Goal: Task Accomplishment & Management: Use online tool/utility

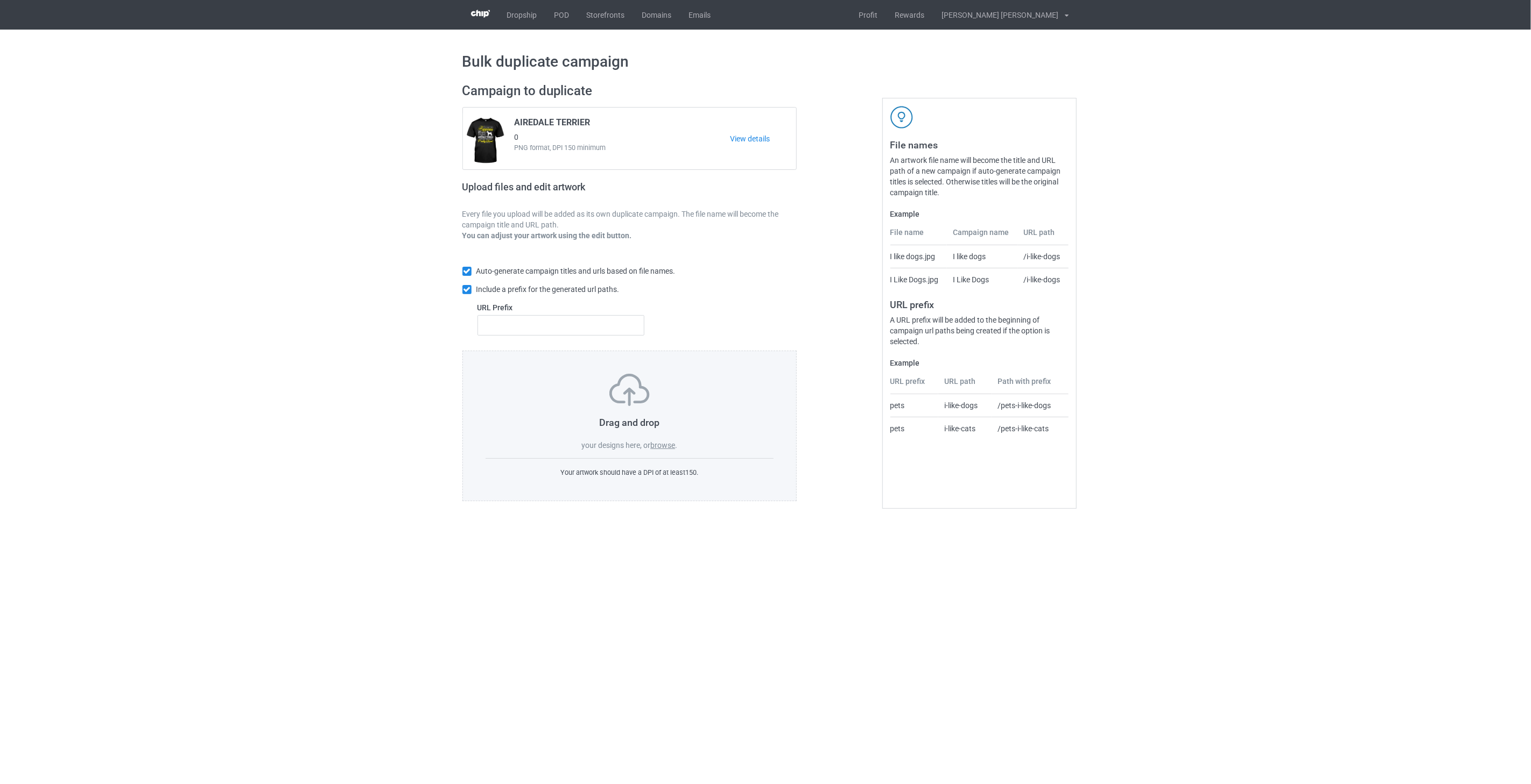
click at [671, 448] on label "browse" at bounding box center [662, 445] width 25 height 8
click at [0, 0] on input "browse" at bounding box center [0, 0] width 0 height 0
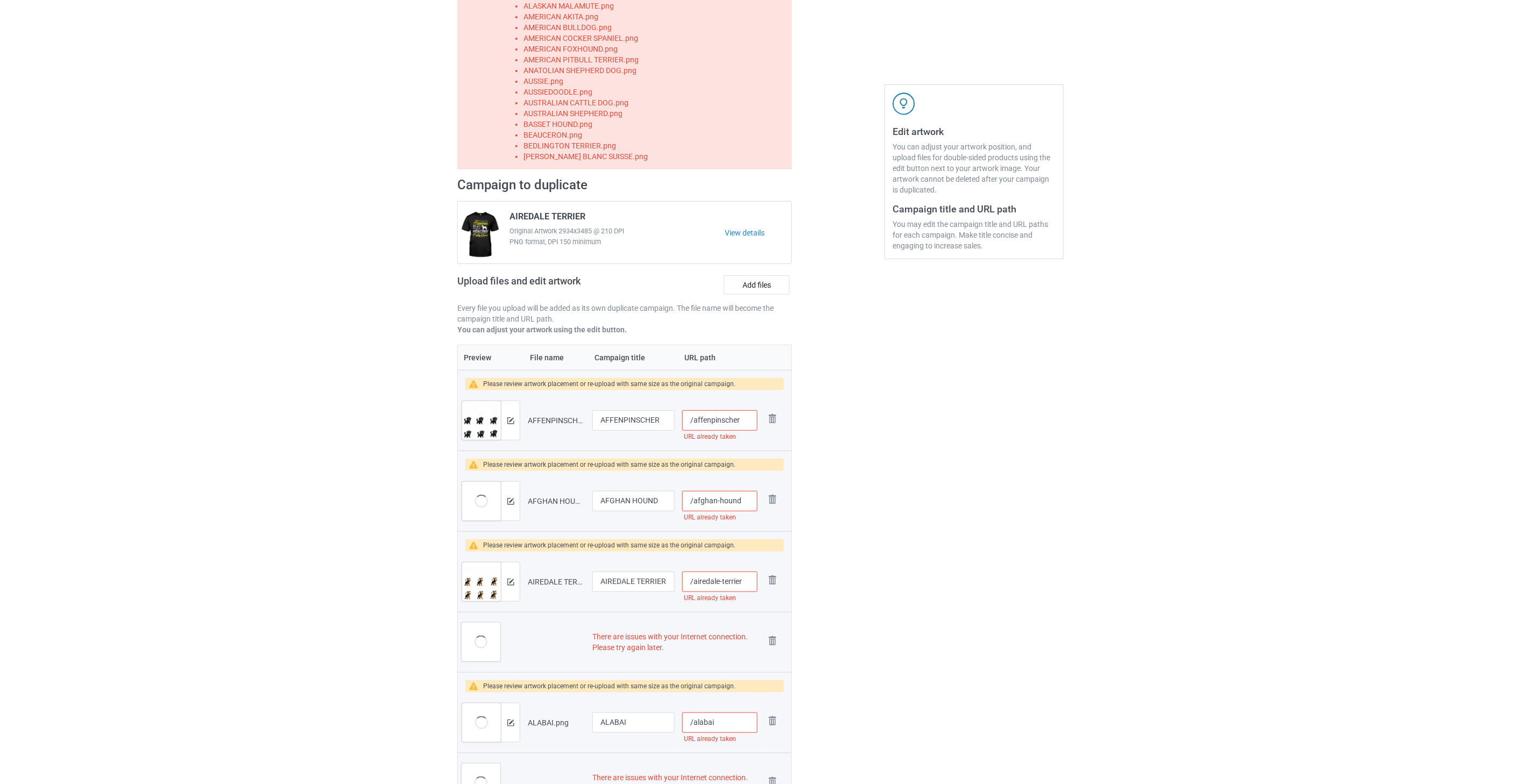
scroll to position [180, 0]
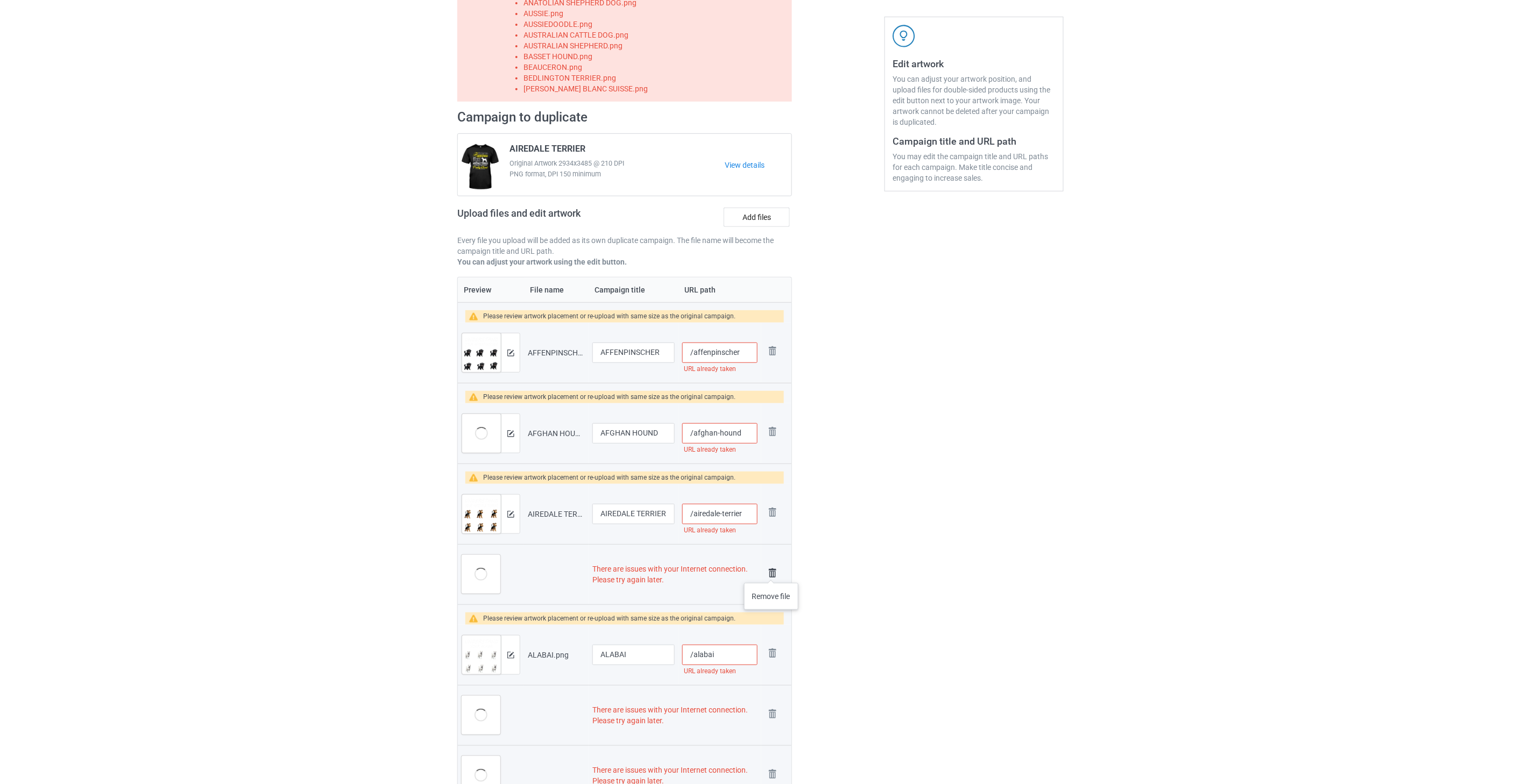
click at [771, 572] on img at bounding box center [772, 573] width 15 height 15
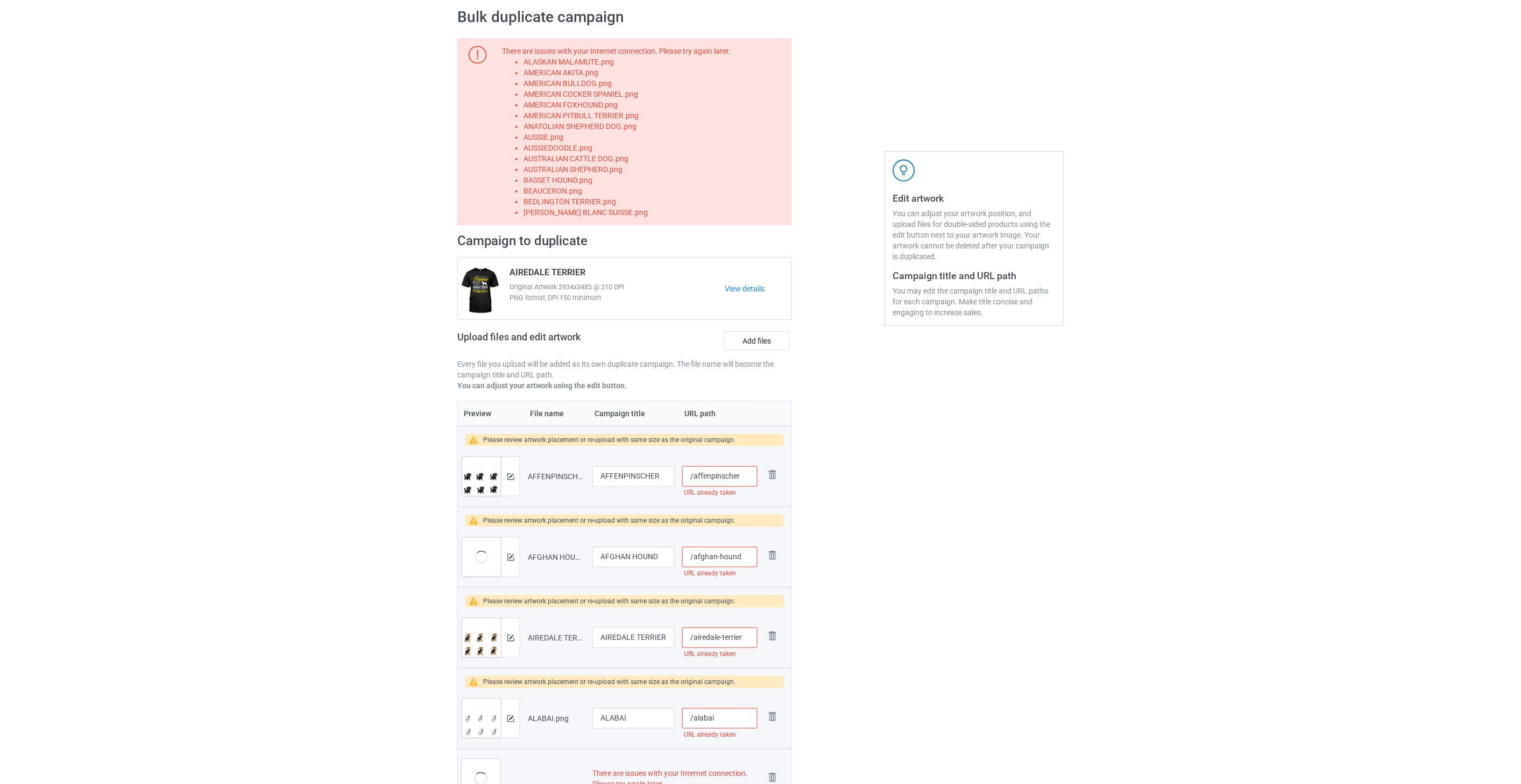
scroll to position [0, 0]
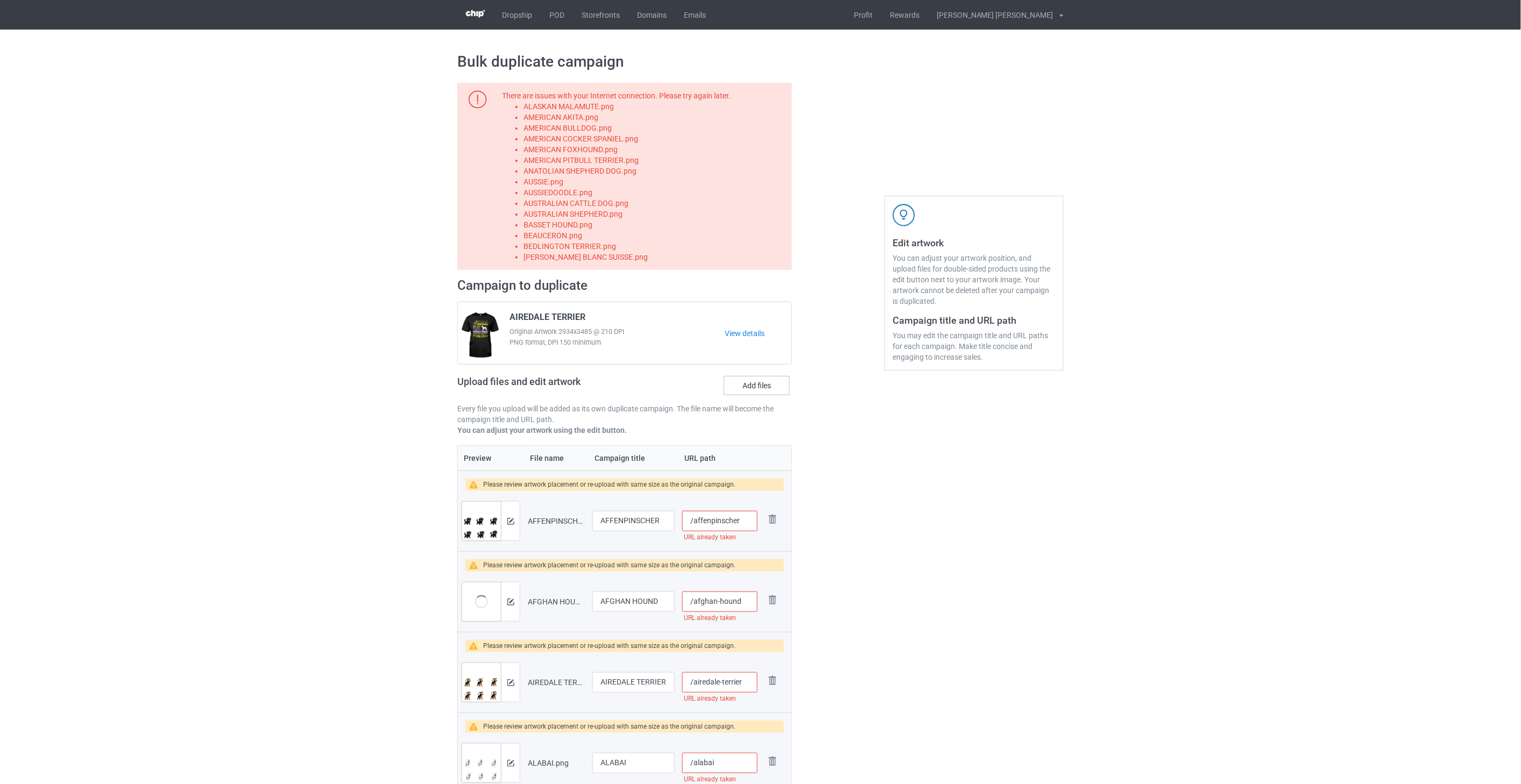
click at [752, 383] on label "Add files" at bounding box center [756, 385] width 66 height 19
click at [0, 0] on input "Add files" at bounding box center [0, 0] width 0 height 0
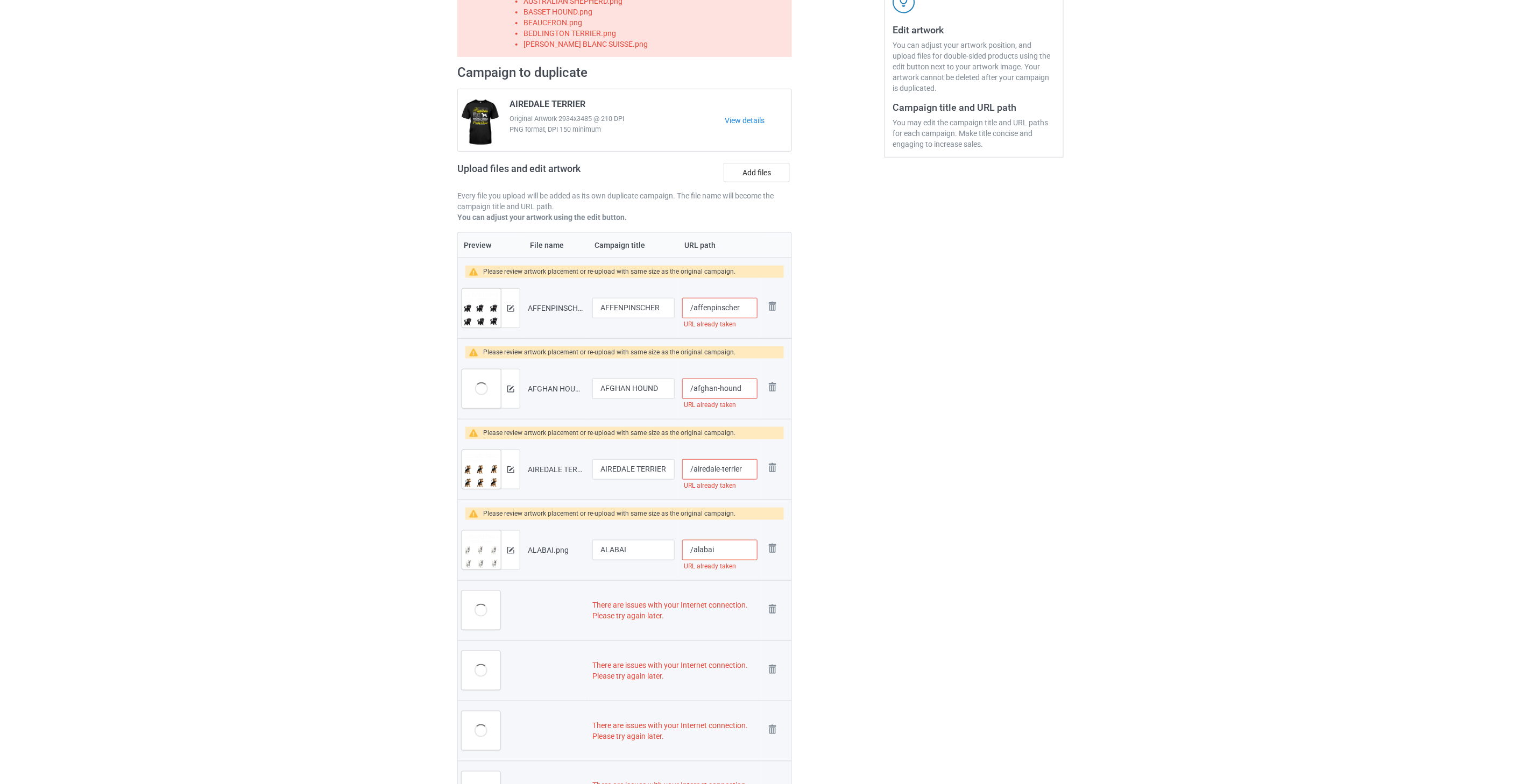
scroll to position [358, 0]
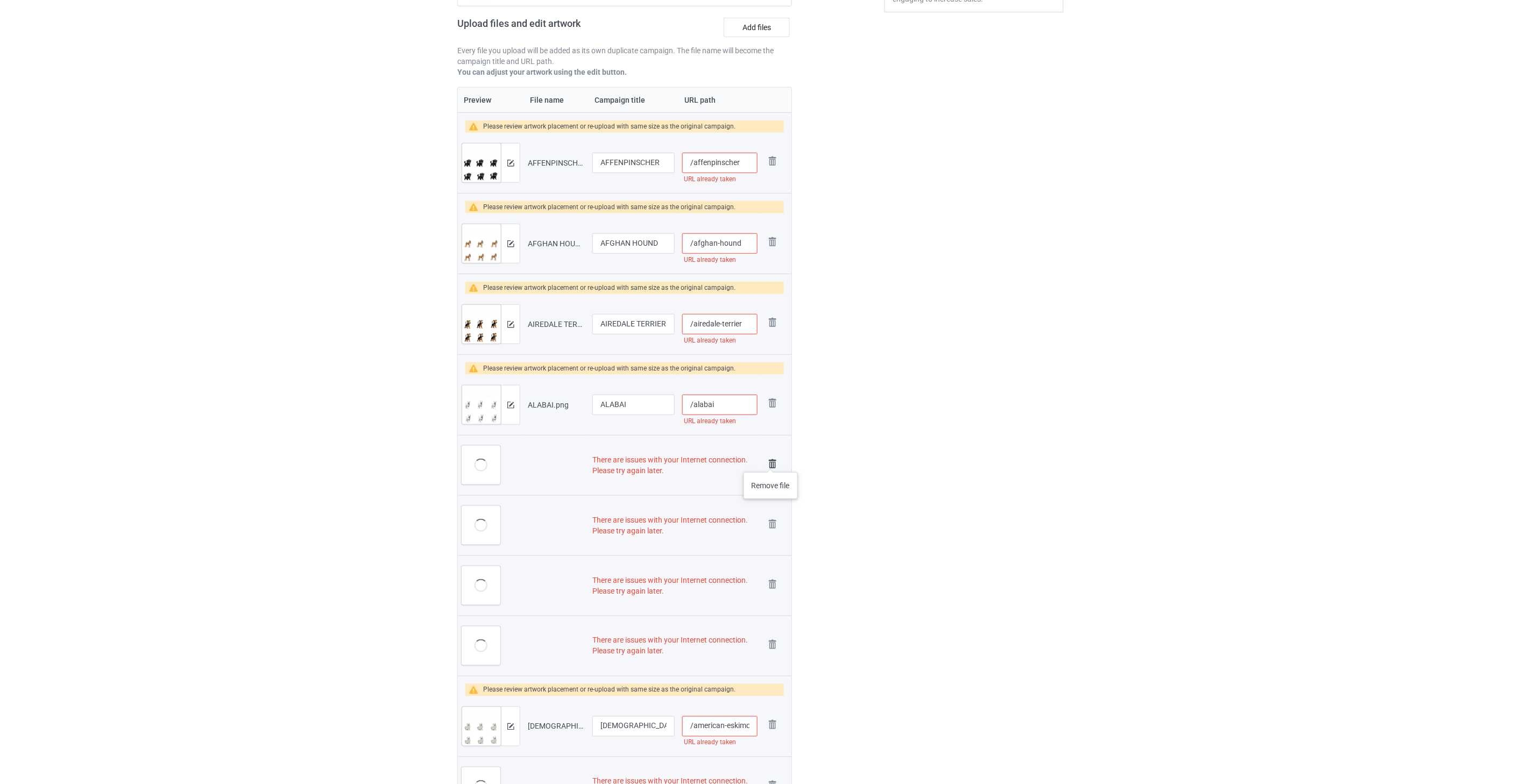
click at [771, 462] on img at bounding box center [772, 464] width 15 height 15
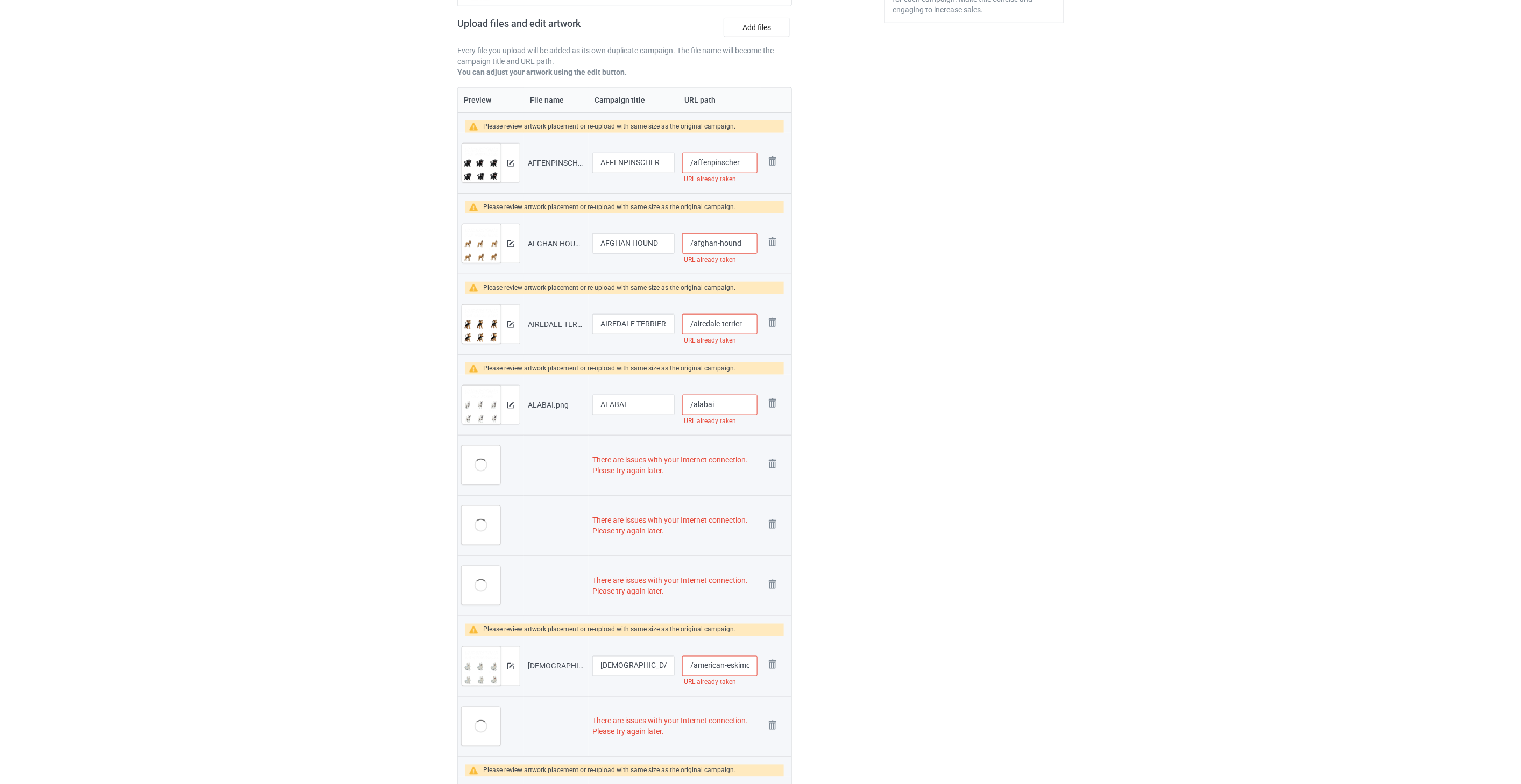
click at [0, 0] on img at bounding box center [0, 0] width 0 height 0
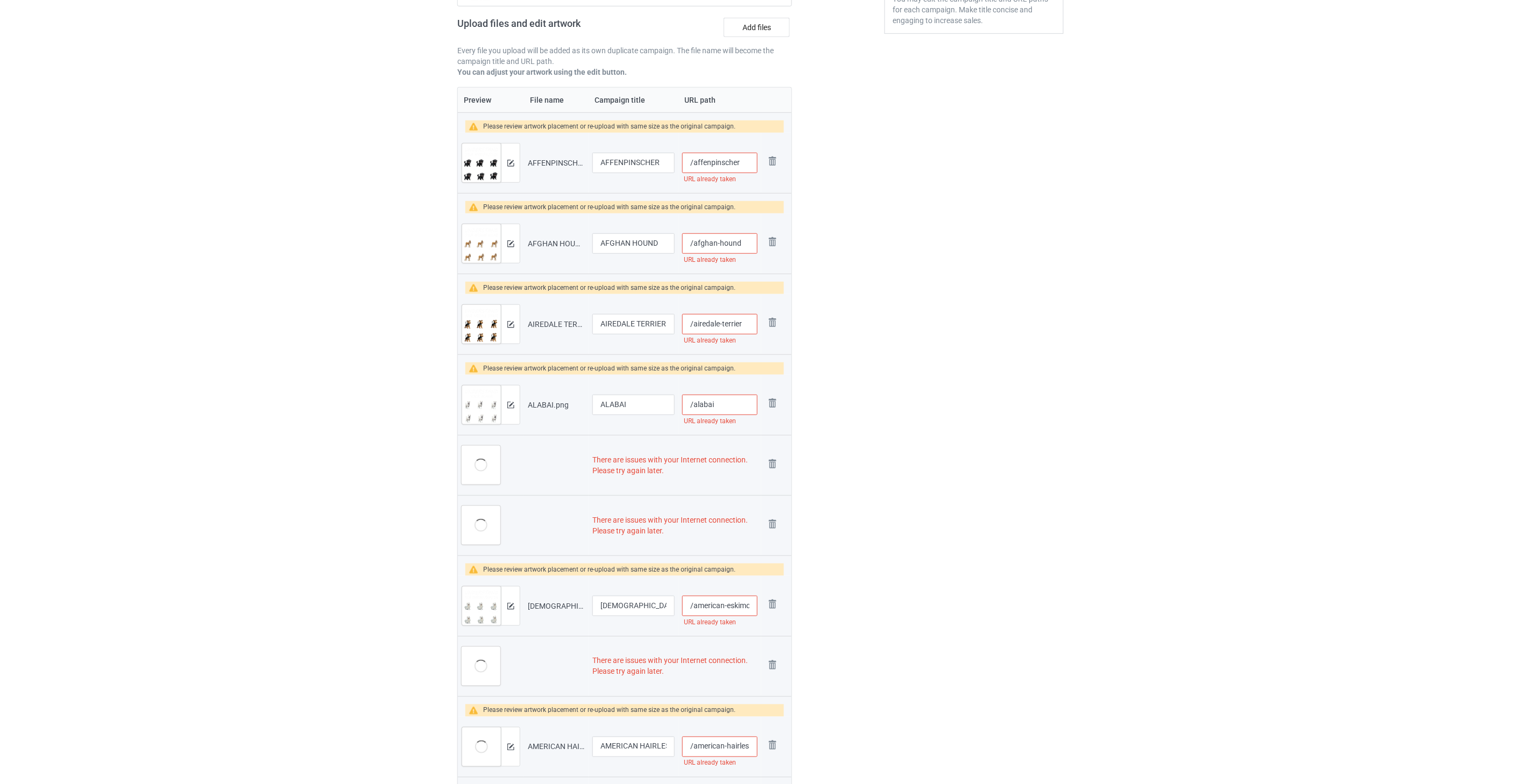
click at [0, 0] on img at bounding box center [0, 0] width 0 height 0
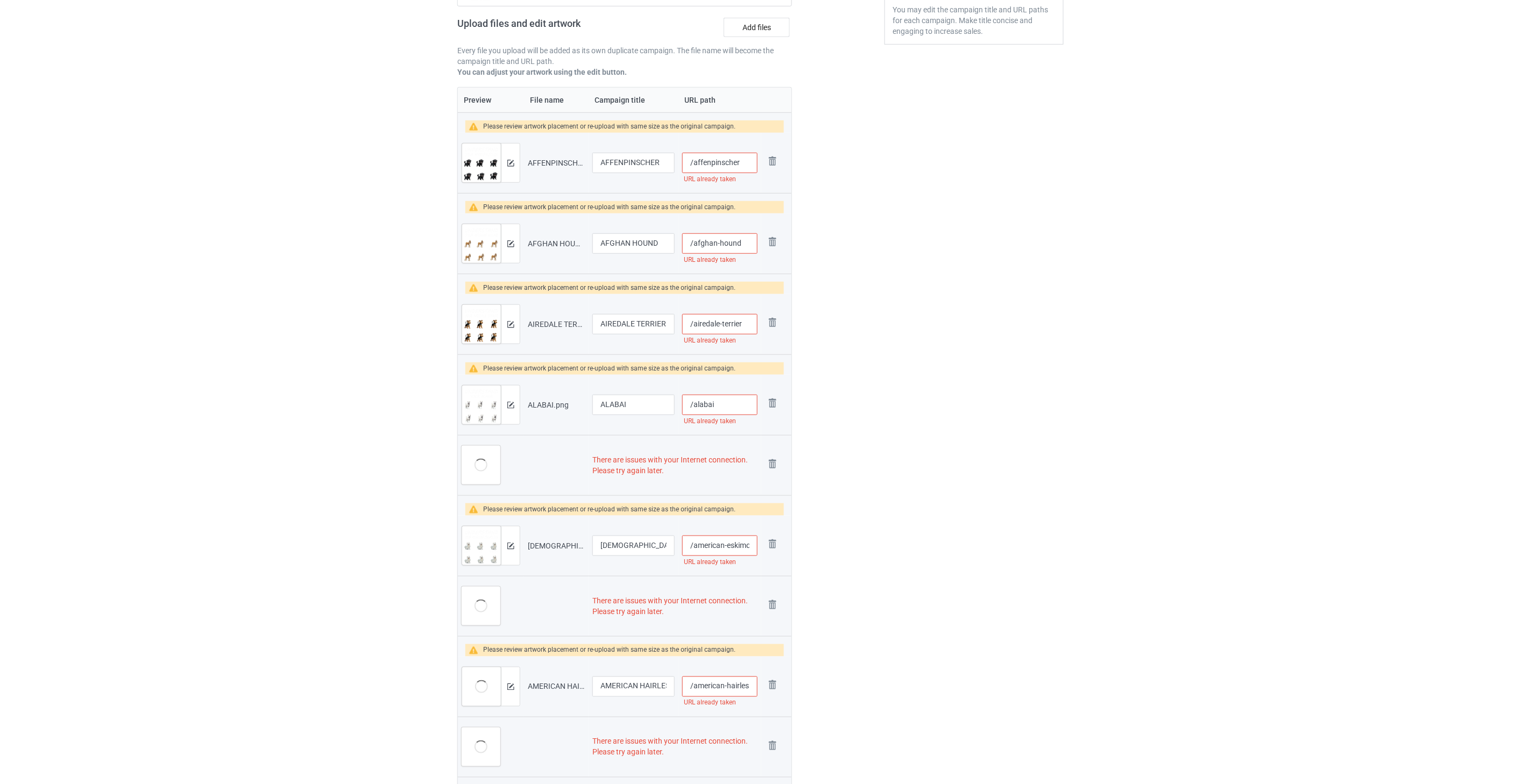
click at [0, 0] on img at bounding box center [0, 0] width 0 height 0
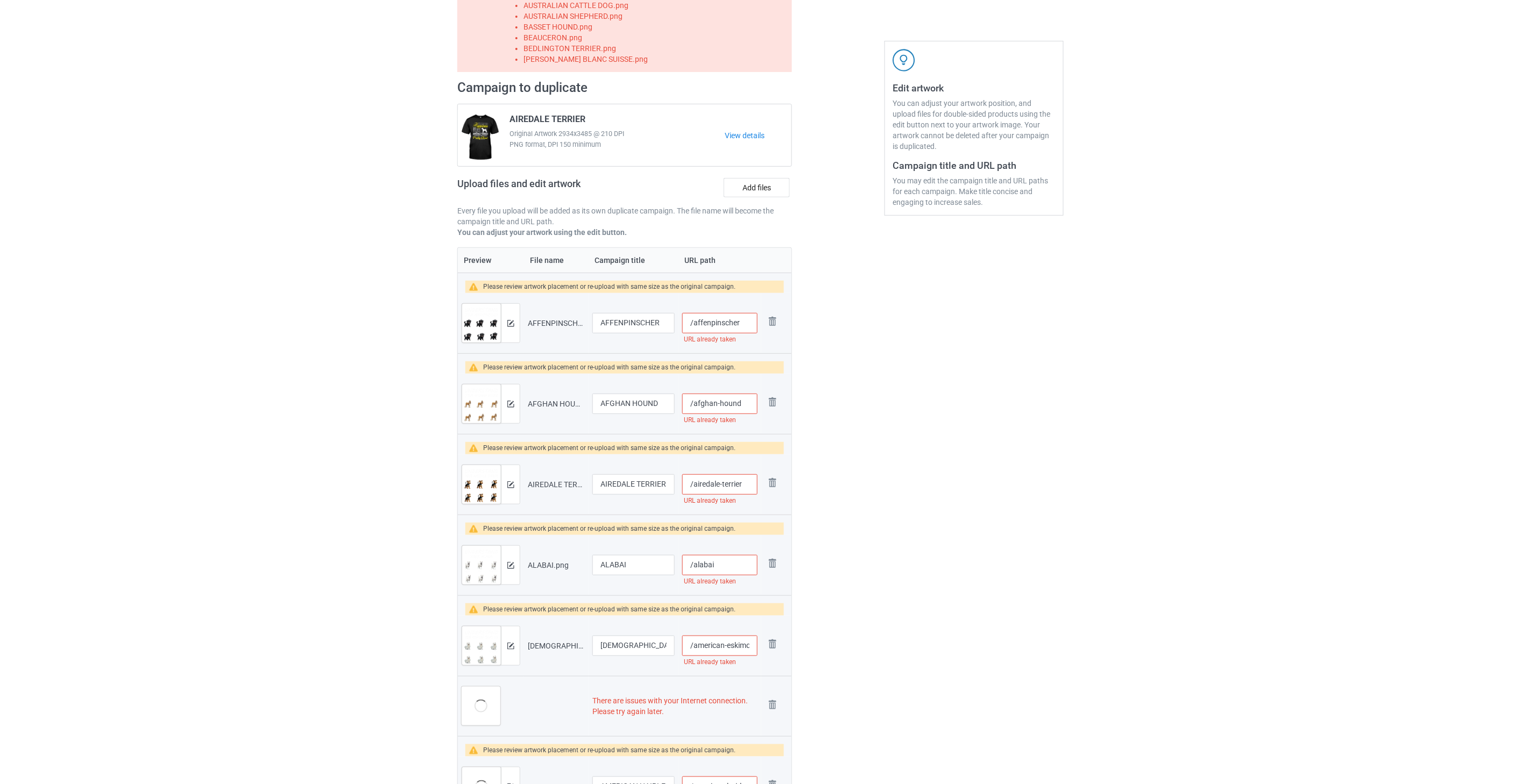
scroll to position [17, 0]
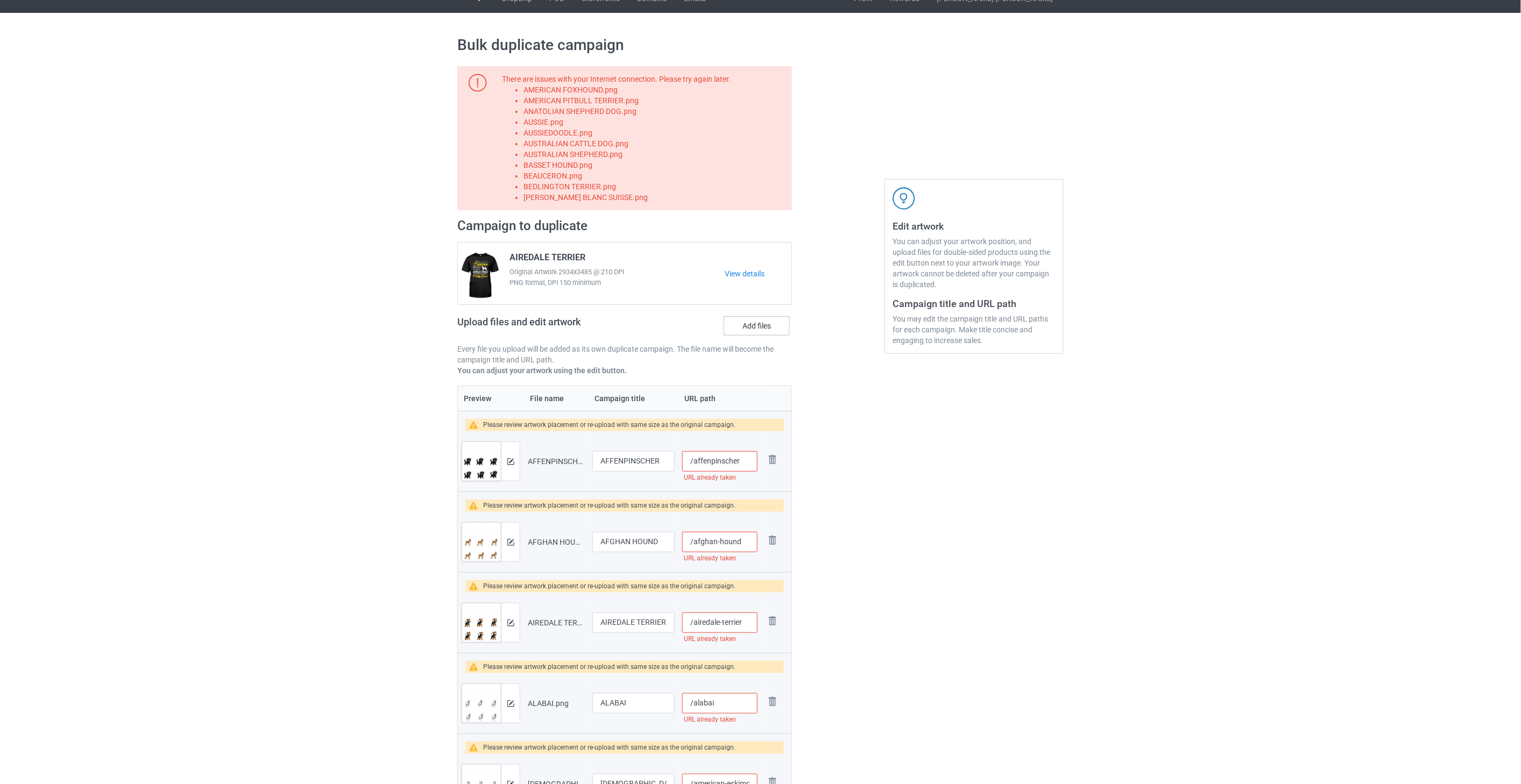
click at [760, 326] on label "Add files" at bounding box center [756, 326] width 66 height 19
click at [0, 0] on input "Add files" at bounding box center [0, 0] width 0 height 0
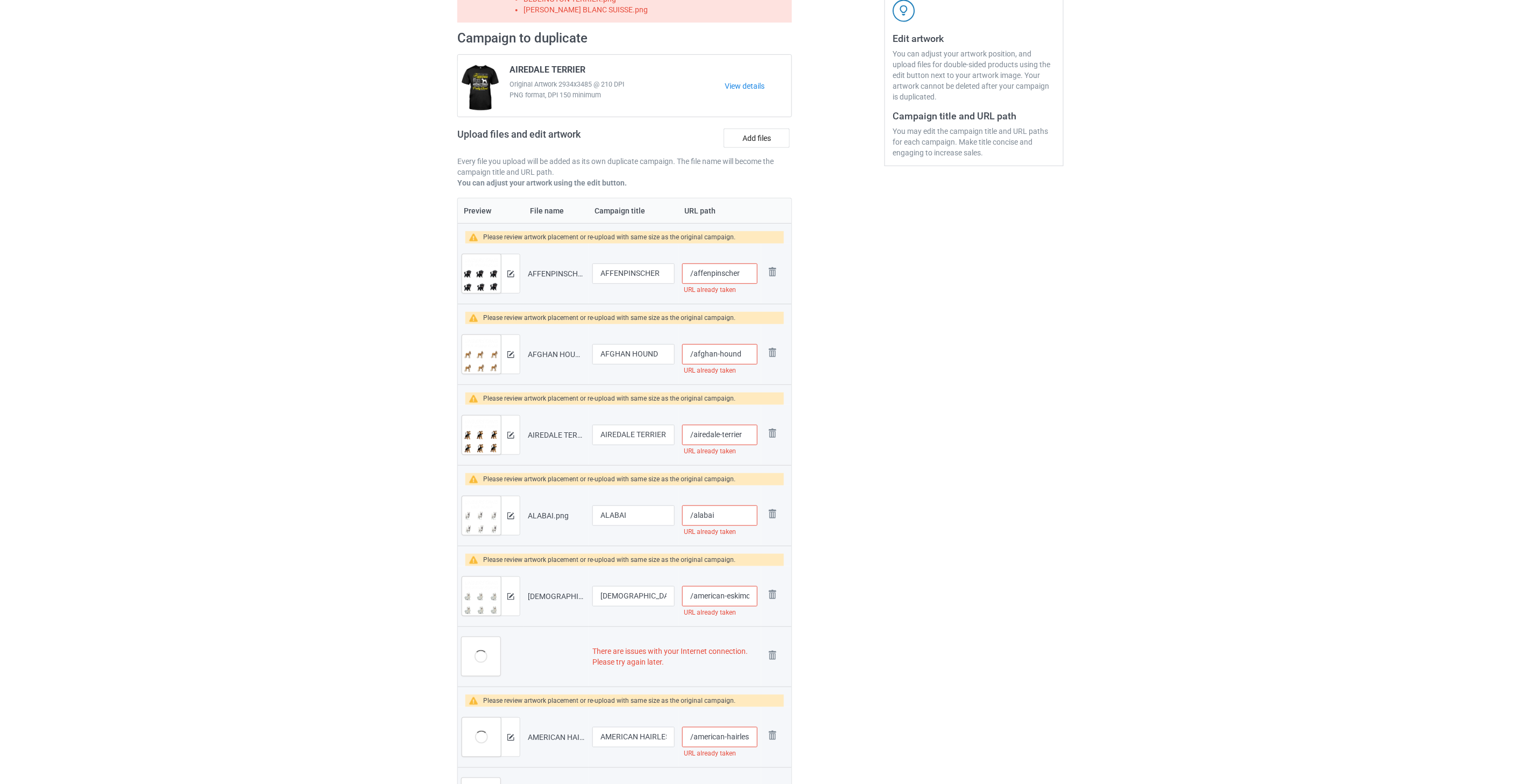
scroll to position [255, 0]
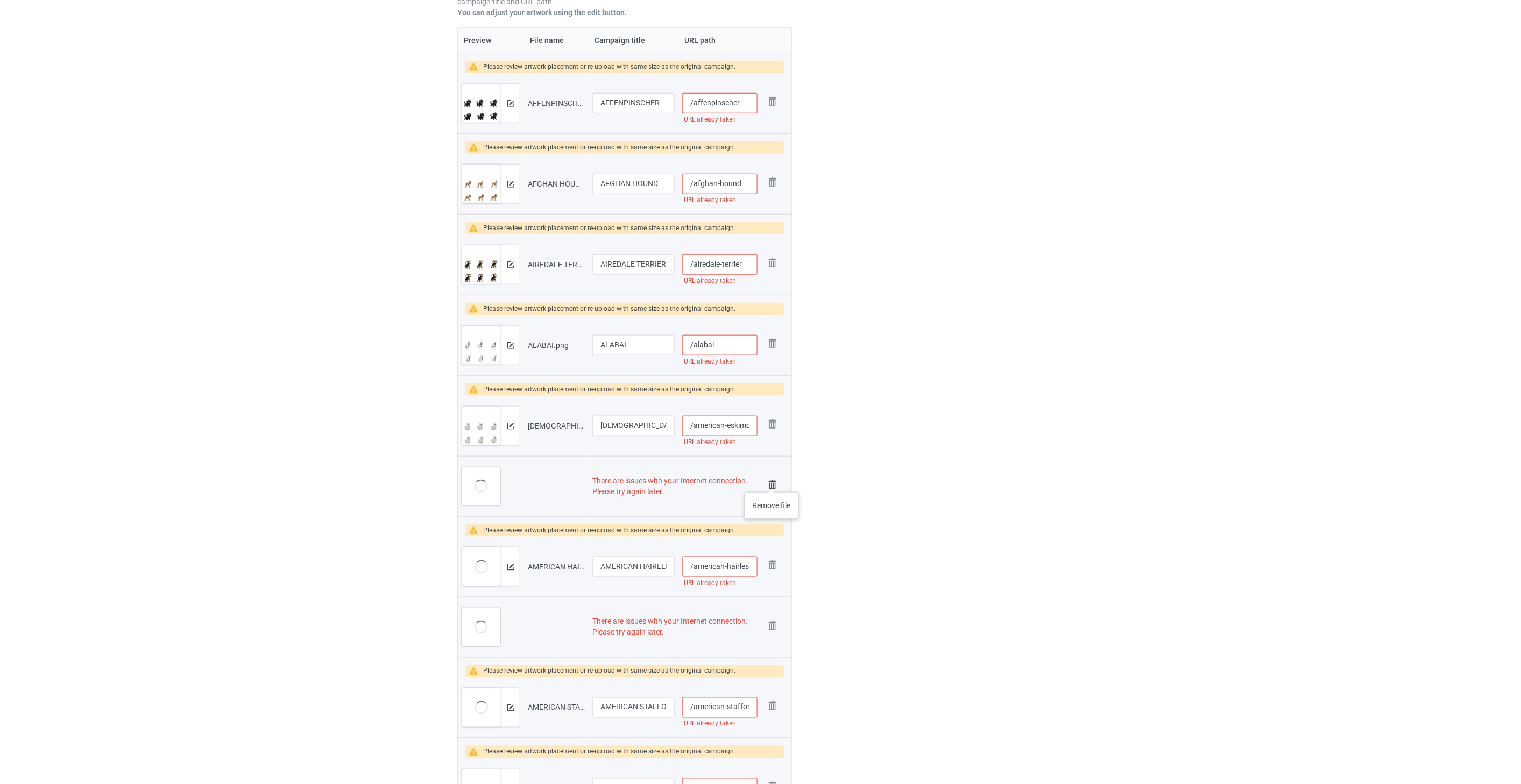
click at [772, 481] on img at bounding box center [772, 485] width 15 height 15
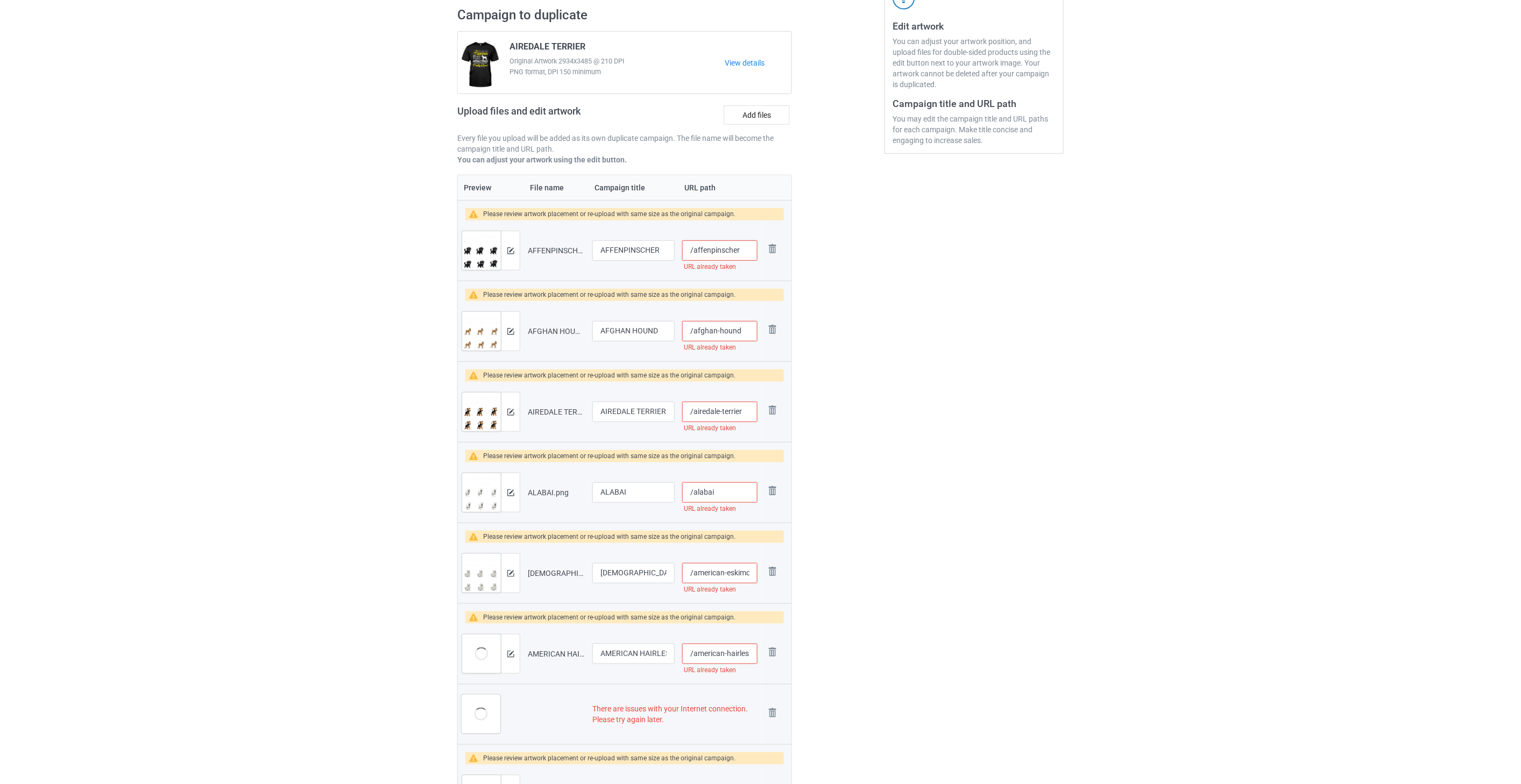
scroll to position [6, 0]
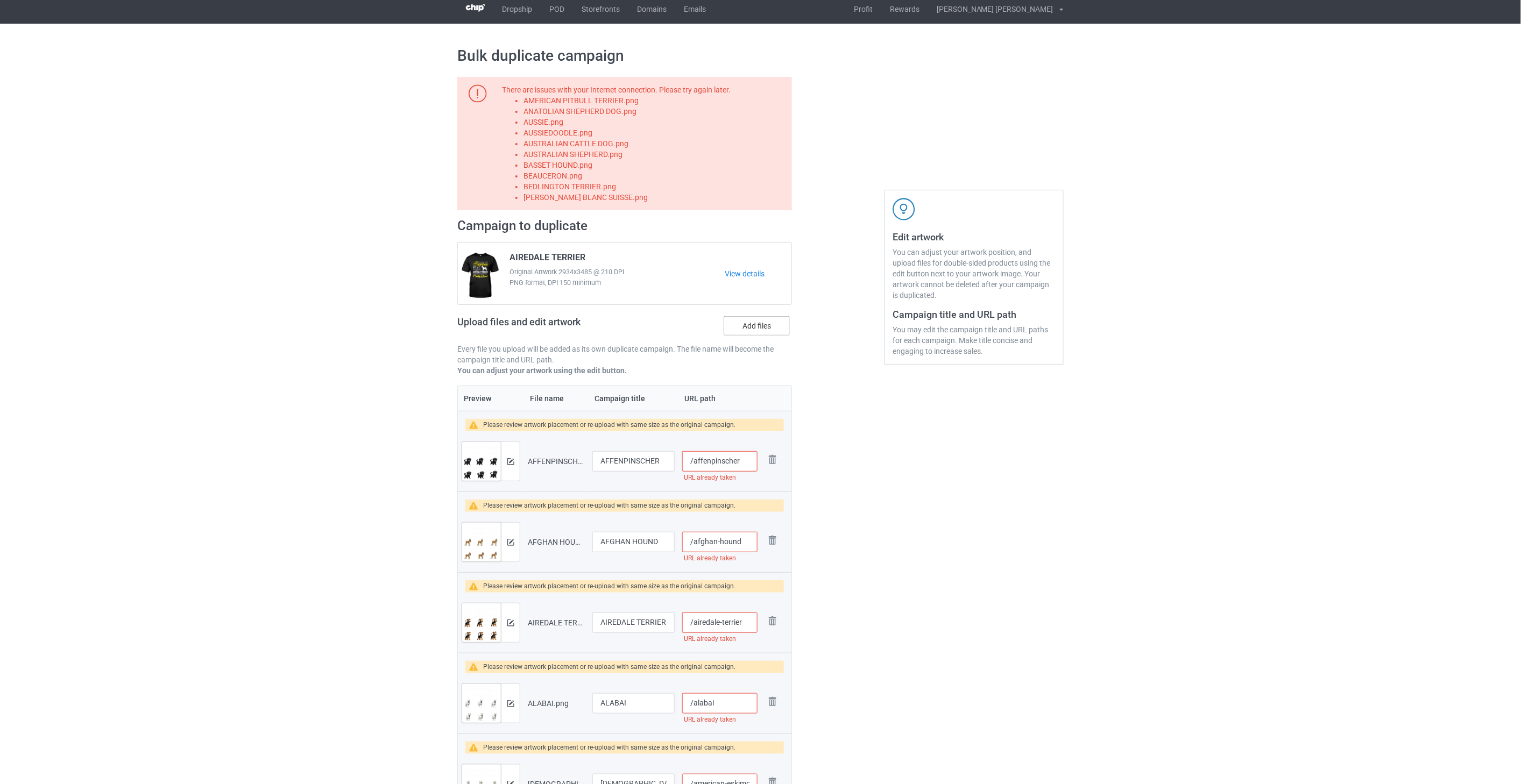
click at [759, 324] on label "Add files" at bounding box center [756, 326] width 66 height 19
click at [0, 0] on input "Add files" at bounding box center [0, 0] width 0 height 0
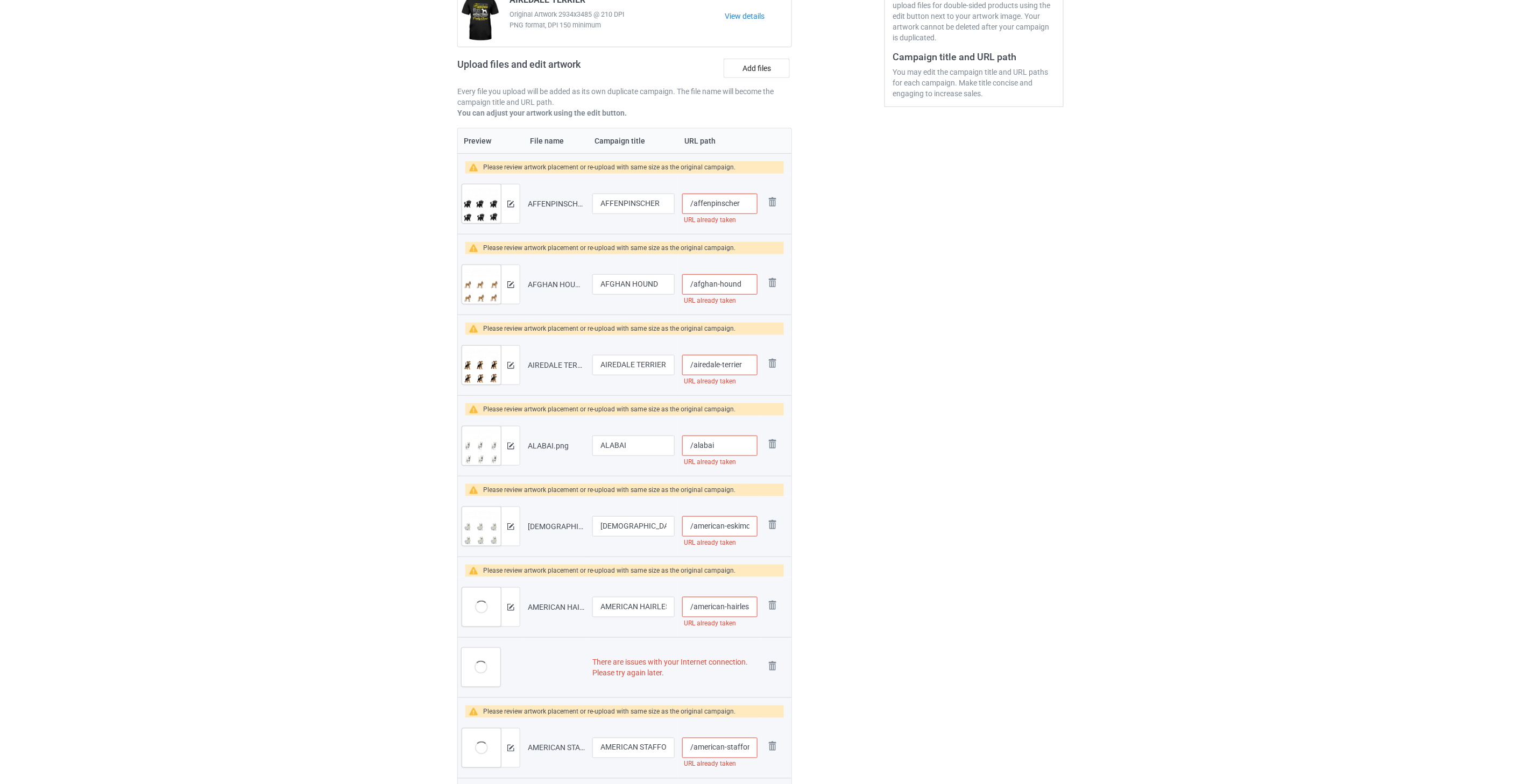
scroll to position [305, 0]
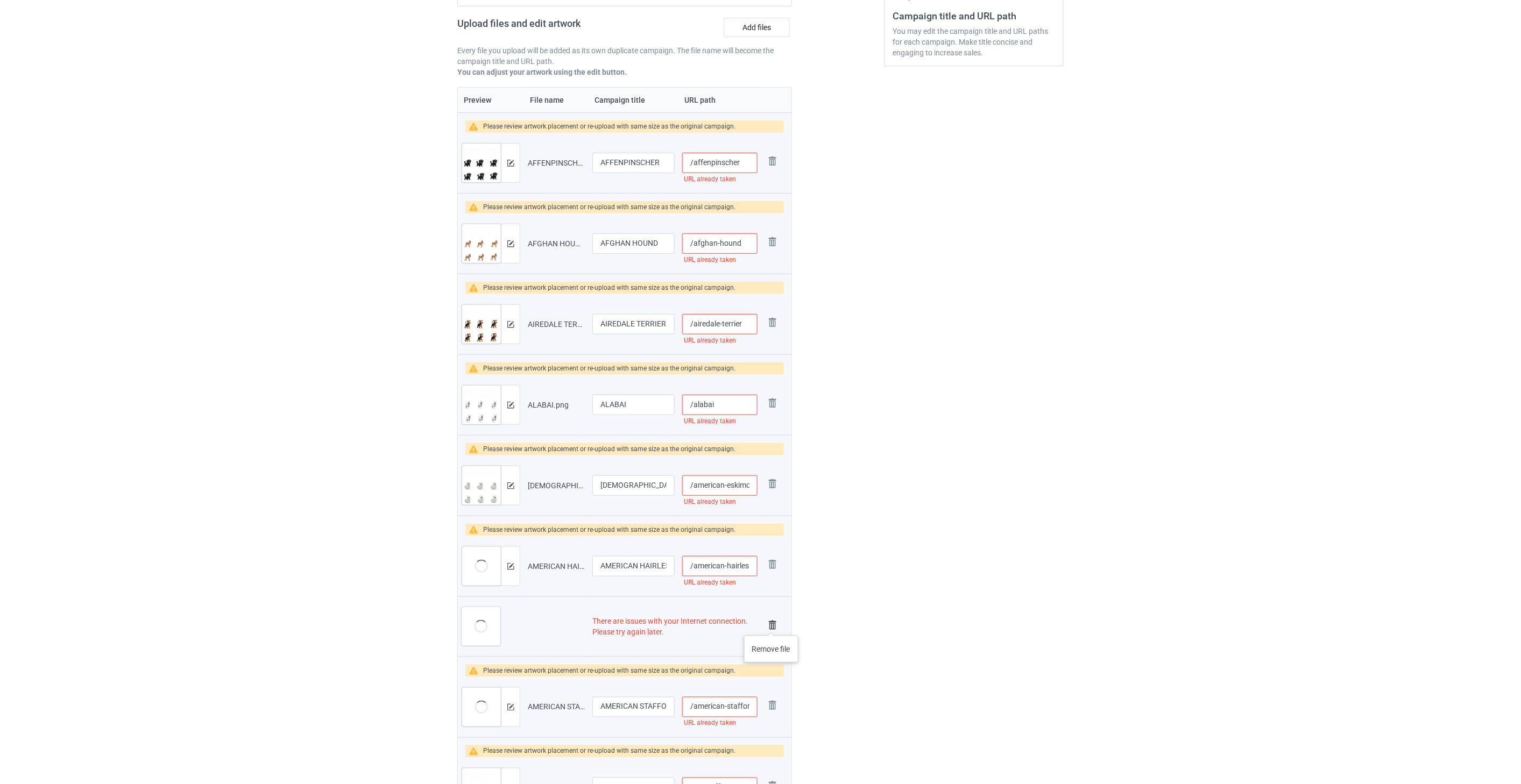
click at [771, 625] on img at bounding box center [772, 626] width 15 height 15
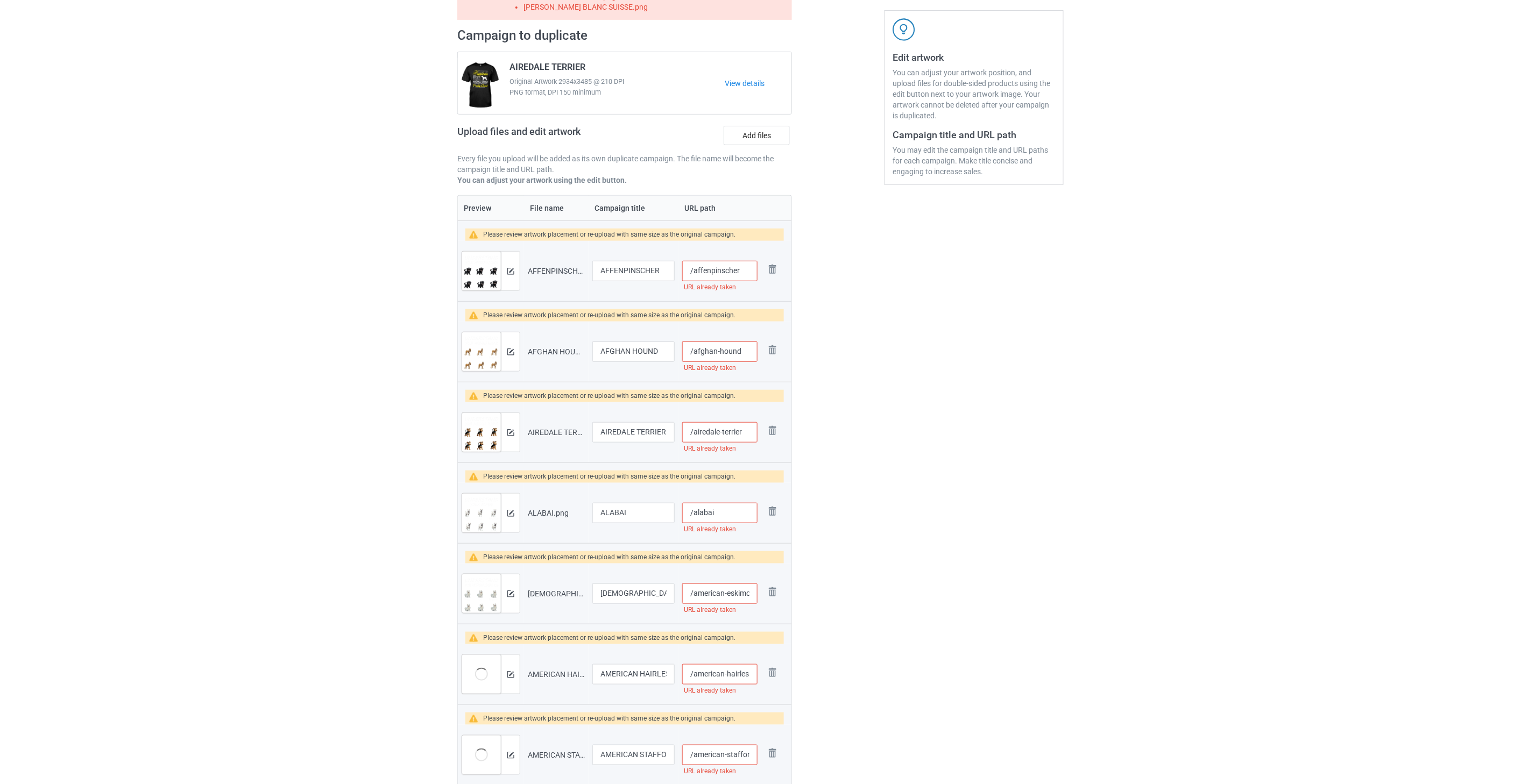
scroll to position [55, 0]
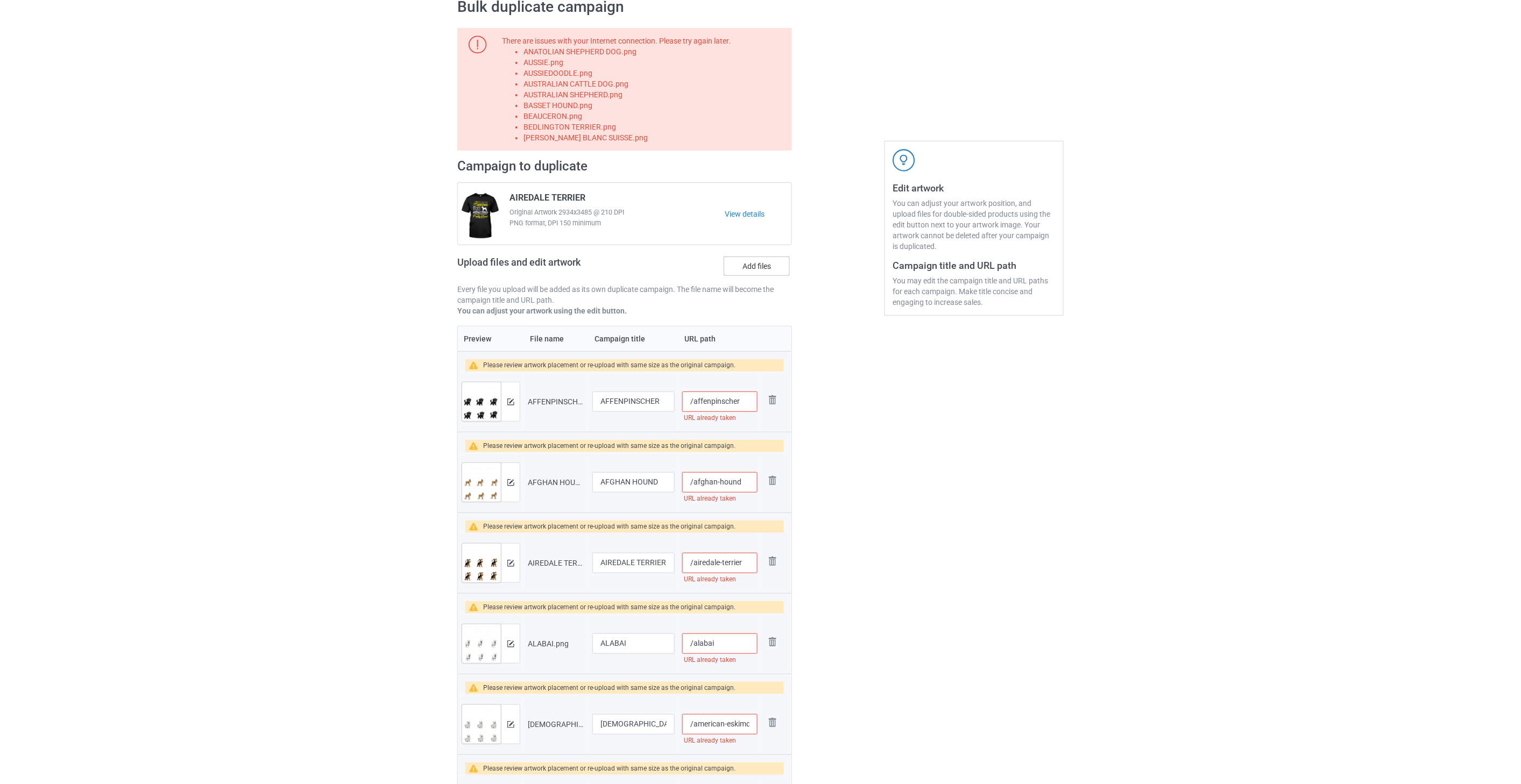
click at [765, 265] on label "Add files" at bounding box center [756, 266] width 66 height 19
click at [0, 0] on input "Add files" at bounding box center [0, 0] width 0 height 0
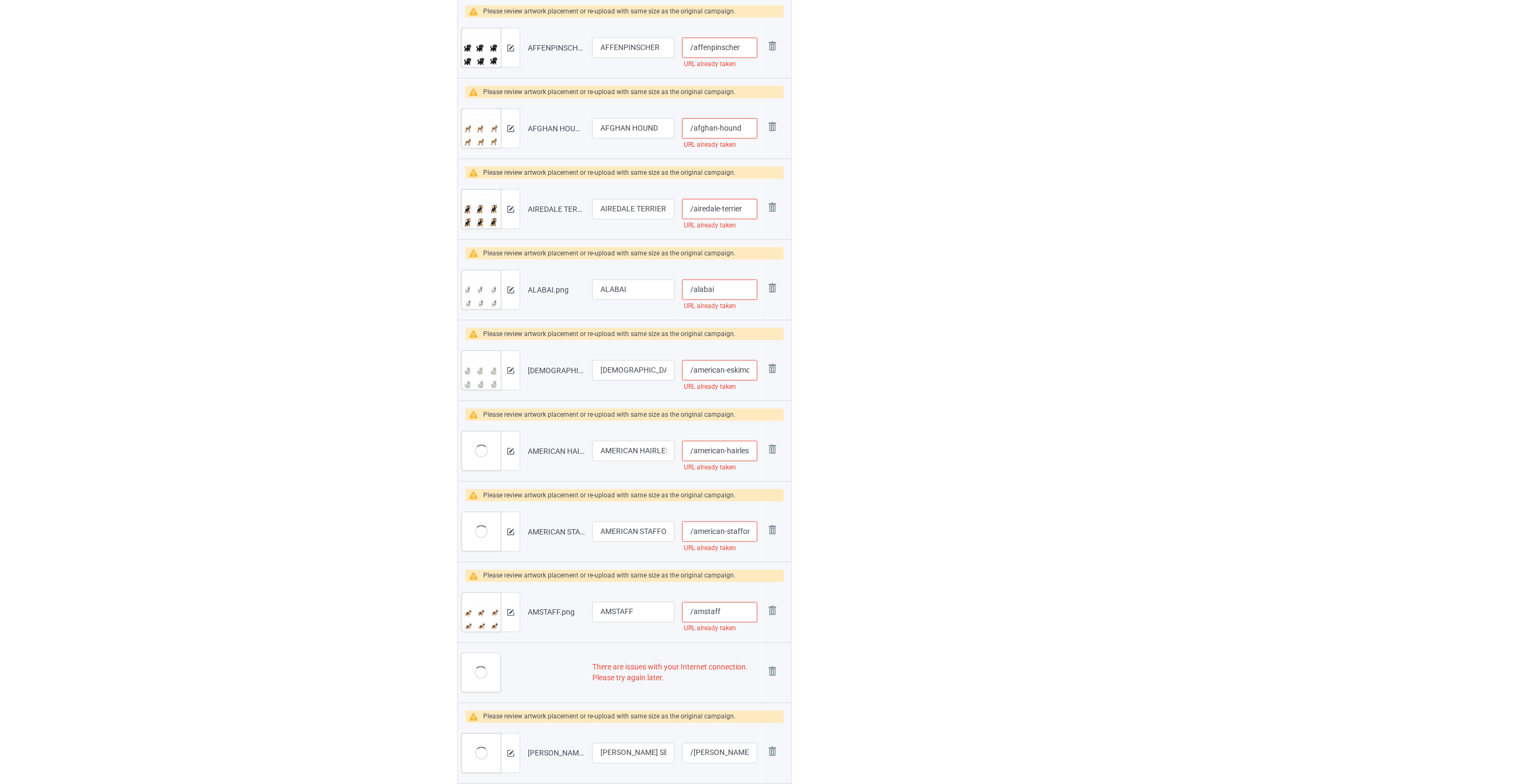
scroll to position [413, 0]
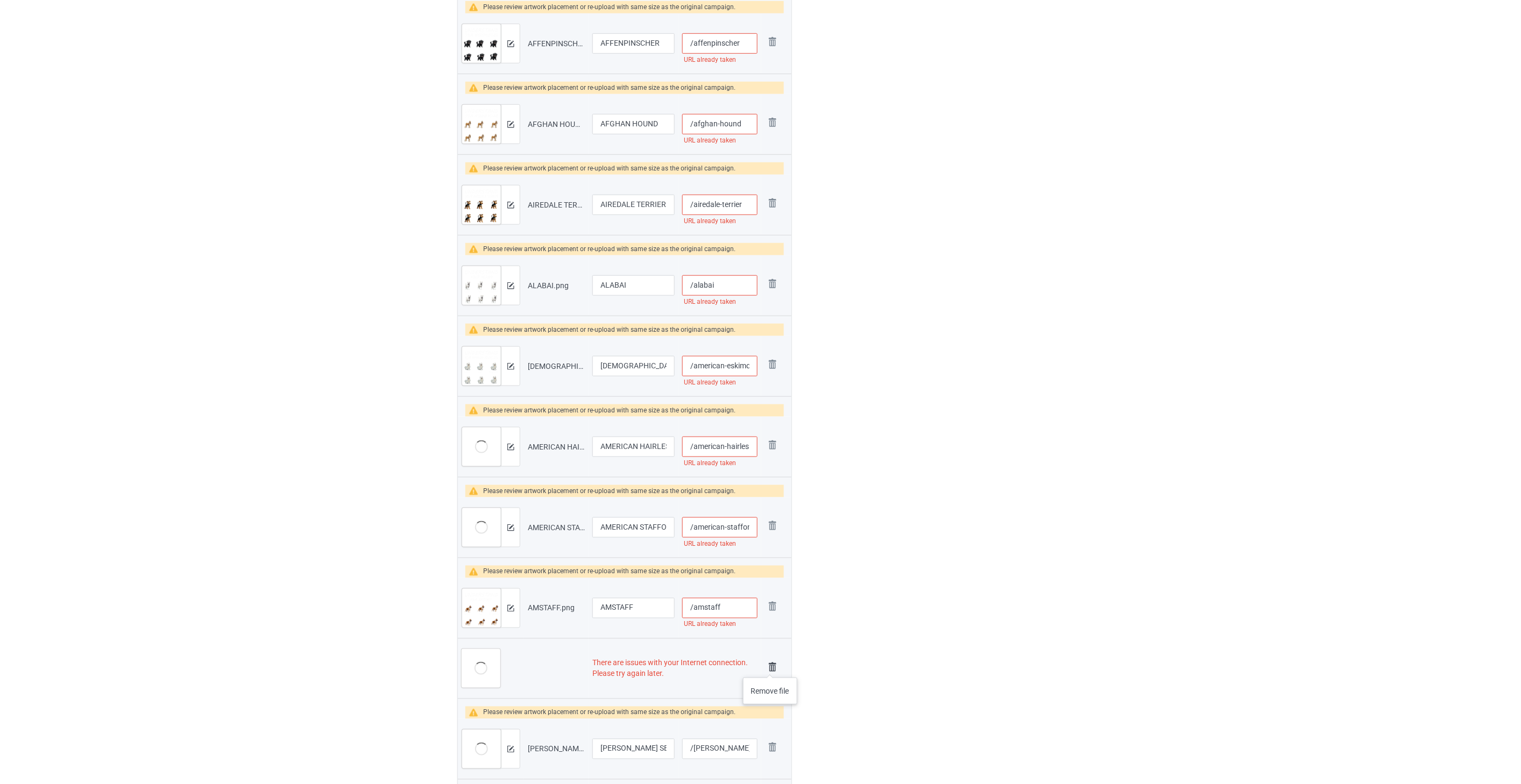
click at [770, 667] on img at bounding box center [772, 667] width 15 height 15
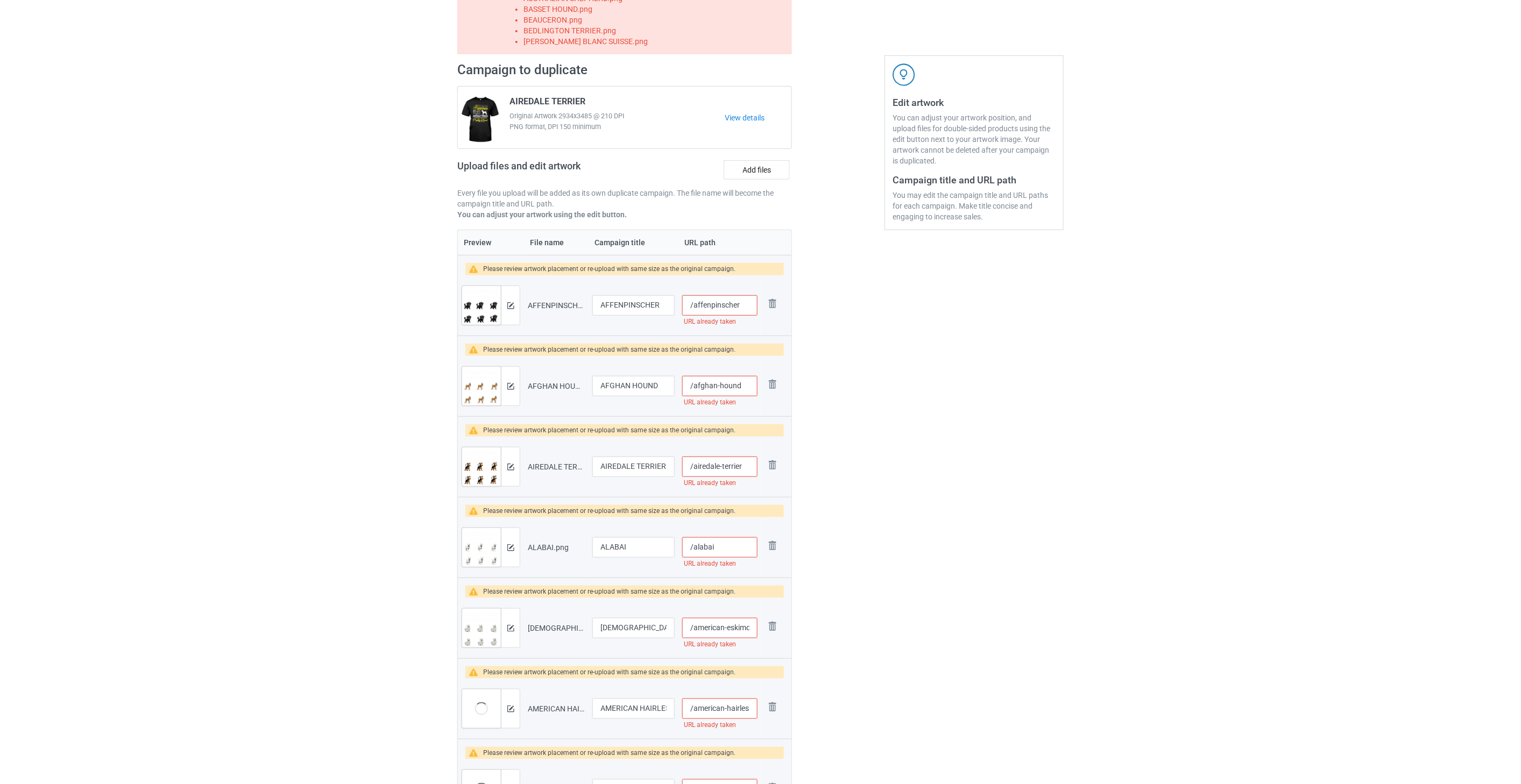
scroll to position [104, 0]
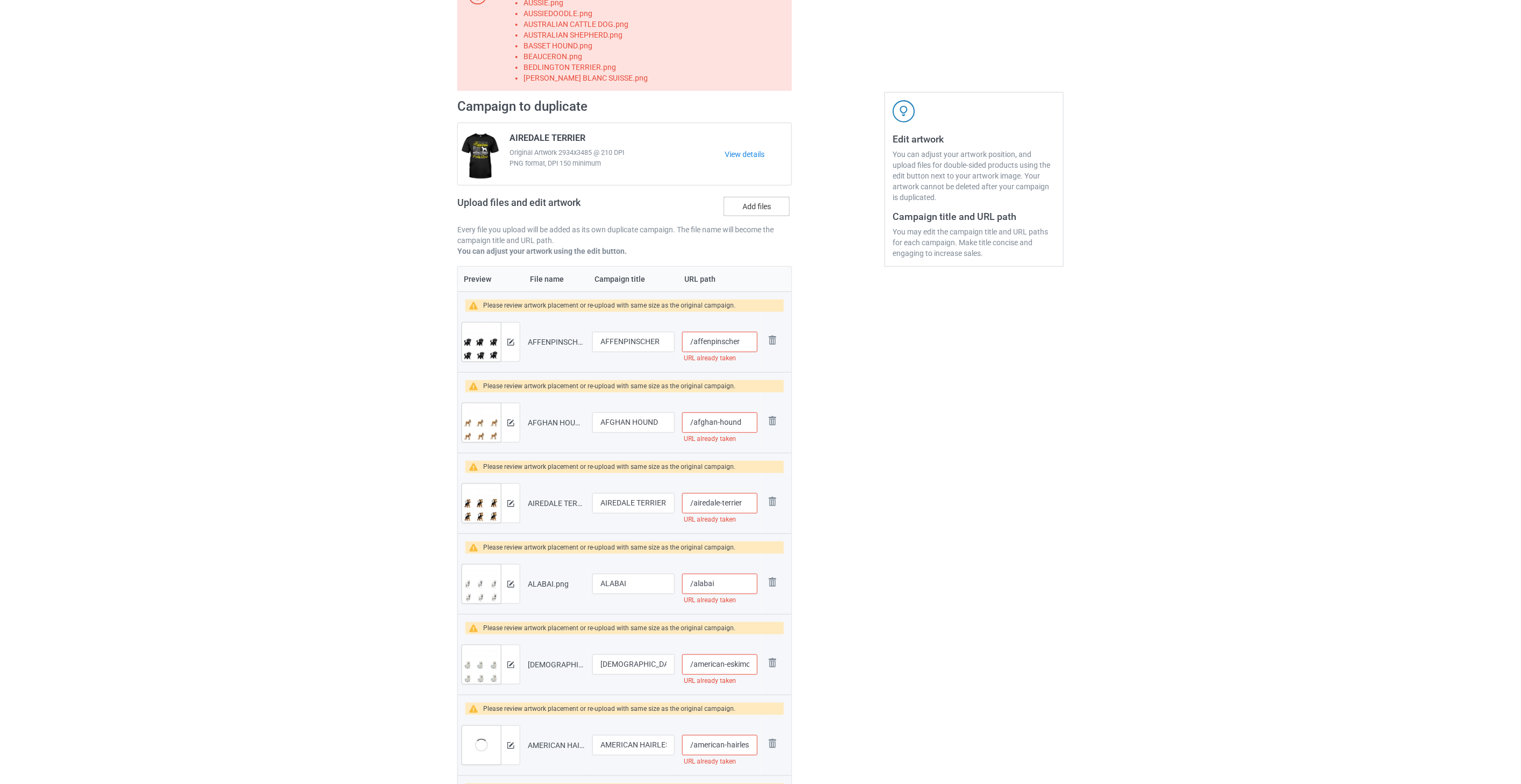
click at [767, 203] on label "Add files" at bounding box center [756, 206] width 66 height 19
click at [0, 0] on input "Add files" at bounding box center [0, 0] width 0 height 0
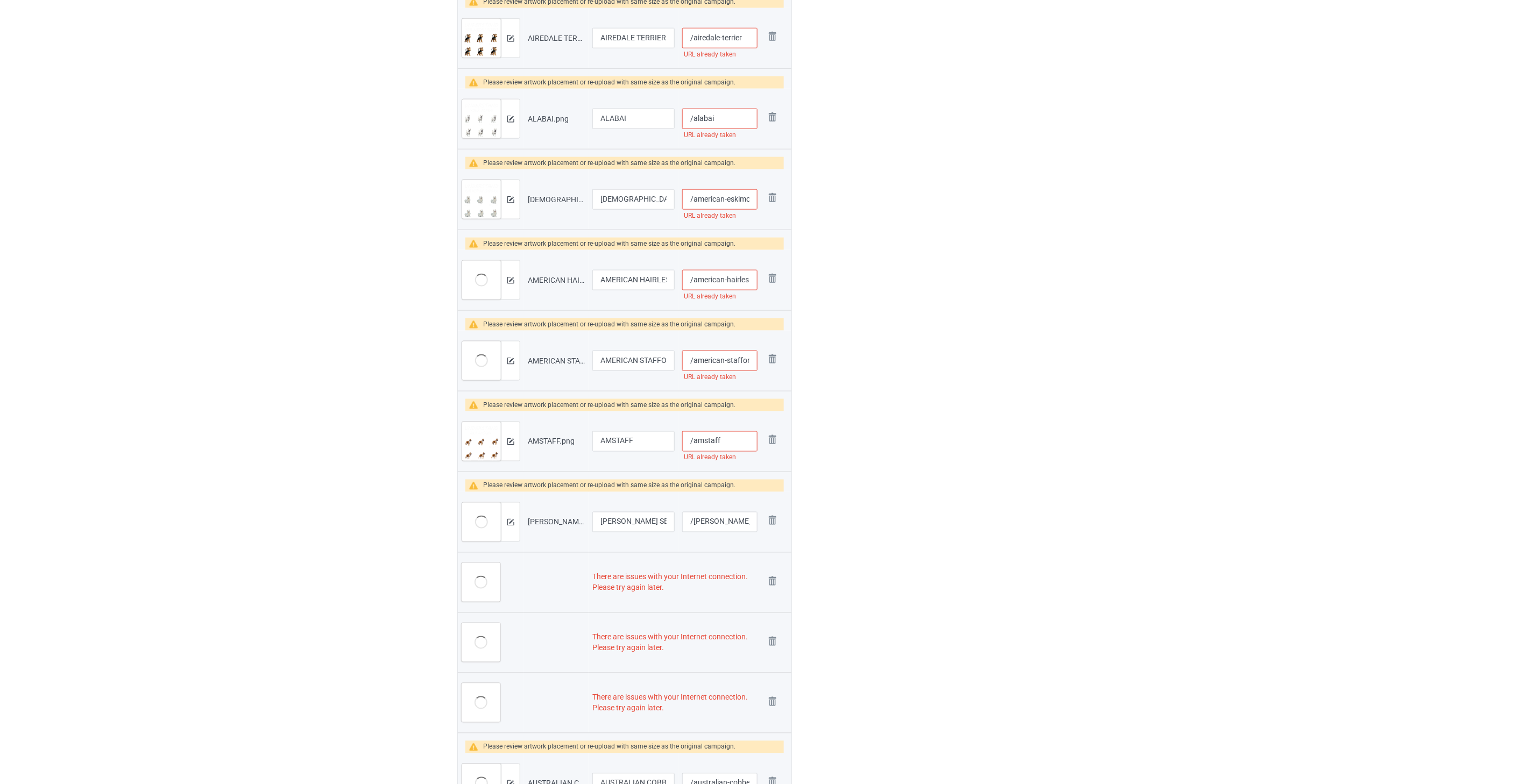
scroll to position [582, 0]
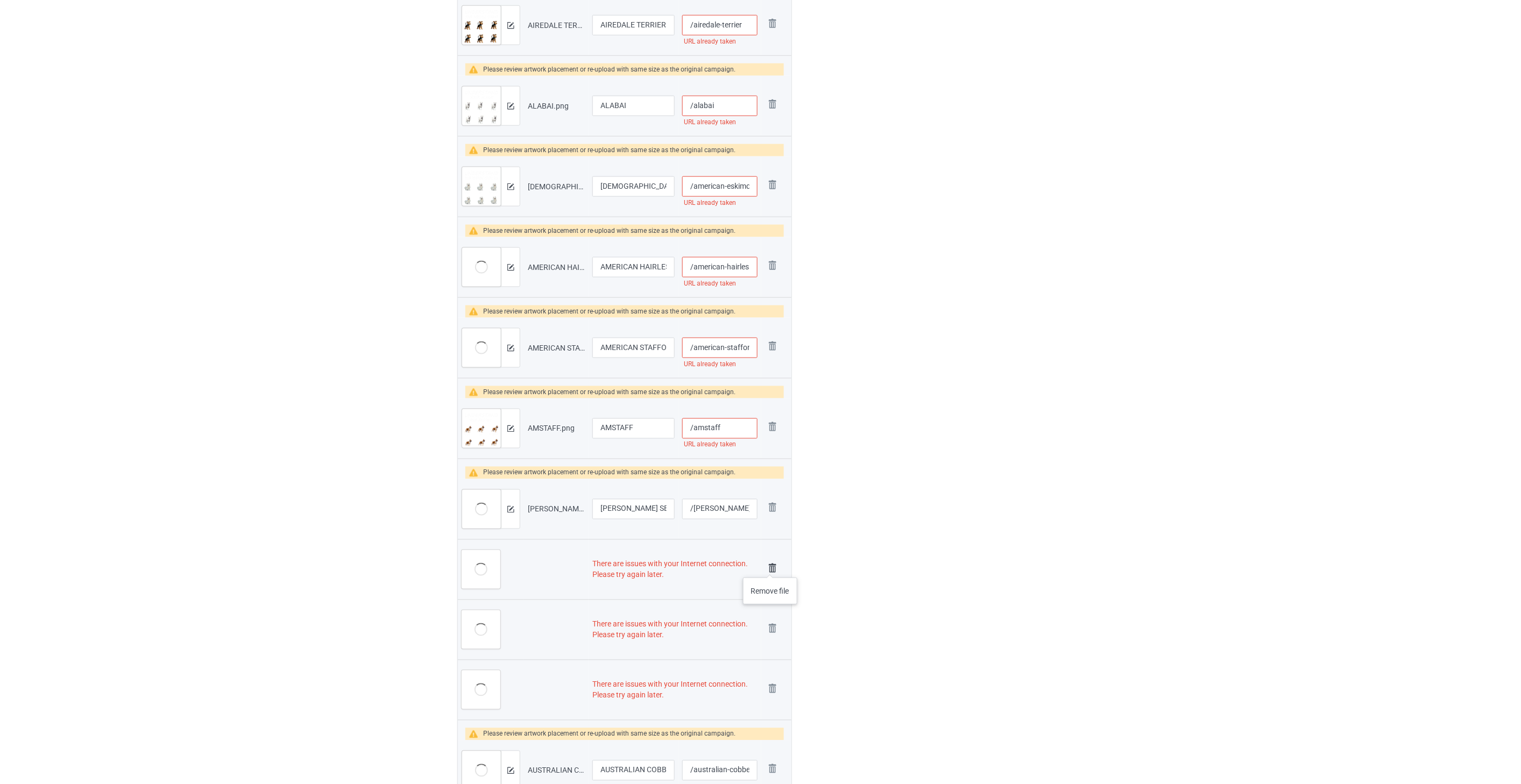
click at [770, 566] on img at bounding box center [772, 568] width 15 height 15
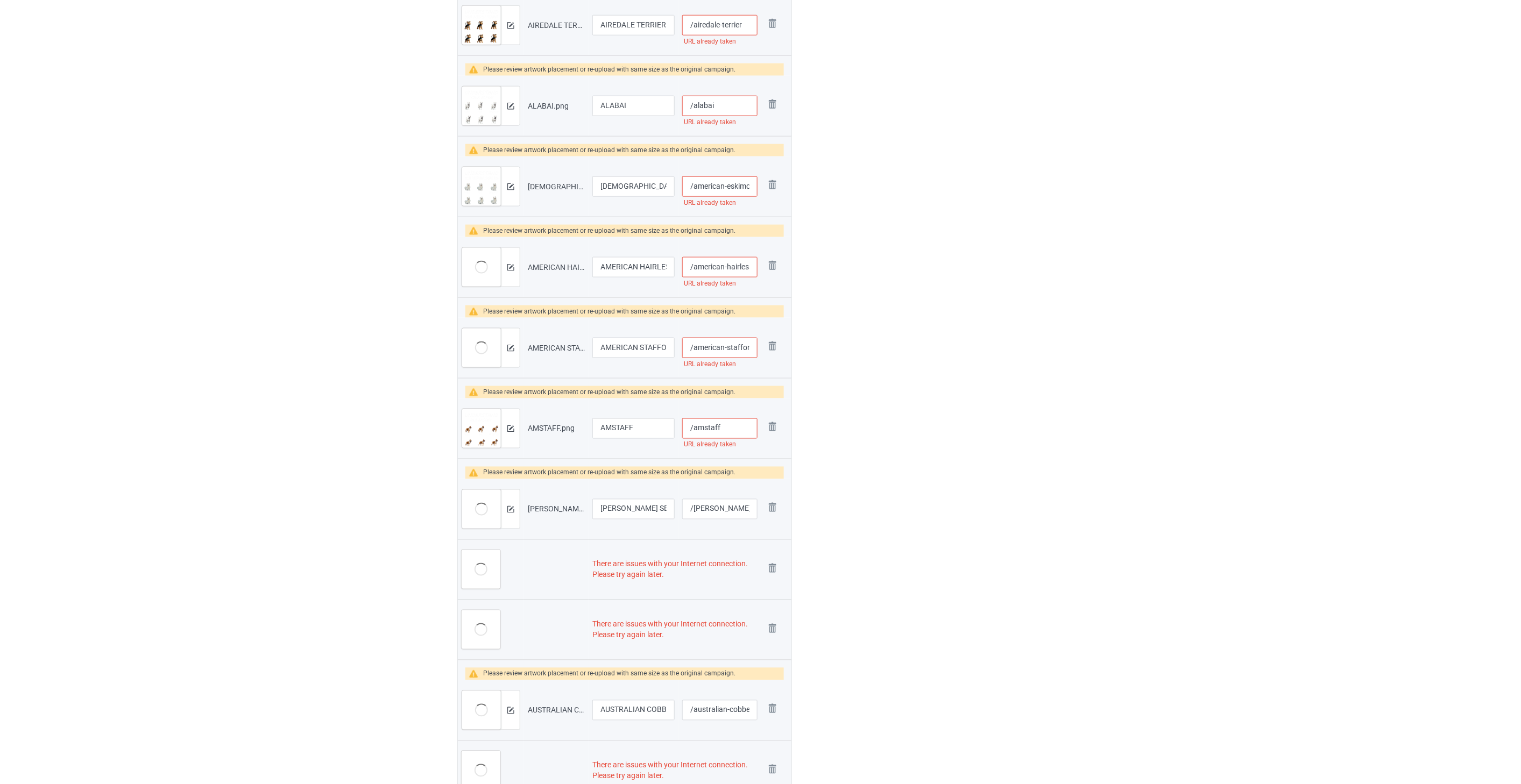
click at [0, 0] on img at bounding box center [0, 0] width 0 height 0
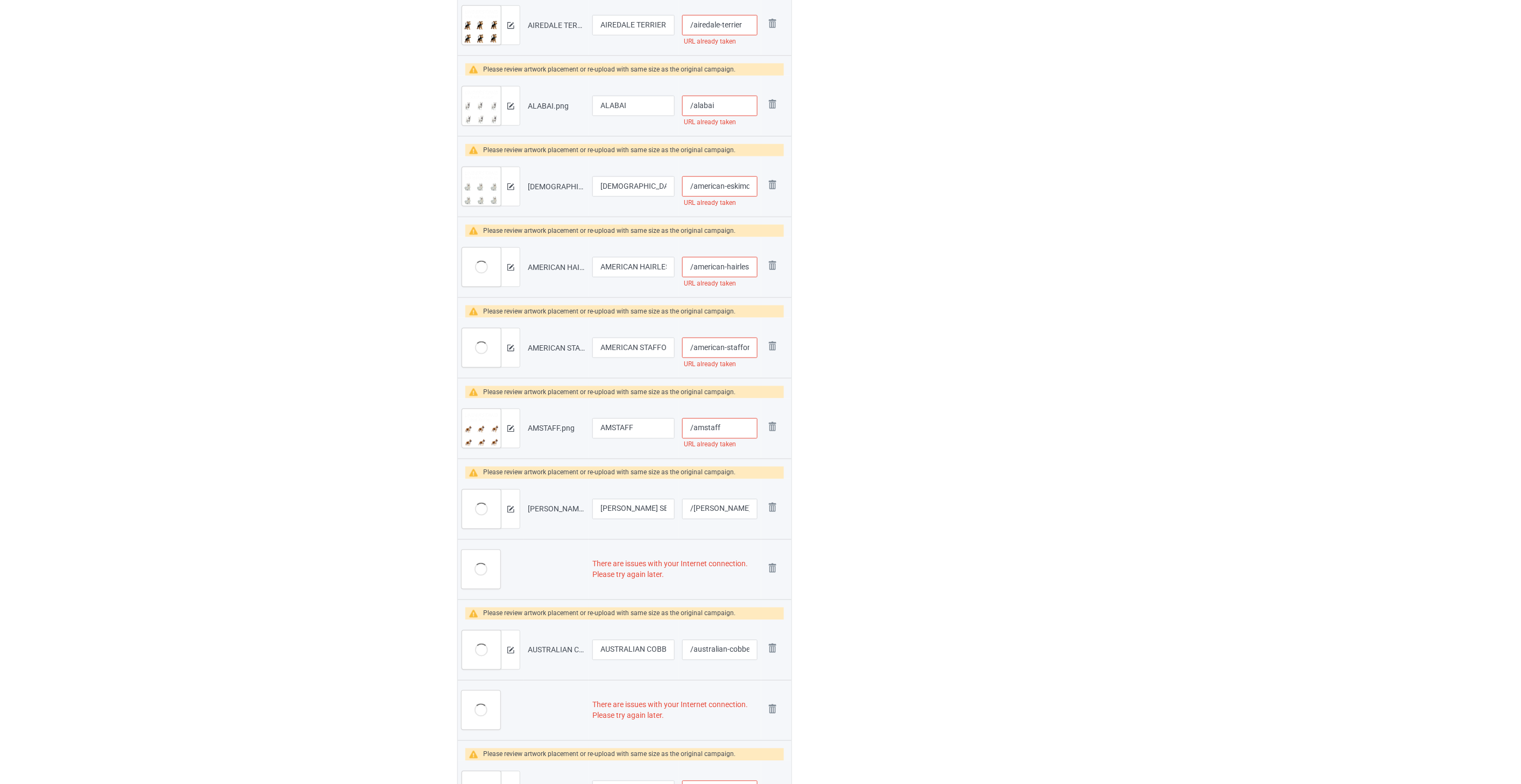
click at [0, 0] on img at bounding box center [0, 0] width 0 height 0
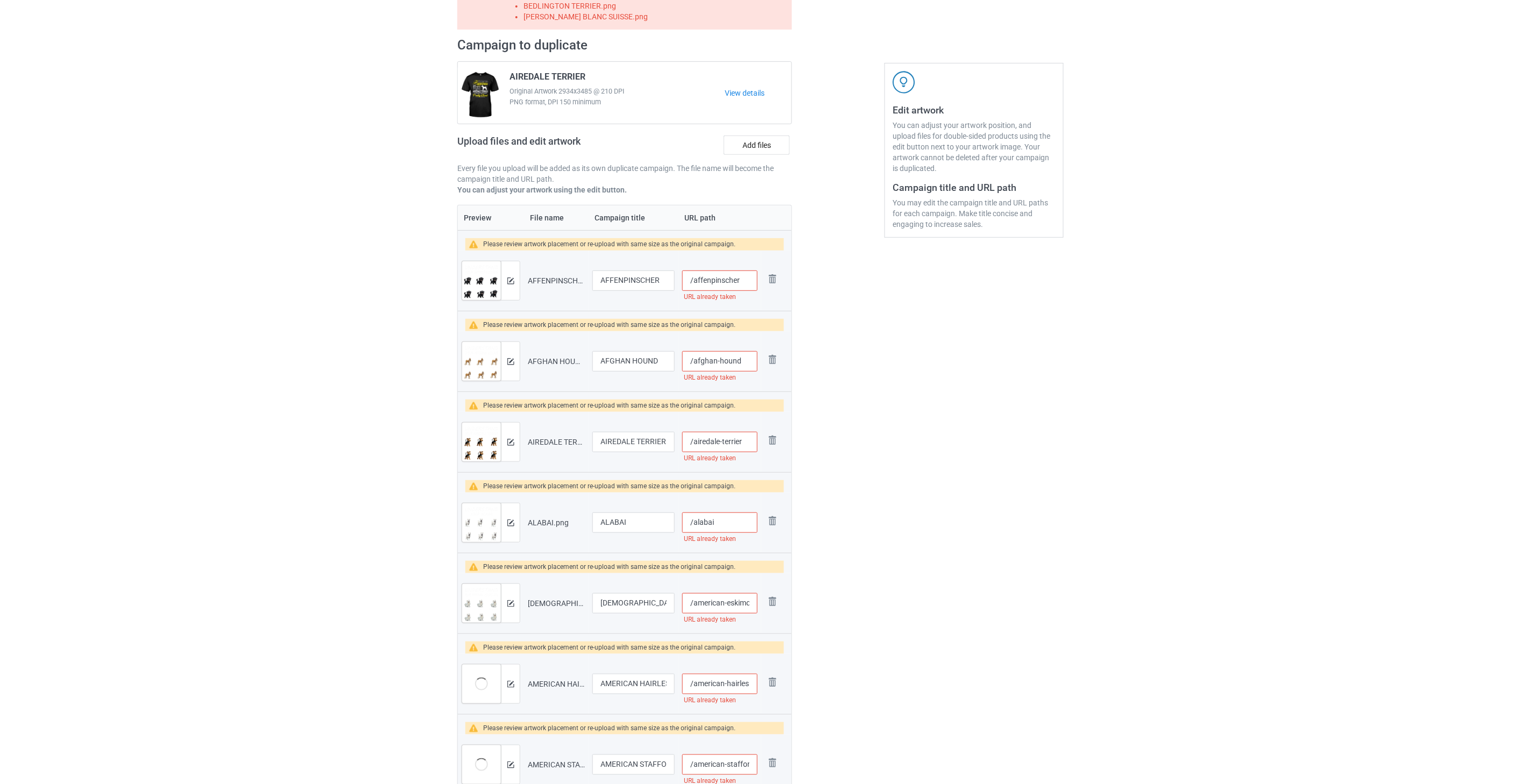
scroll to position [12, 0]
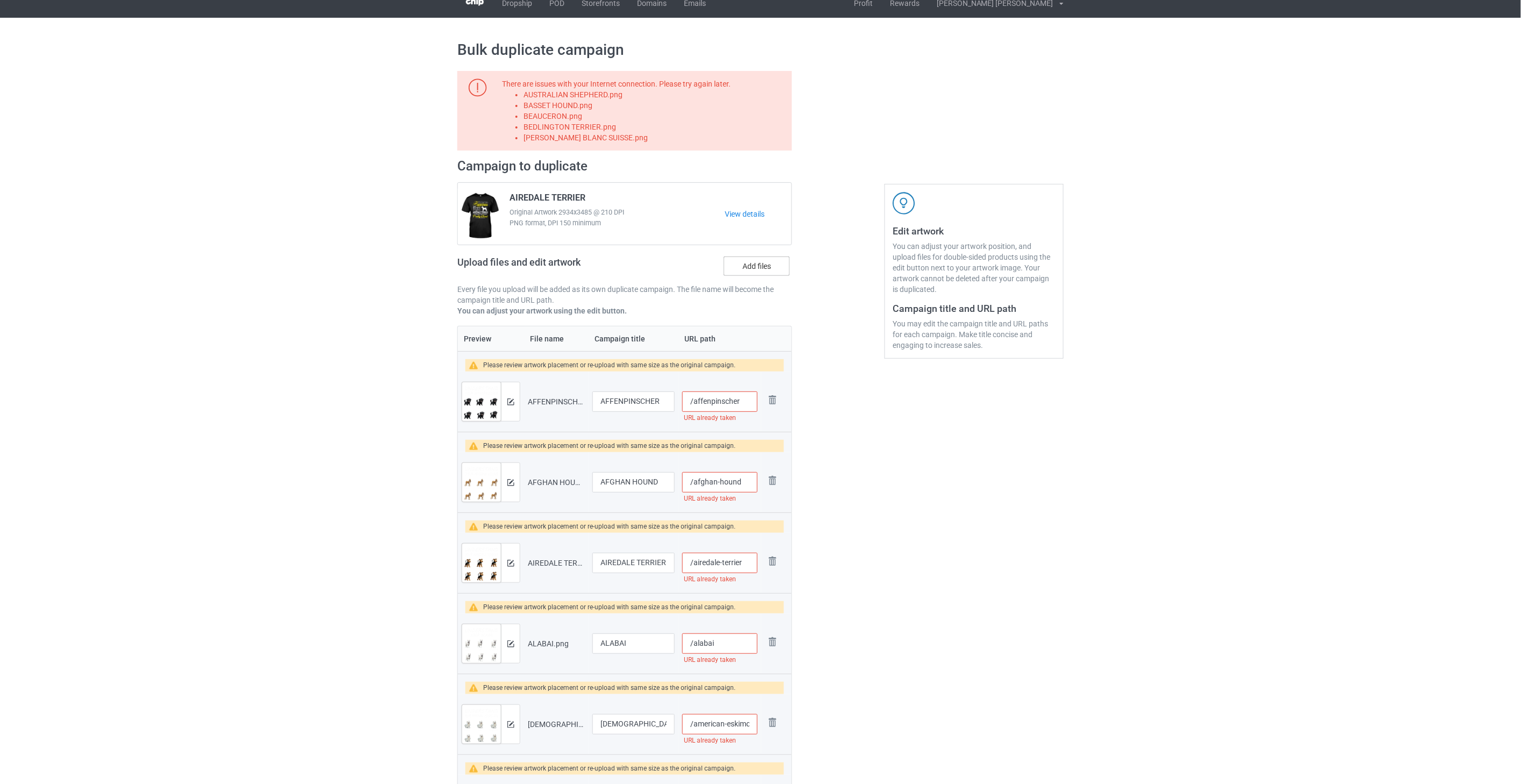
click at [767, 269] on label "Add files" at bounding box center [756, 266] width 66 height 19
click at [0, 0] on input "Add files" at bounding box center [0, 0] width 0 height 0
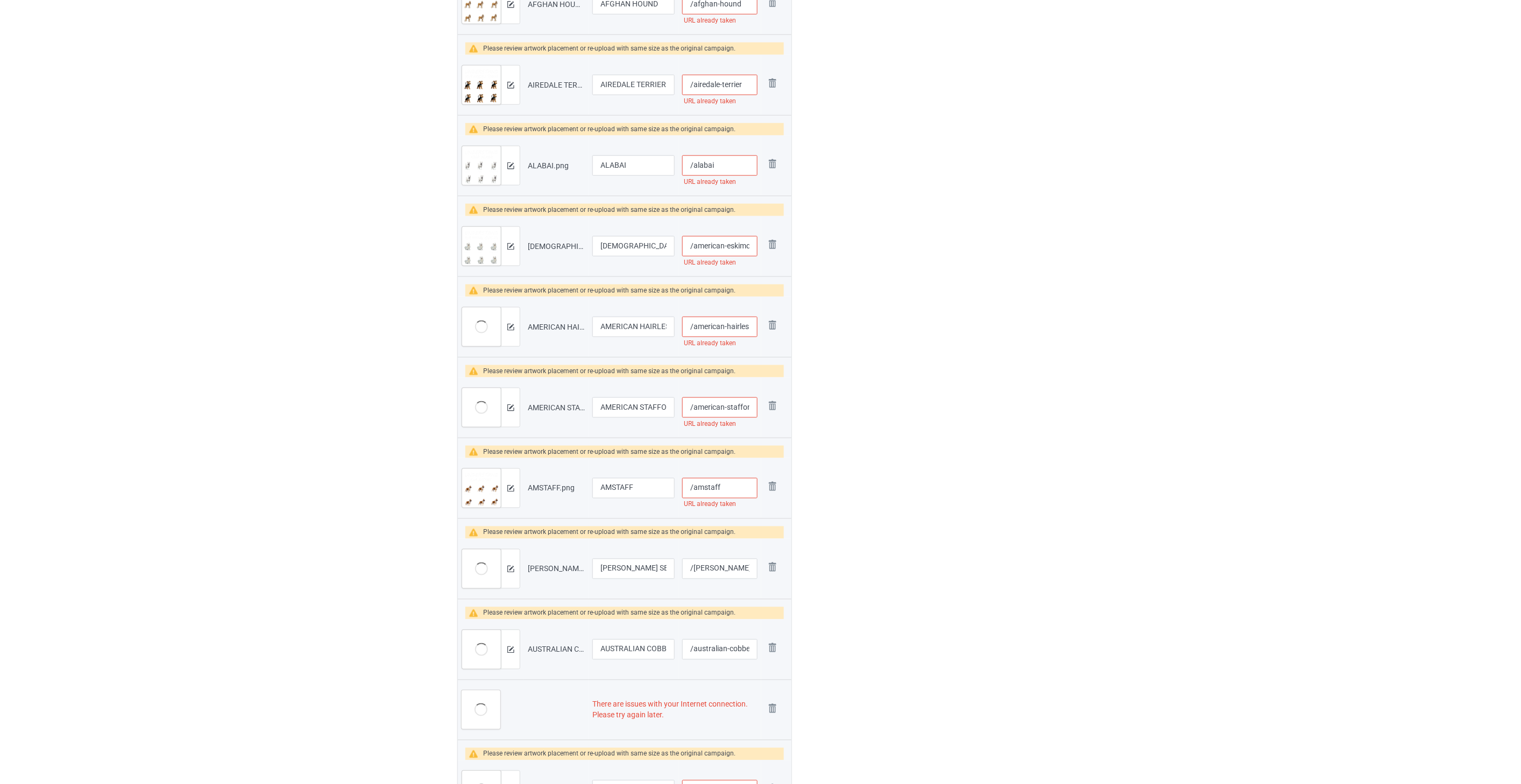
scroll to position [609, 0]
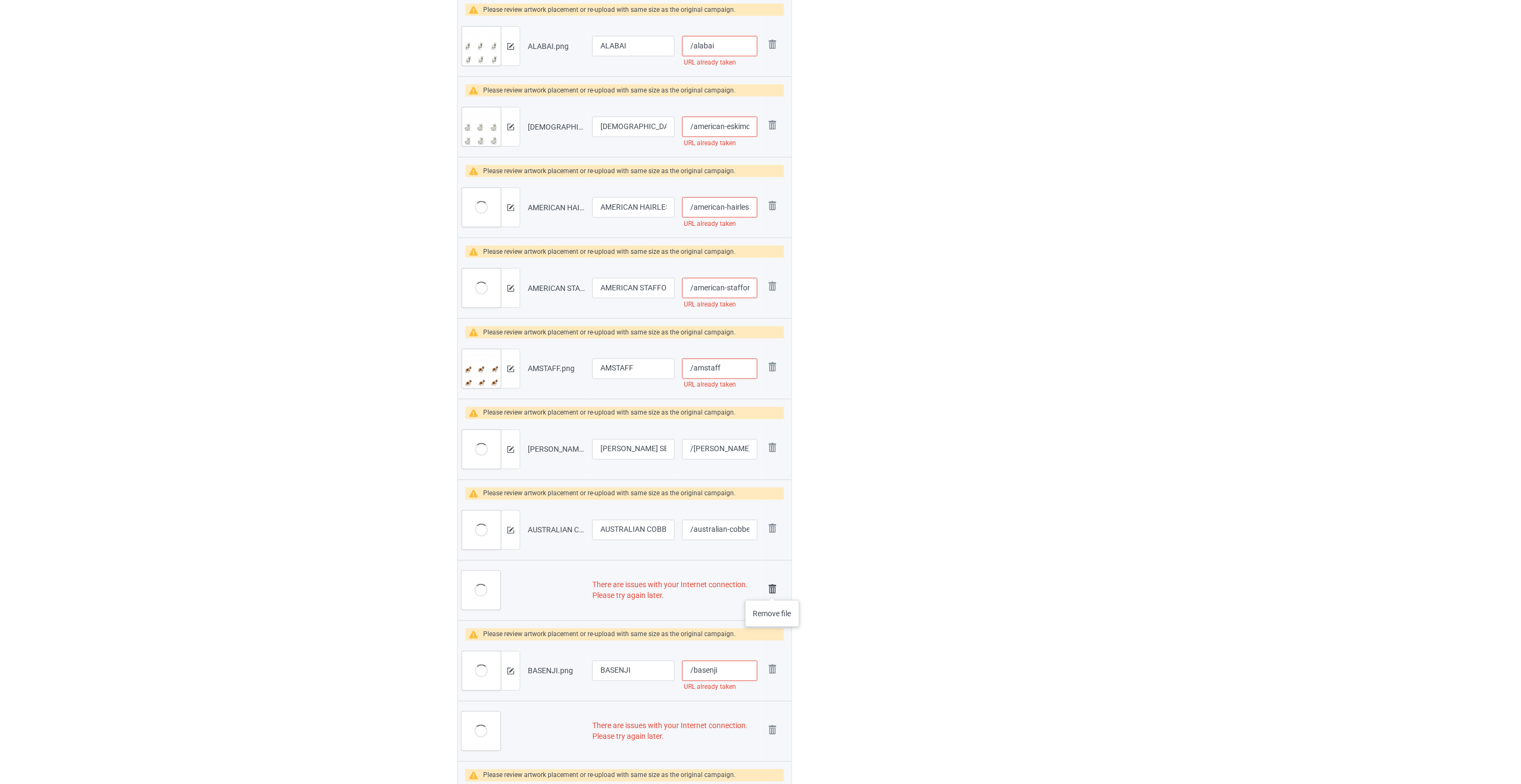
click at [773, 590] on img at bounding box center [772, 590] width 15 height 15
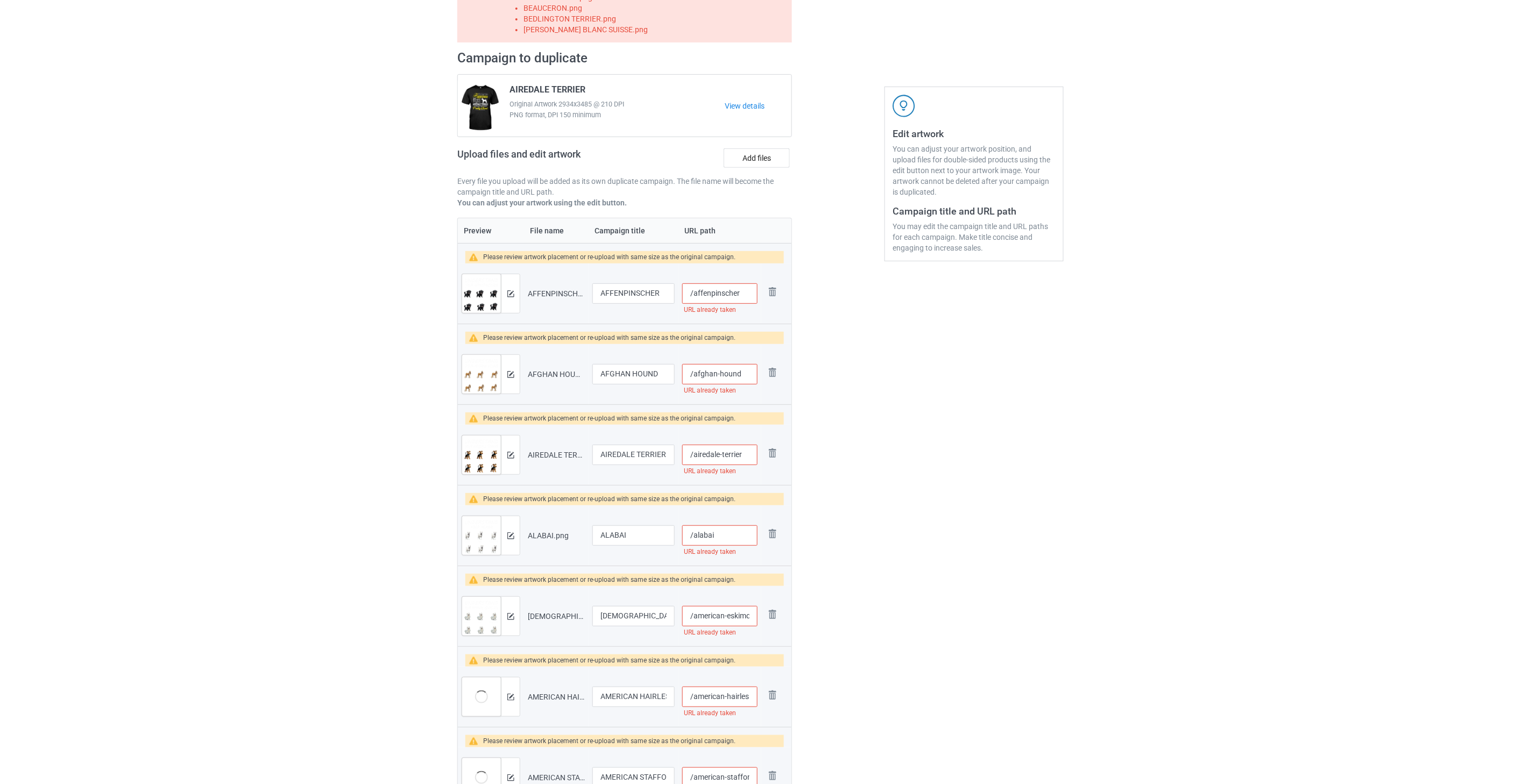
scroll to position [1, 0]
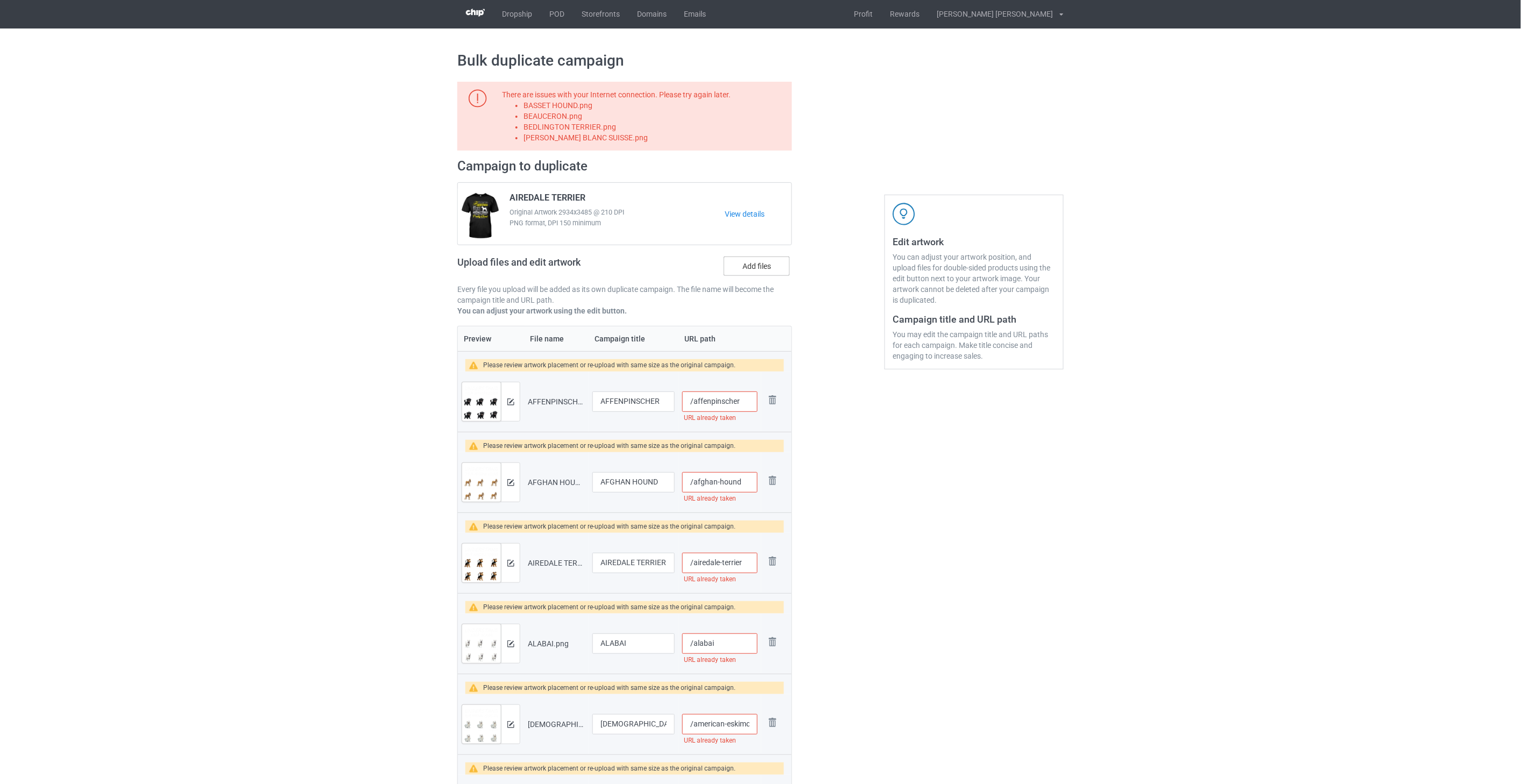
click at [767, 269] on label "Add files" at bounding box center [756, 266] width 66 height 19
click at [0, 0] on input "Add files" at bounding box center [0, 0] width 0 height 0
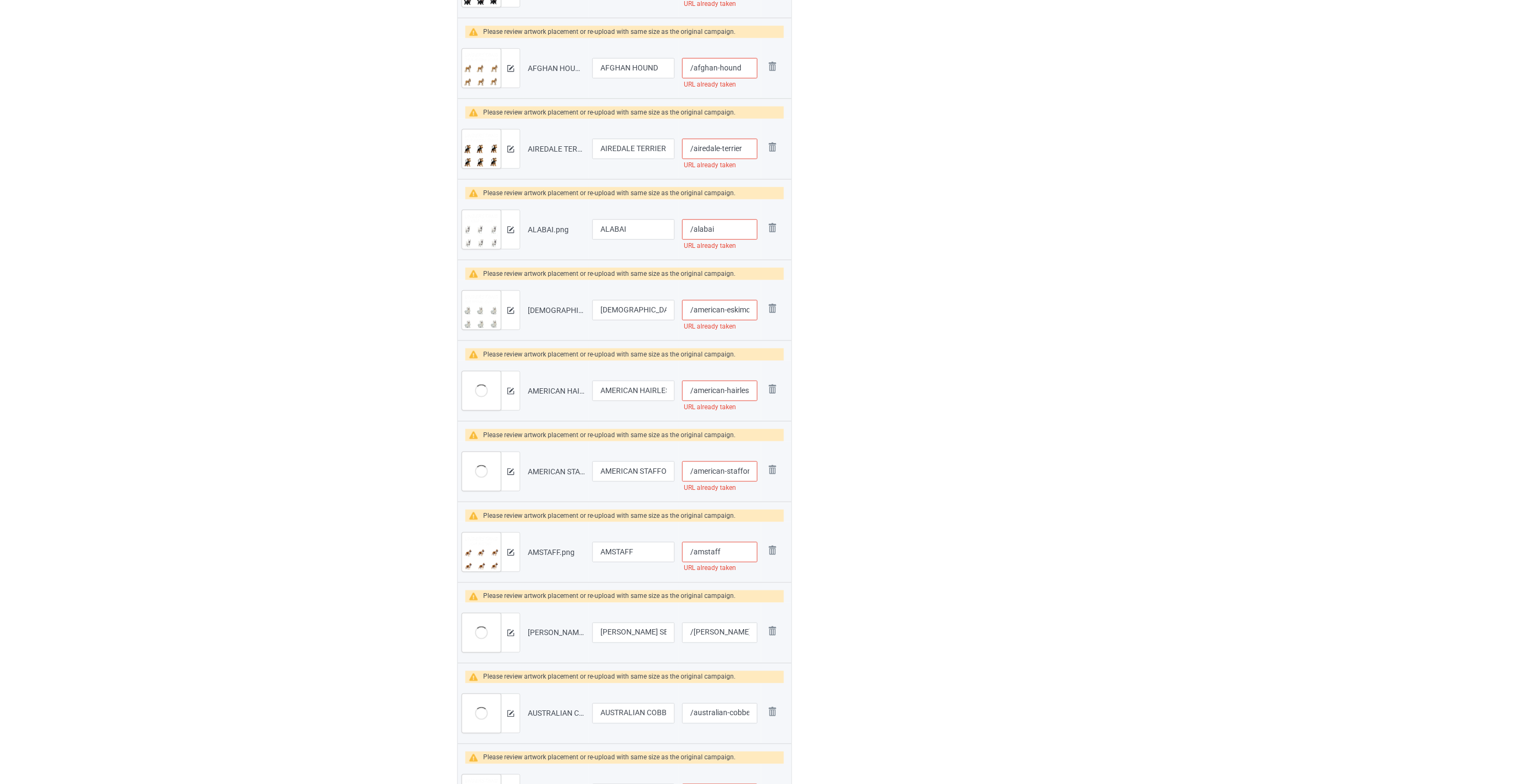
scroll to position [657, 0]
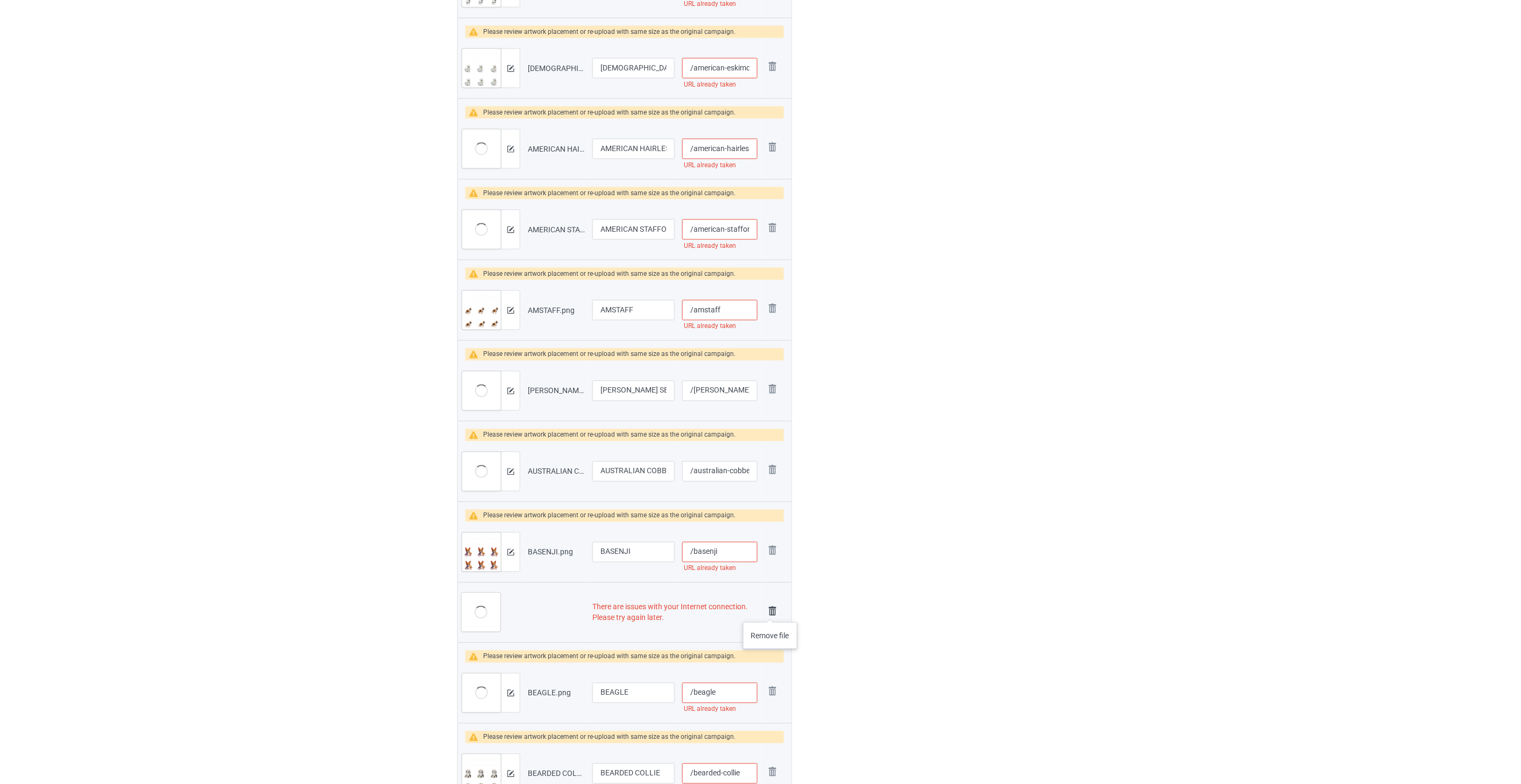
click at [770, 612] on img at bounding box center [772, 612] width 15 height 15
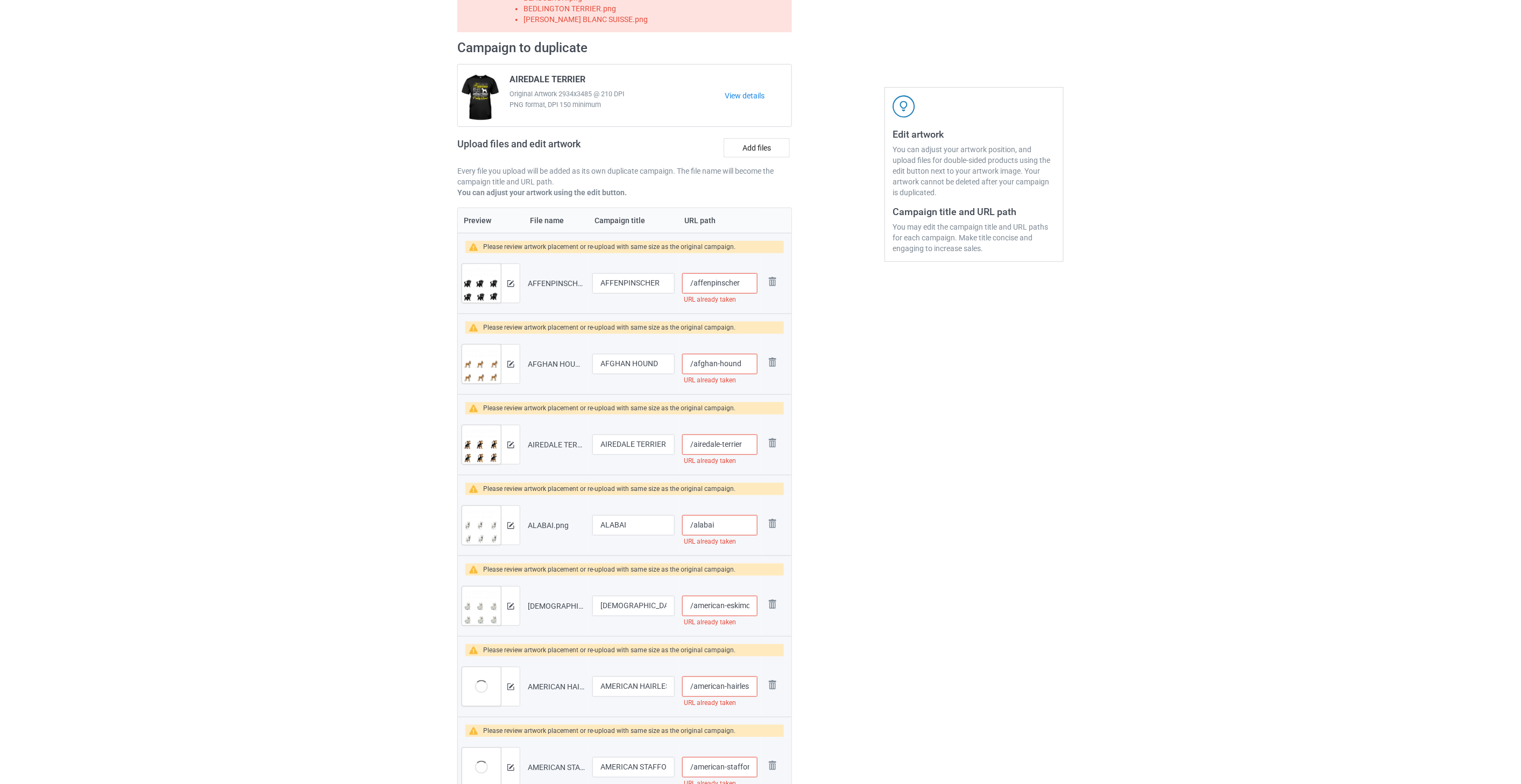
scroll to position [0, 0]
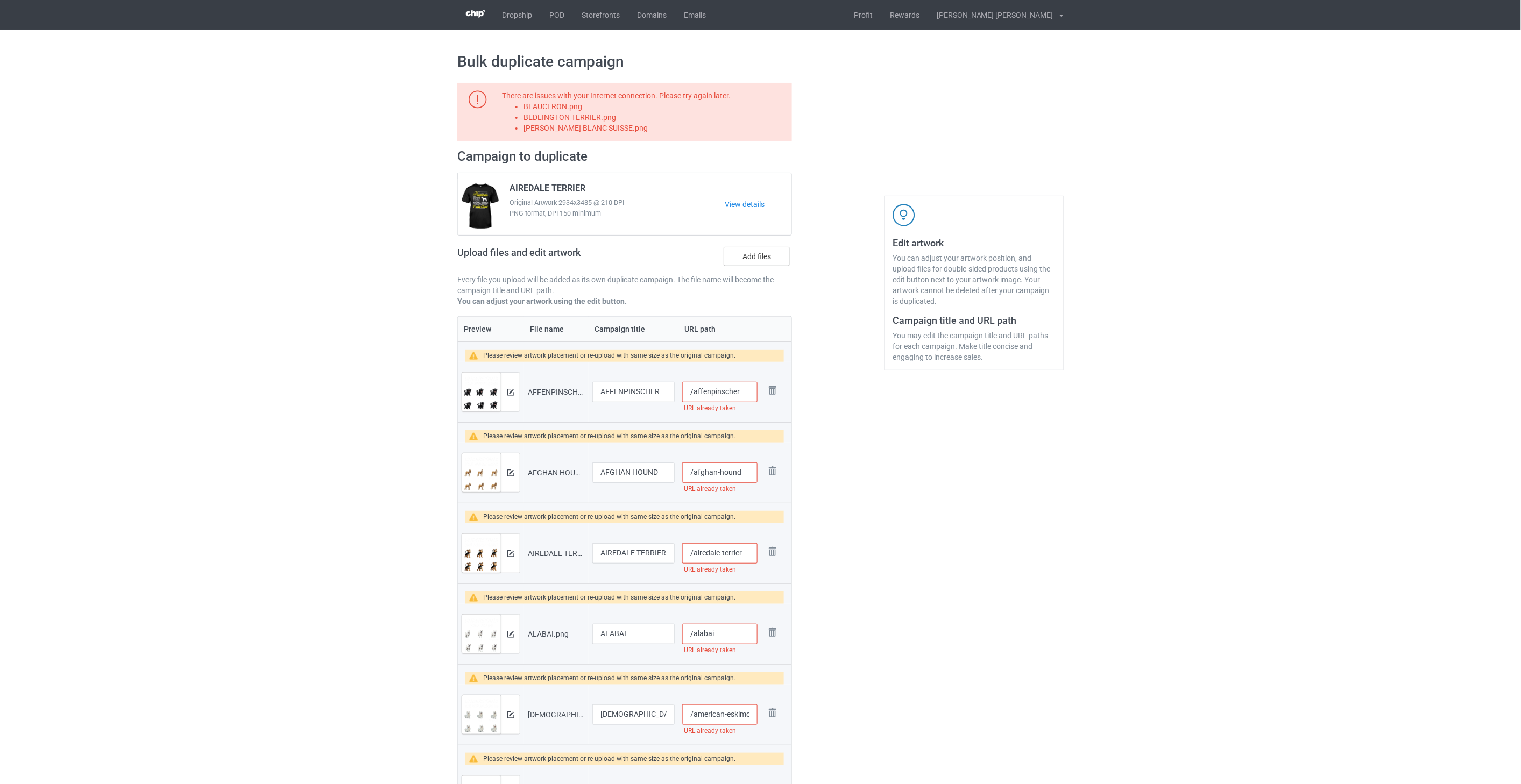
click at [766, 258] on label "Add files" at bounding box center [756, 256] width 66 height 19
click at [0, 0] on input "Add files" at bounding box center [0, 0] width 0 height 0
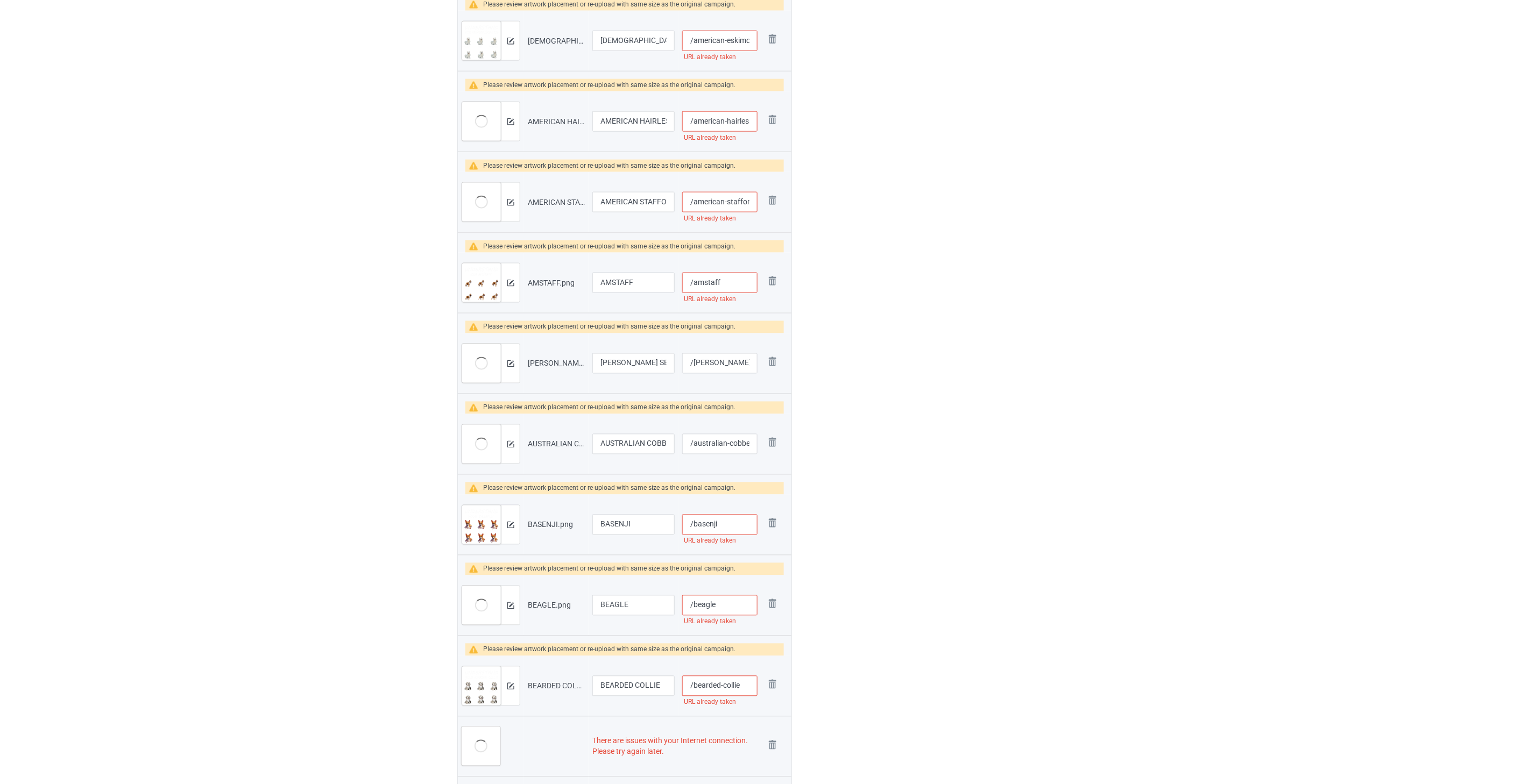
scroll to position [837, 0]
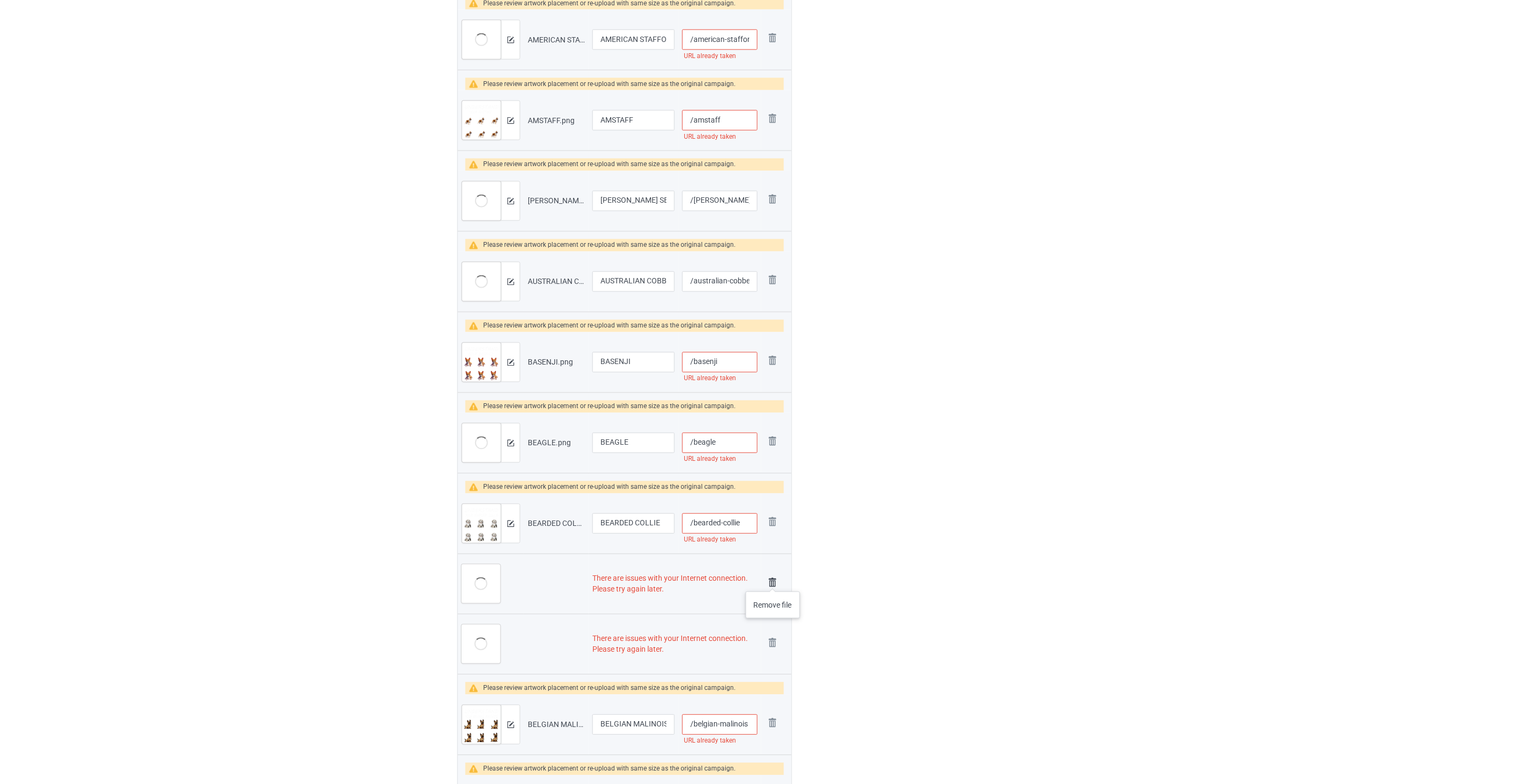
click at [773, 581] on img at bounding box center [772, 583] width 15 height 15
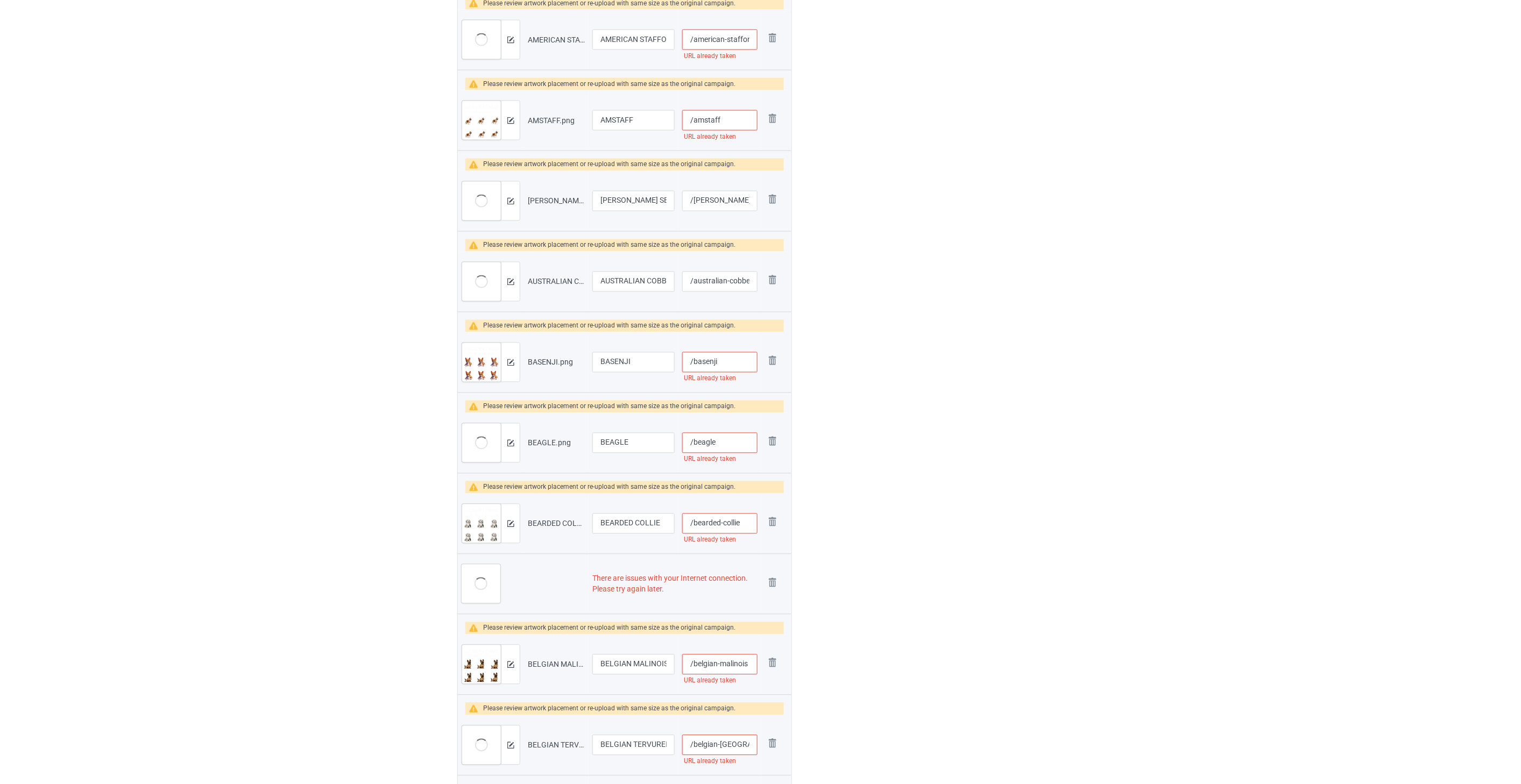
click at [0, 0] on img at bounding box center [0, 0] width 0 height 0
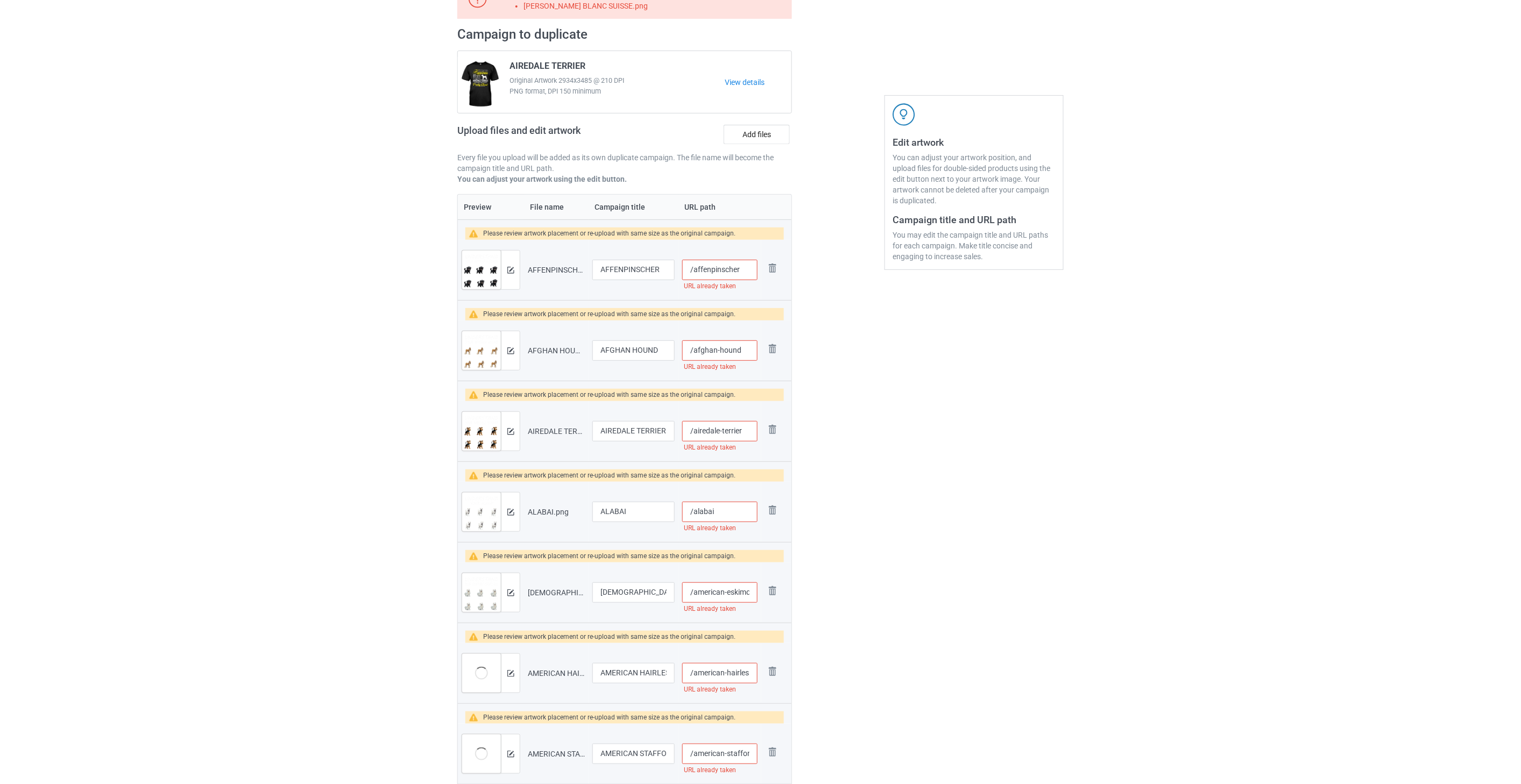
scroll to position [0, 0]
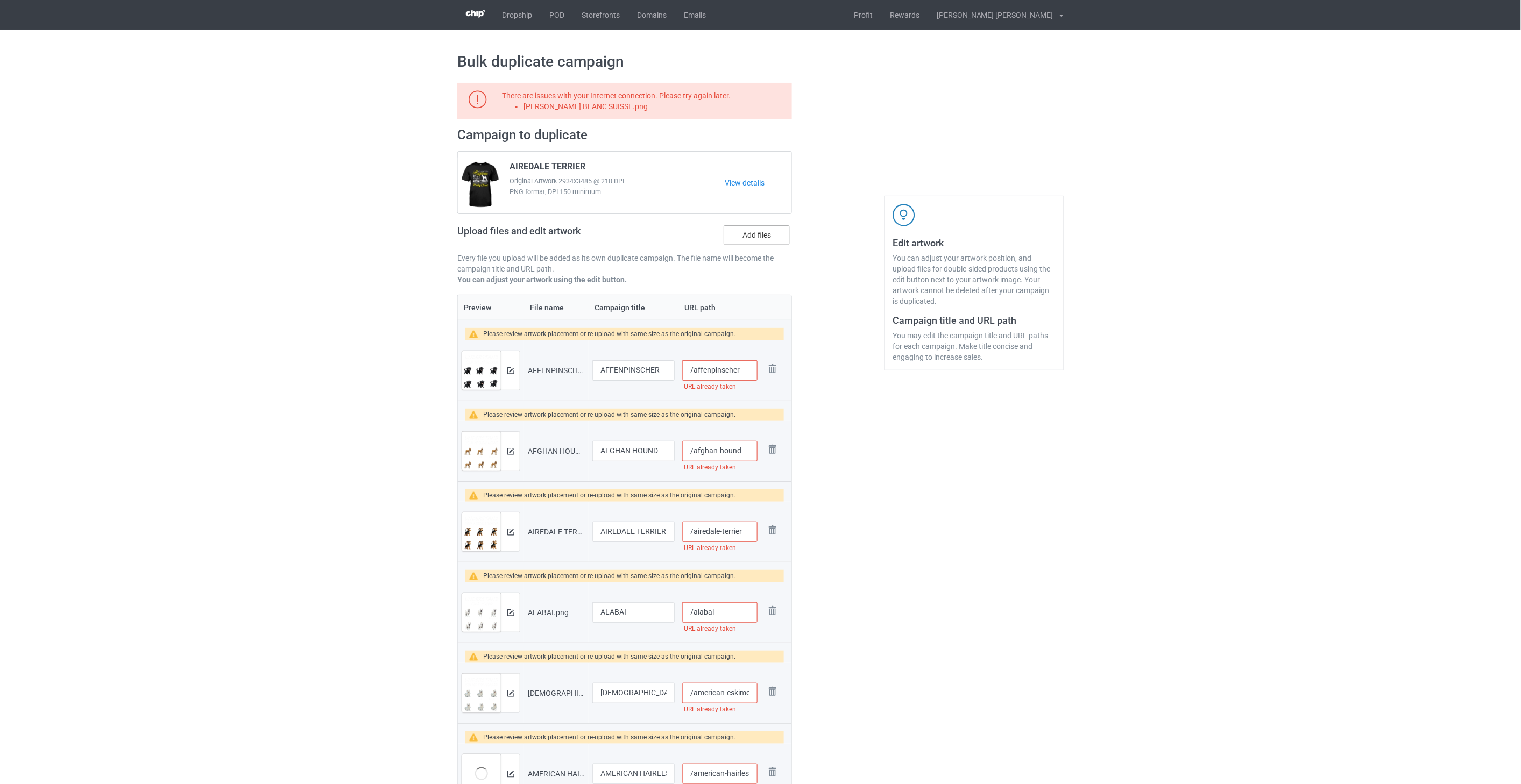
click at [760, 238] on label "Add files" at bounding box center [756, 235] width 66 height 19
click at [0, 0] on input "Add files" at bounding box center [0, 0] width 0 height 0
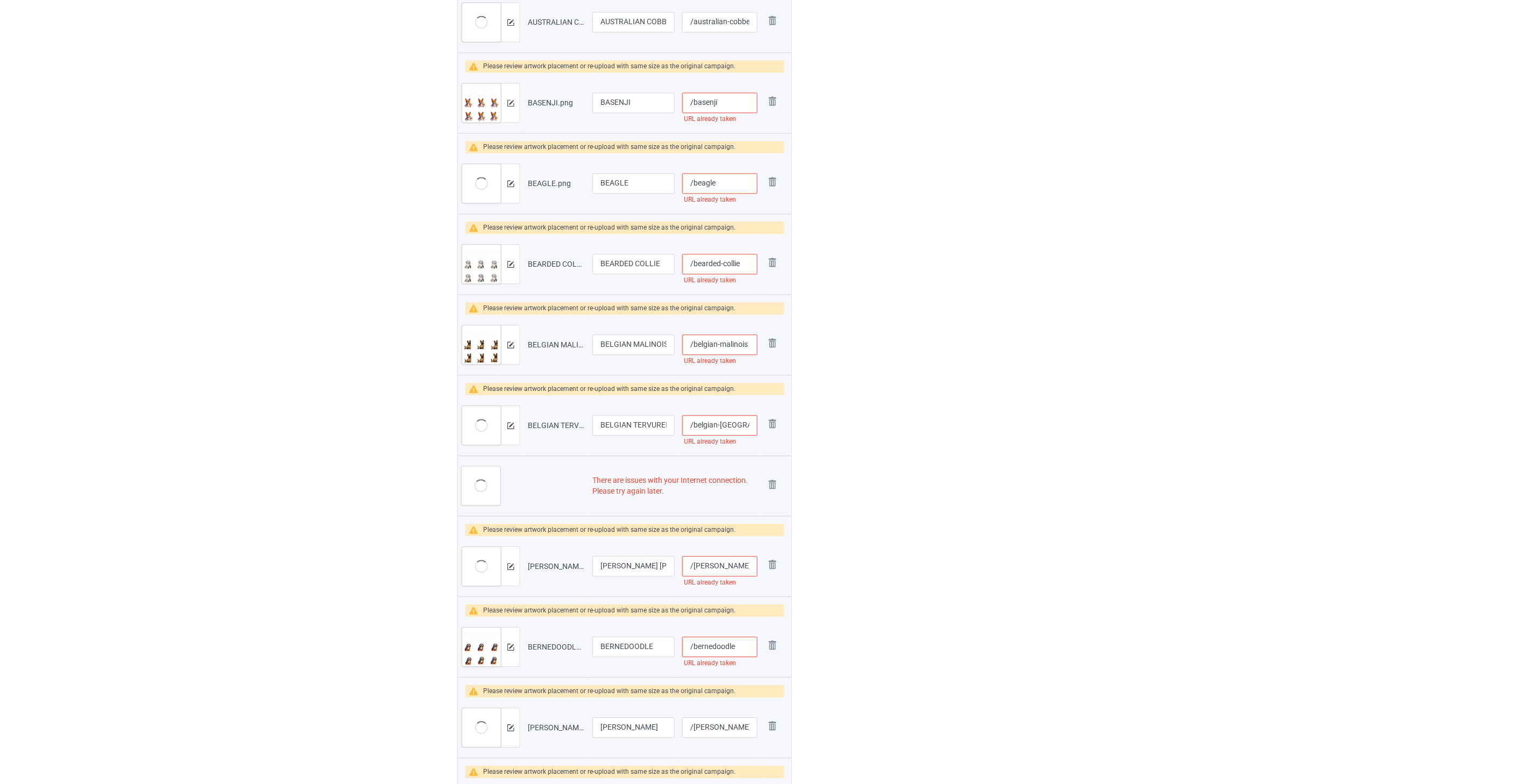
scroll to position [1076, 0]
click at [770, 482] on img at bounding box center [772, 483] width 15 height 15
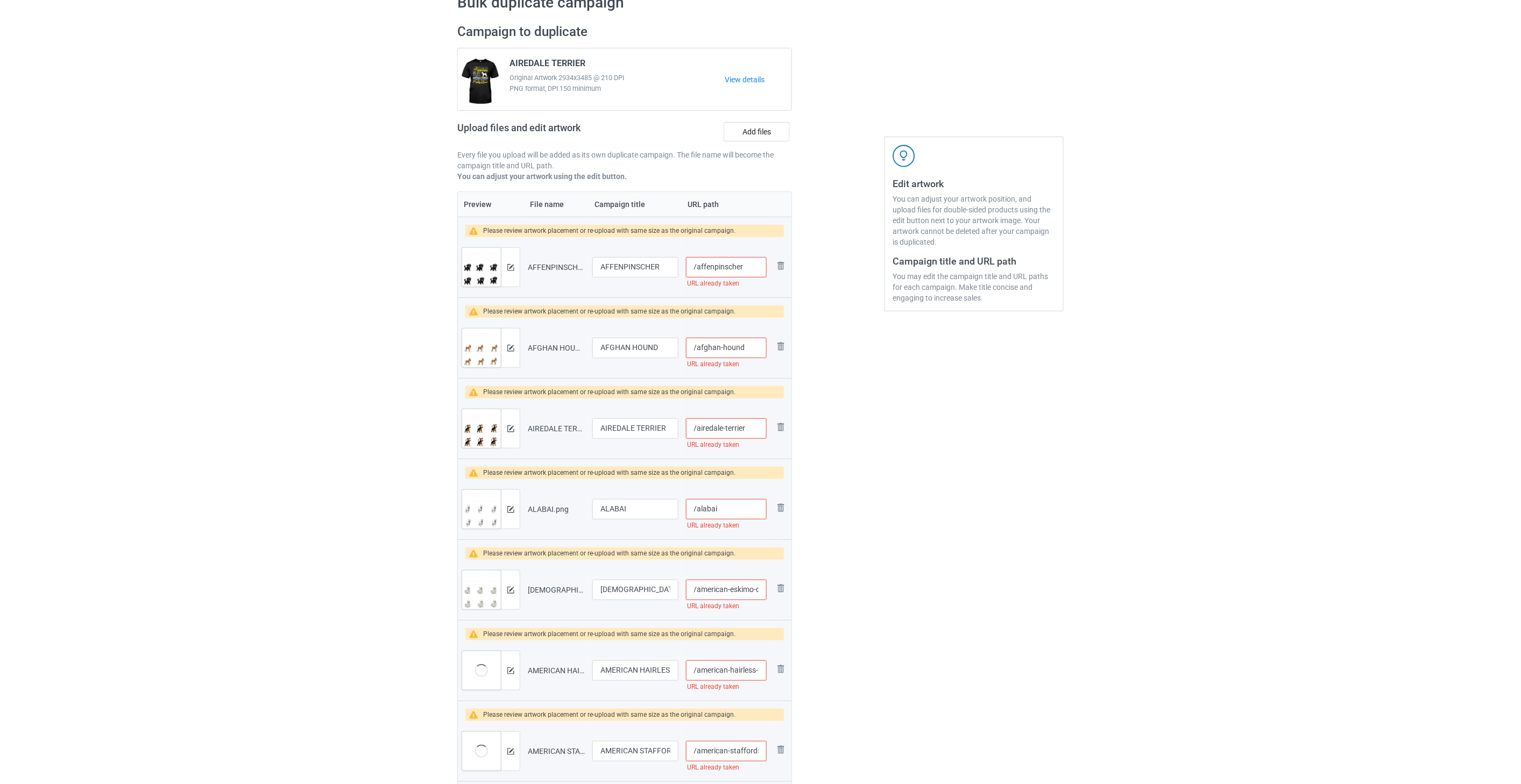
scroll to position [0, 0]
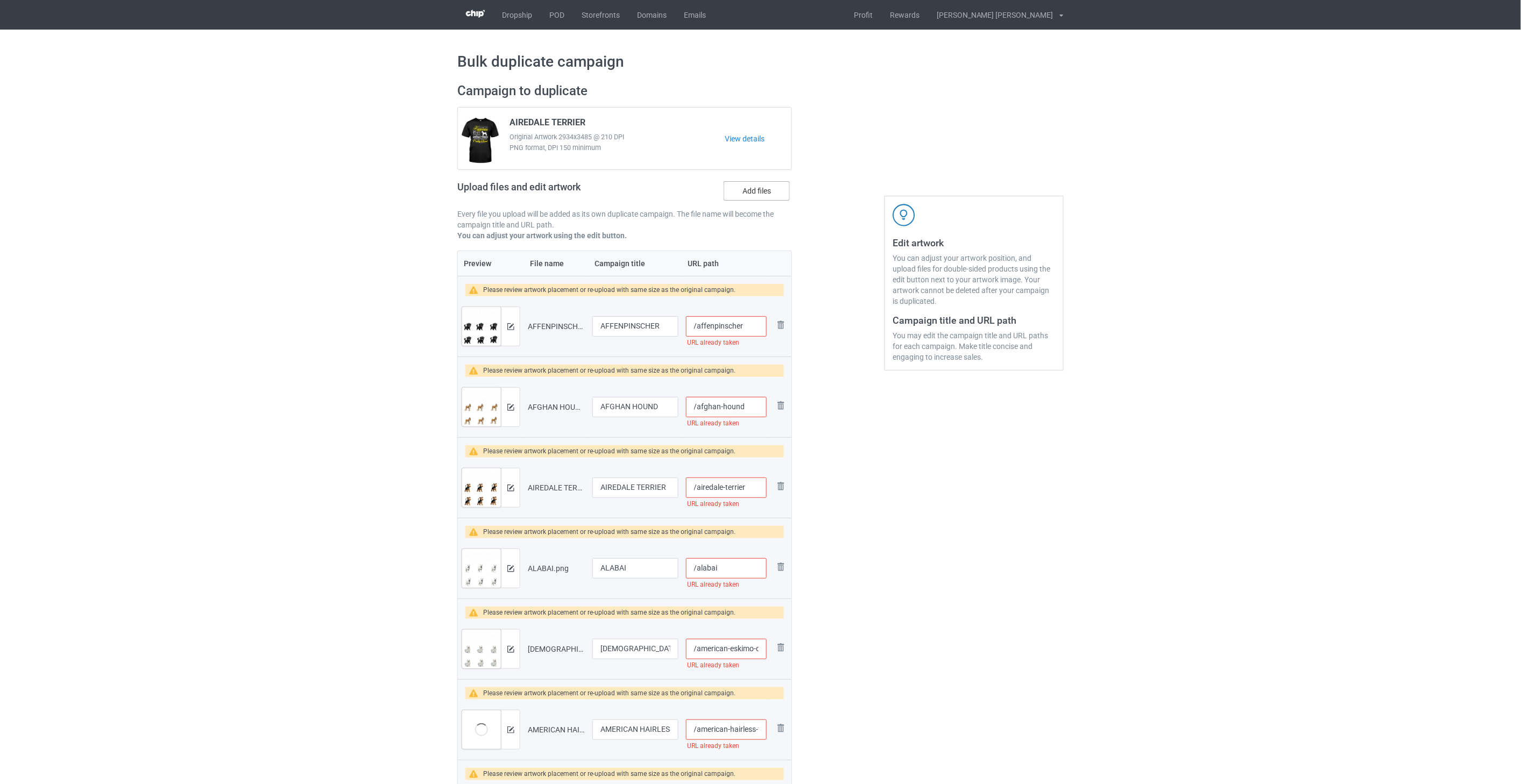
click at [751, 192] on label "Add files" at bounding box center [756, 191] width 66 height 19
click at [0, 0] on input "Add files" at bounding box center [0, 0] width 0 height 0
click at [754, 329] on input "/affenpinscher" at bounding box center [726, 327] width 81 height 20
drag, startPoint x: 759, startPoint y: 329, endPoint x: 694, endPoint y: 329, distance: 65.0
click at [694, 329] on input "/affenpinscher-und" at bounding box center [726, 327] width 81 height 20
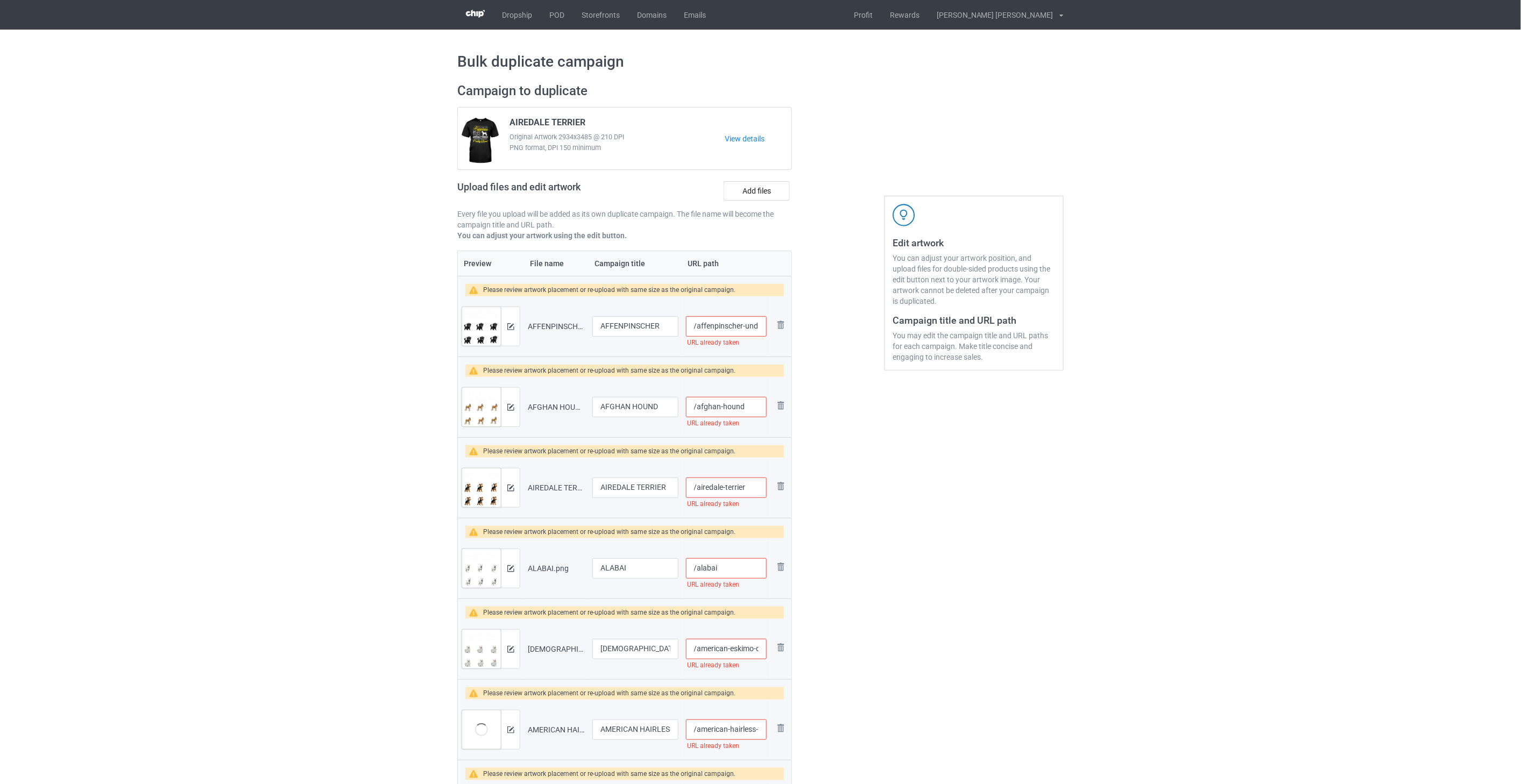
type input "/affenpinscher-und"
click at [751, 409] on input "/afghan-hound" at bounding box center [726, 407] width 81 height 20
paste input "-und"
type input "/afghan-hound-und"
click at [757, 490] on input "/airedale-terrier" at bounding box center [726, 488] width 81 height 20
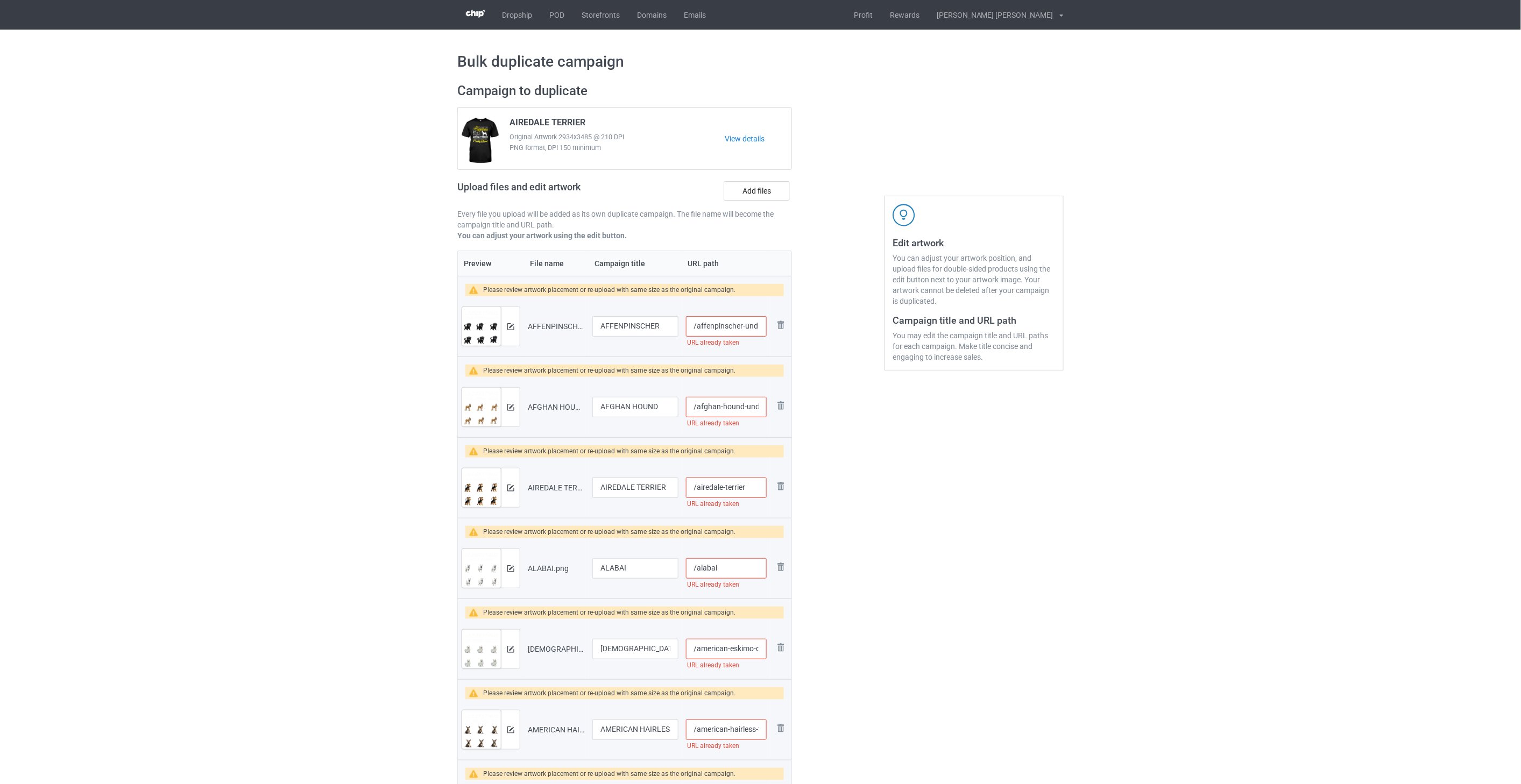
paste input "-und"
type input "/airedale-terrier-und"
click at [741, 573] on input "/alabai" at bounding box center [726, 568] width 81 height 20
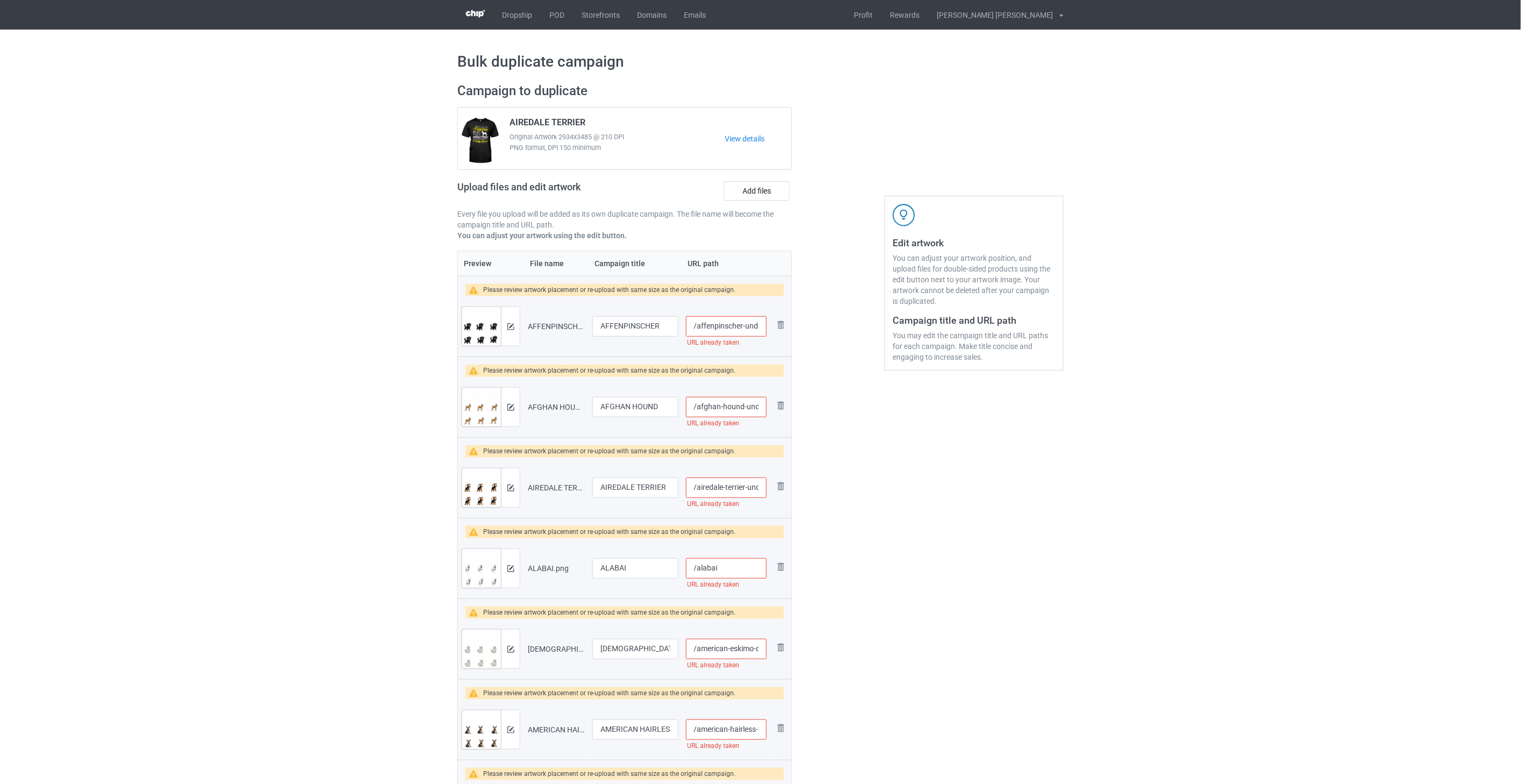
paste input "-und"
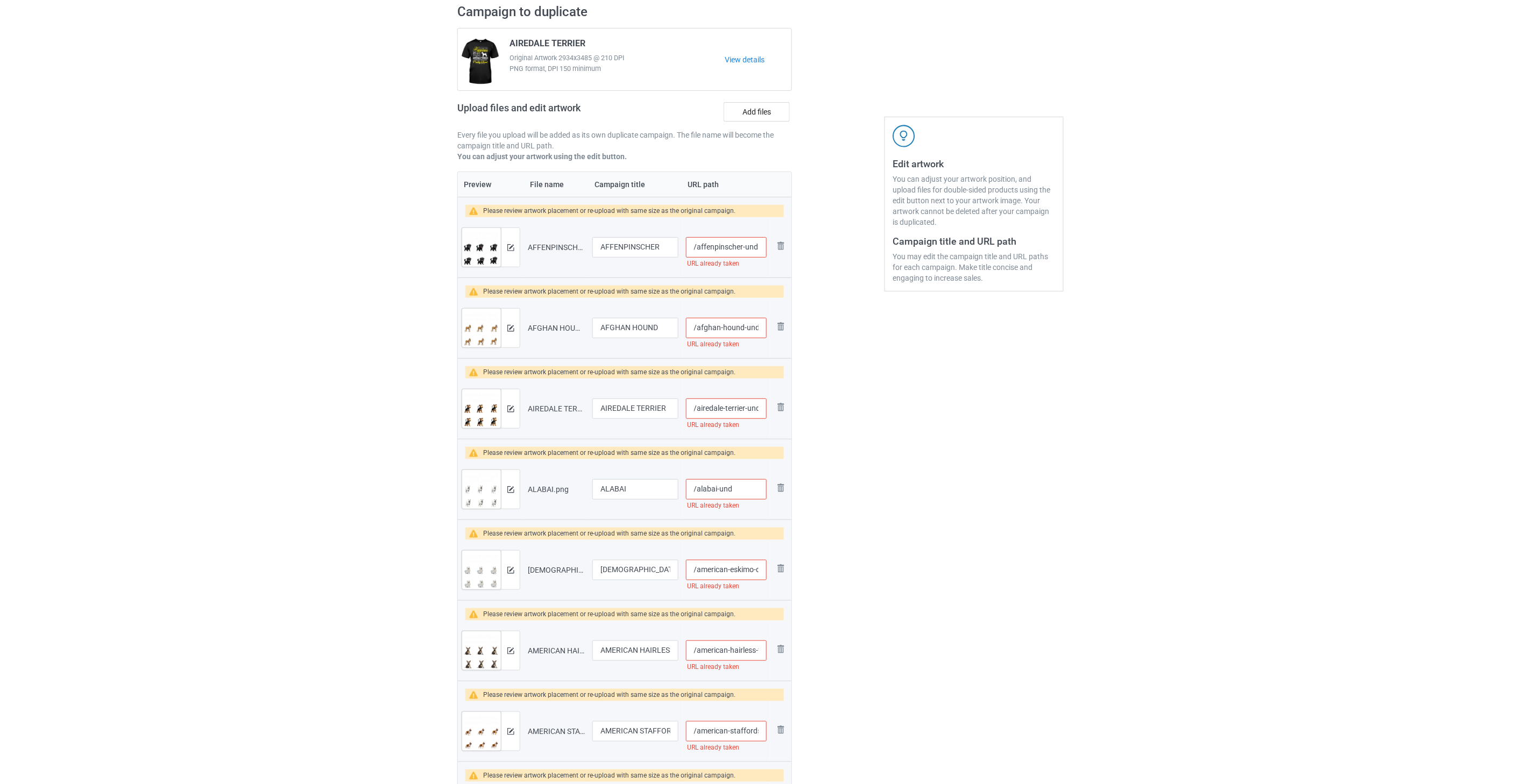
scroll to position [180, 0]
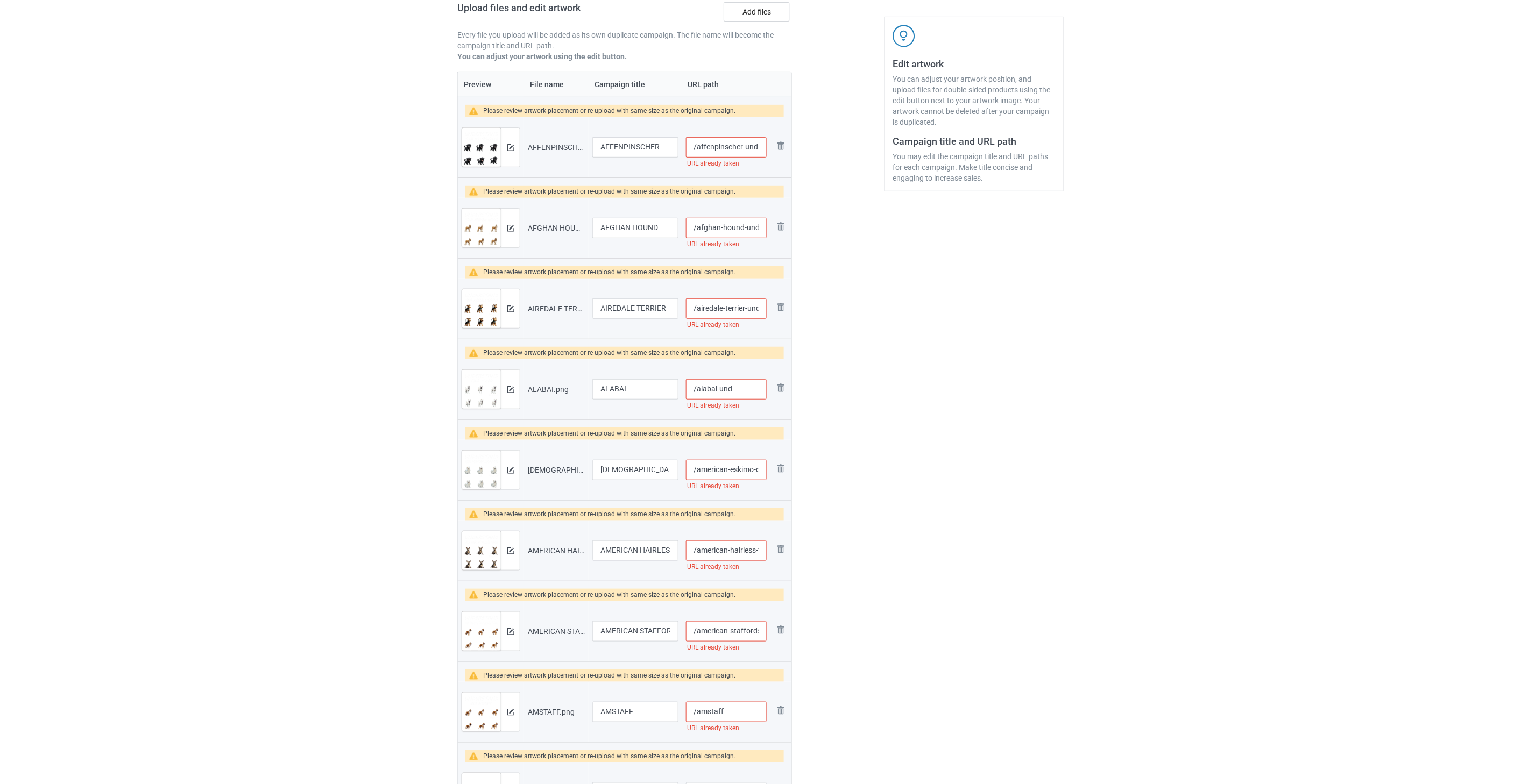
type input "/alabai-und"
click at [718, 472] on input "/american-eskimo-dog" at bounding box center [726, 470] width 81 height 20
paste input "-und"
type input "/american-eskimo-dog-und"
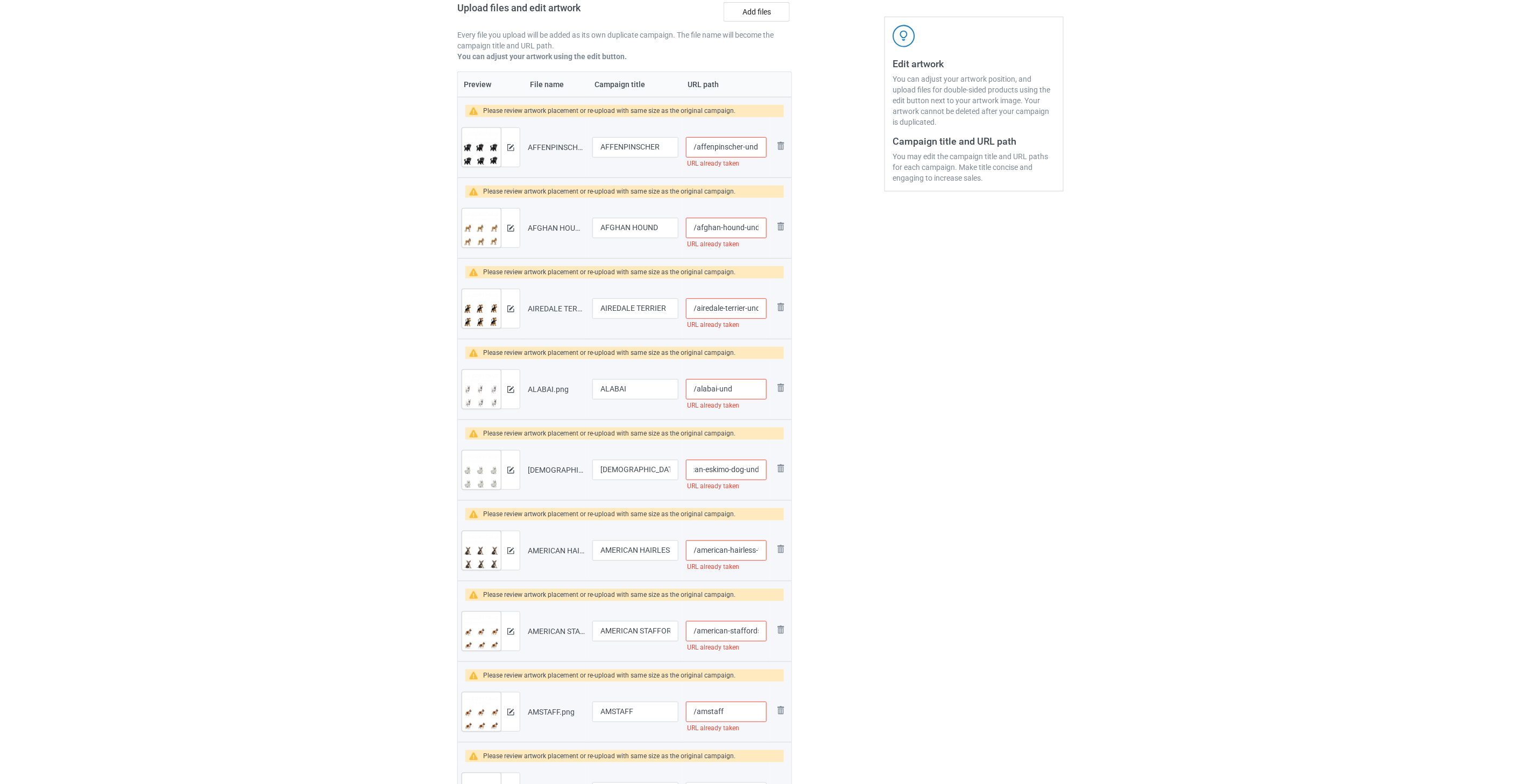
click at [735, 553] on input "/american-hairless-terrier" at bounding box center [726, 551] width 81 height 20
paste input "-und"
type input "/american-hairless-terrier-und"
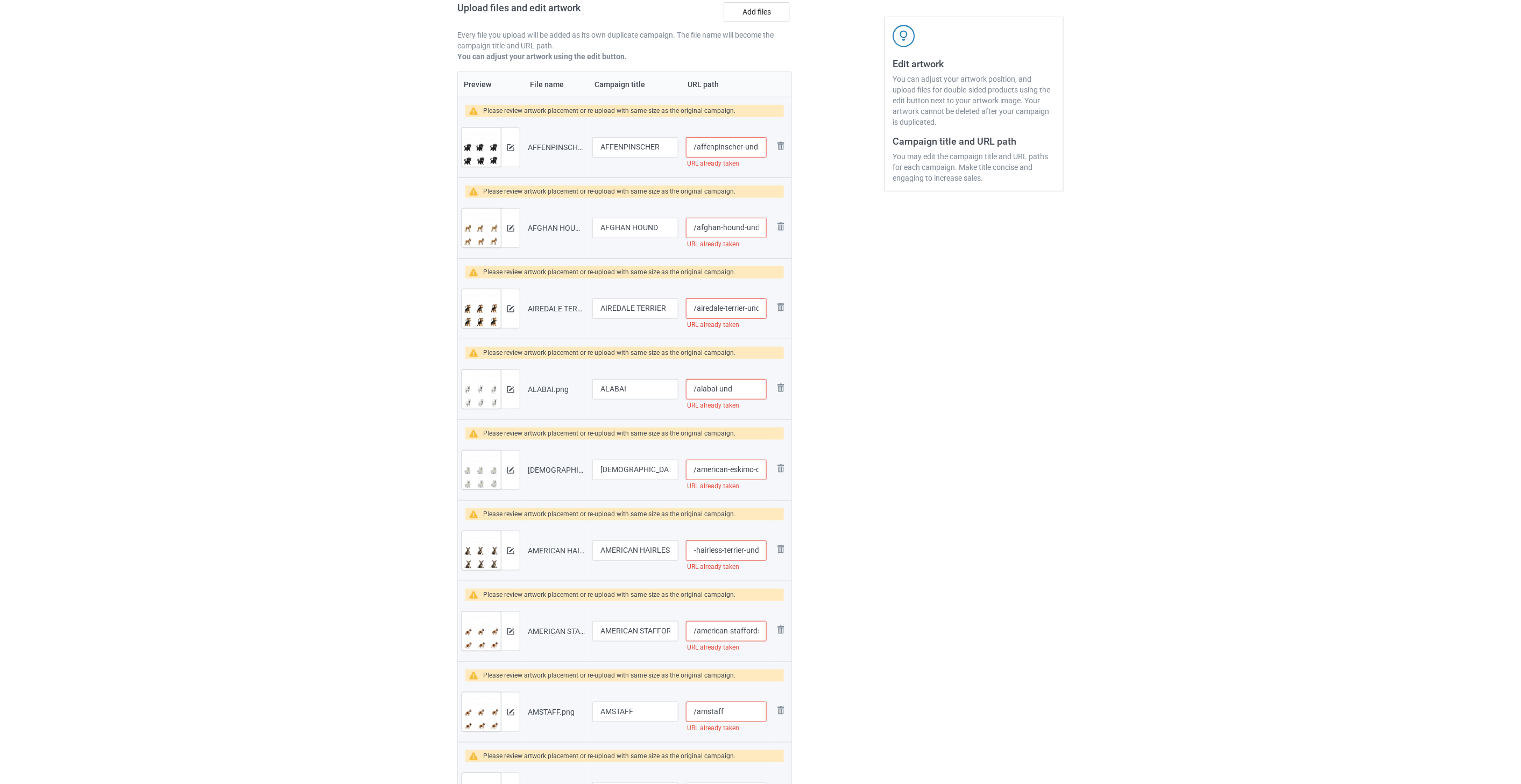
click at [738, 630] on input "/american-staffordshire-terrier" at bounding box center [726, 631] width 81 height 20
paste input "-und"
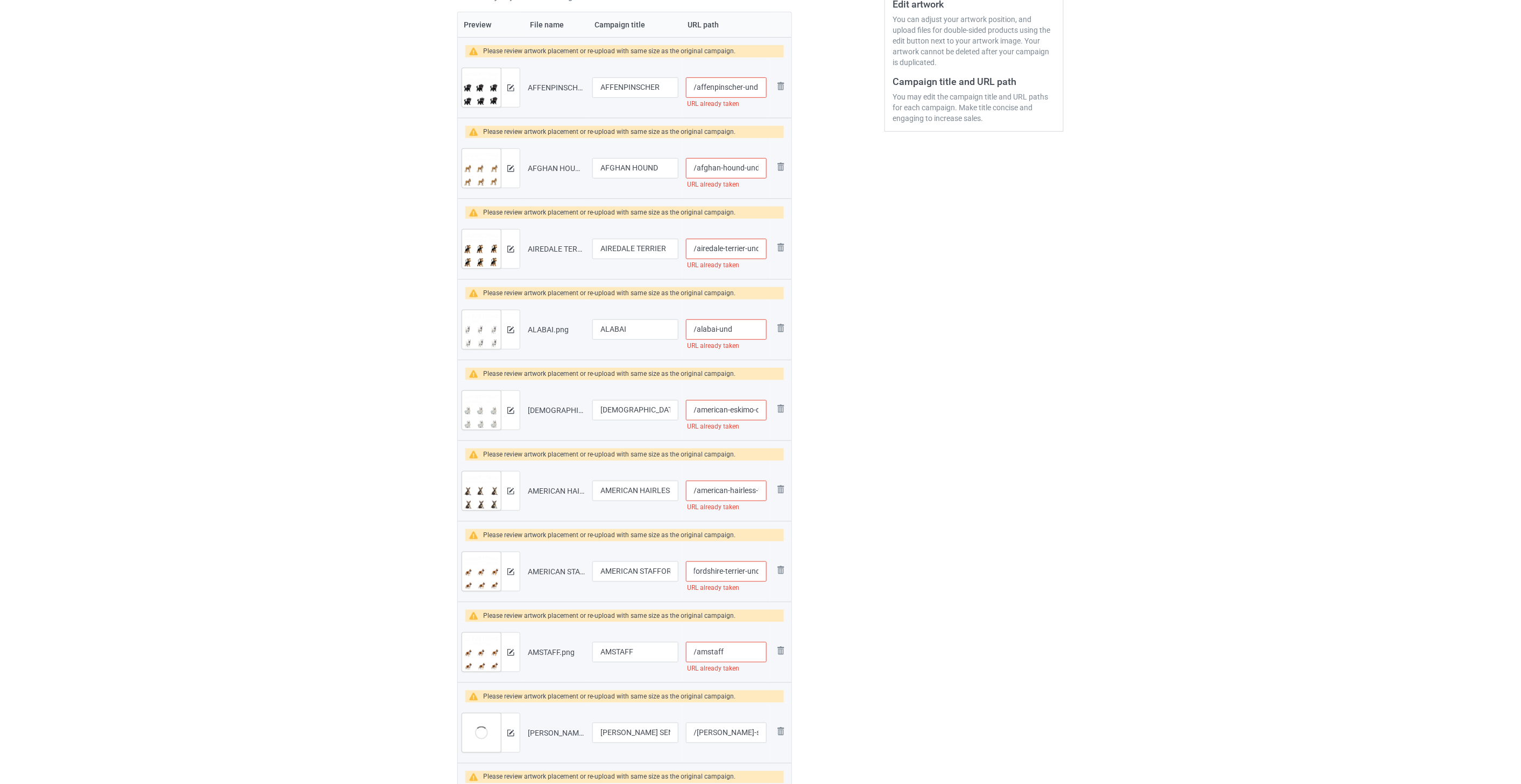
scroll to position [358, 0]
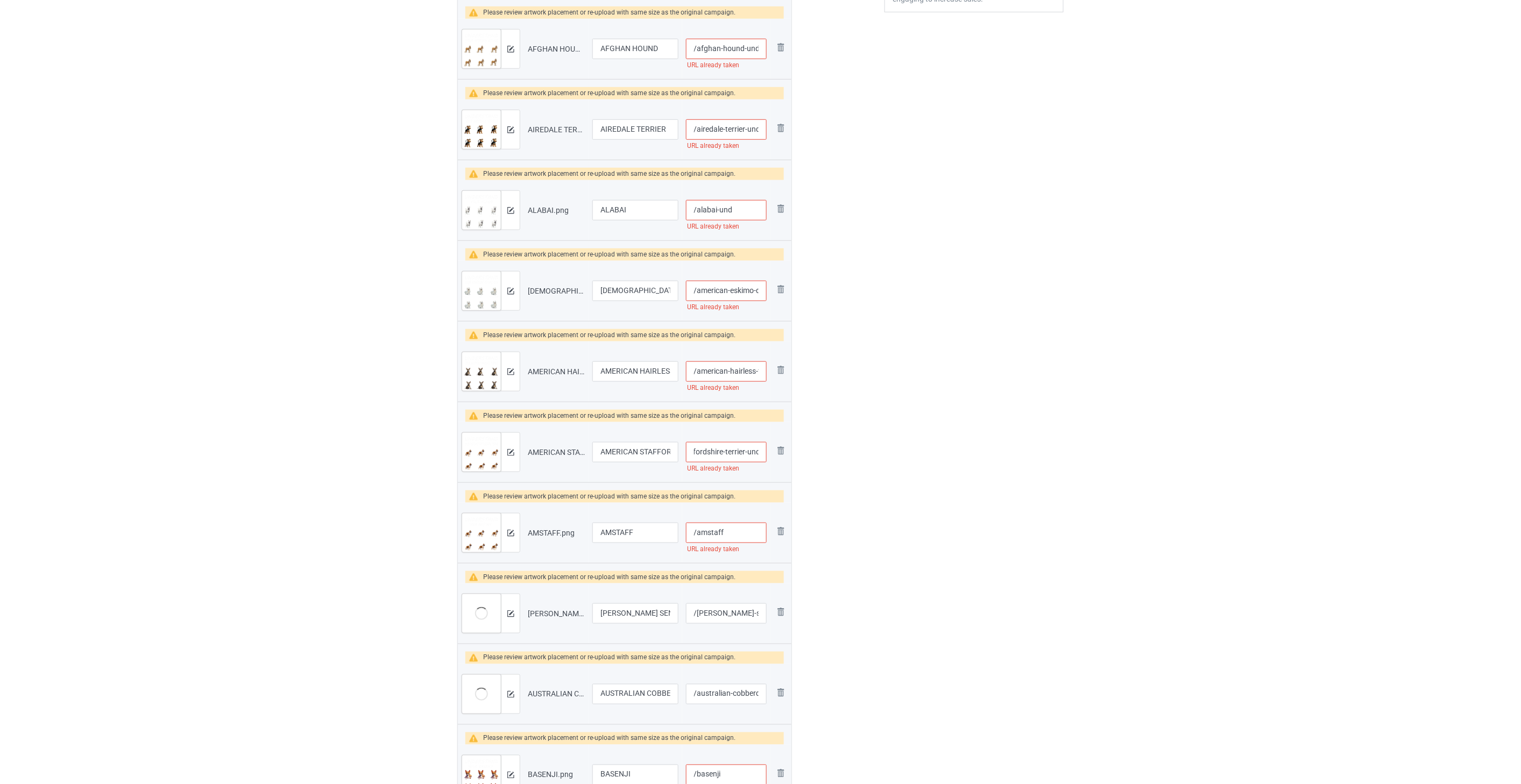
type input "/american-staffordshire-terrier-und"
click at [727, 532] on input "/amstaff" at bounding box center [726, 533] width 81 height 20
paste input "-und"
type input "/amstaff-und"
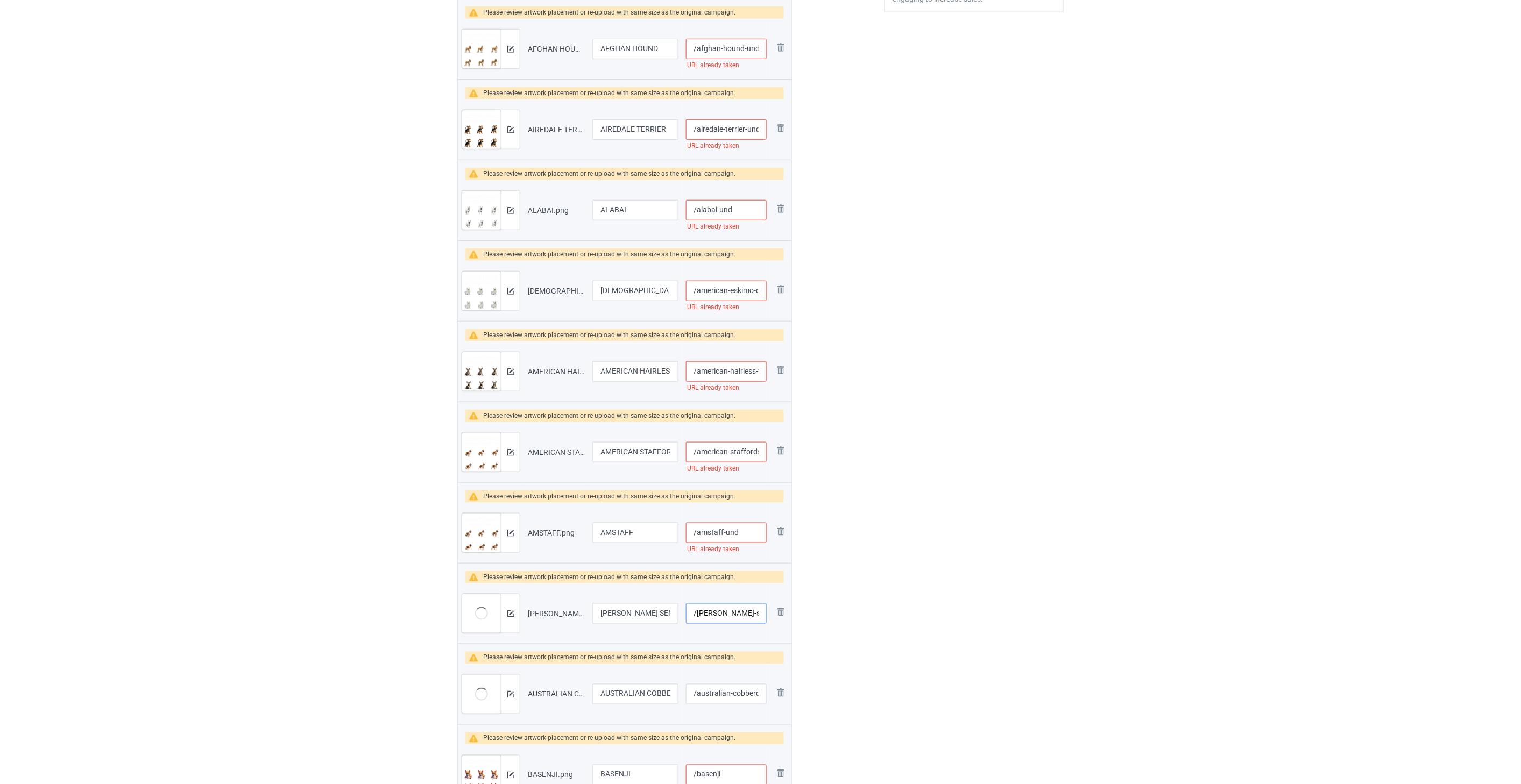
click at [728, 614] on input "/[PERSON_NAME]-sennenhunde" at bounding box center [726, 614] width 81 height 20
paste input "-und"
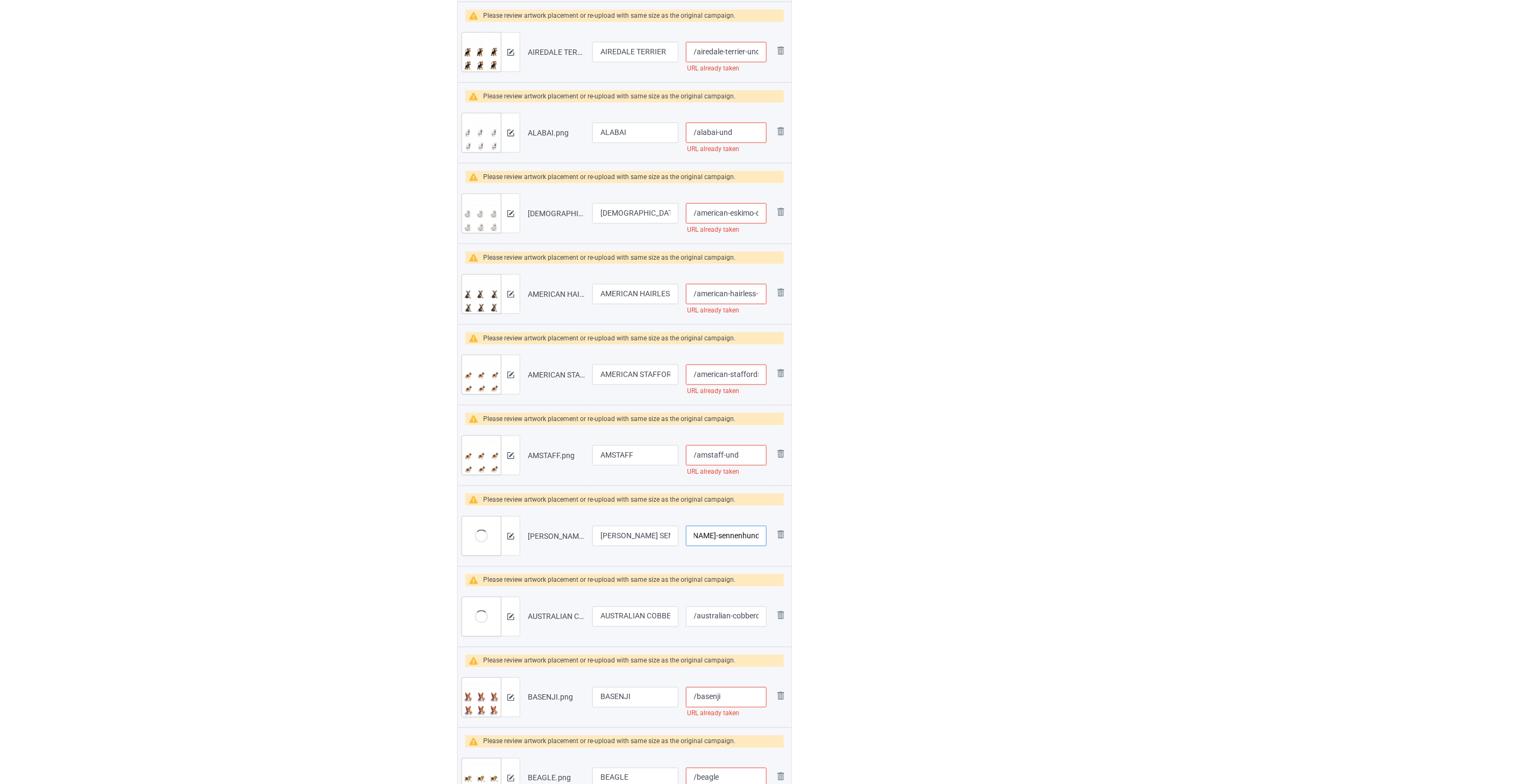
scroll to position [538, 0]
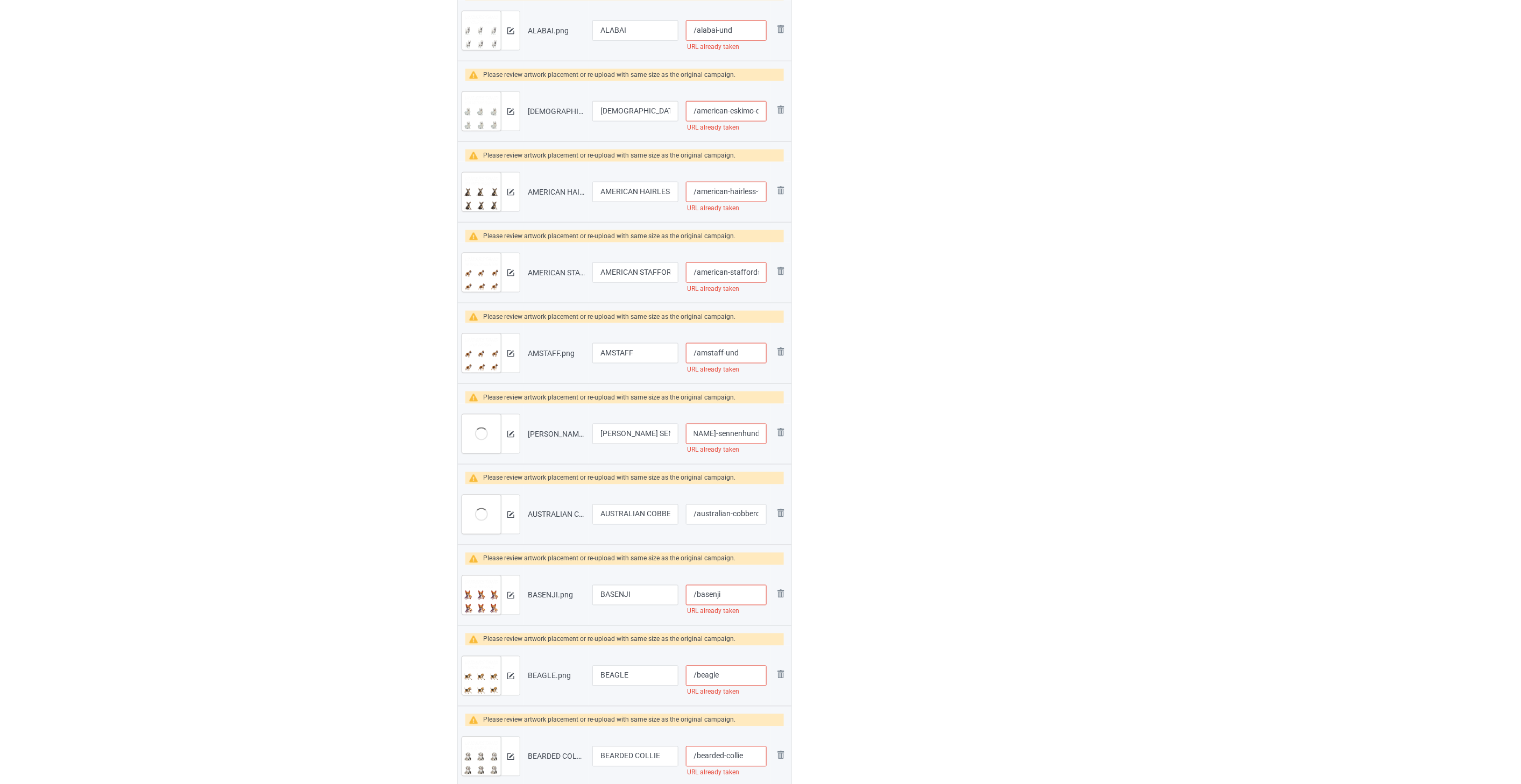
type input "/[PERSON_NAME]-sennenhunde-und"
click at [729, 516] on input "/australian-cobberdog" at bounding box center [726, 515] width 81 height 20
paste input "-und"
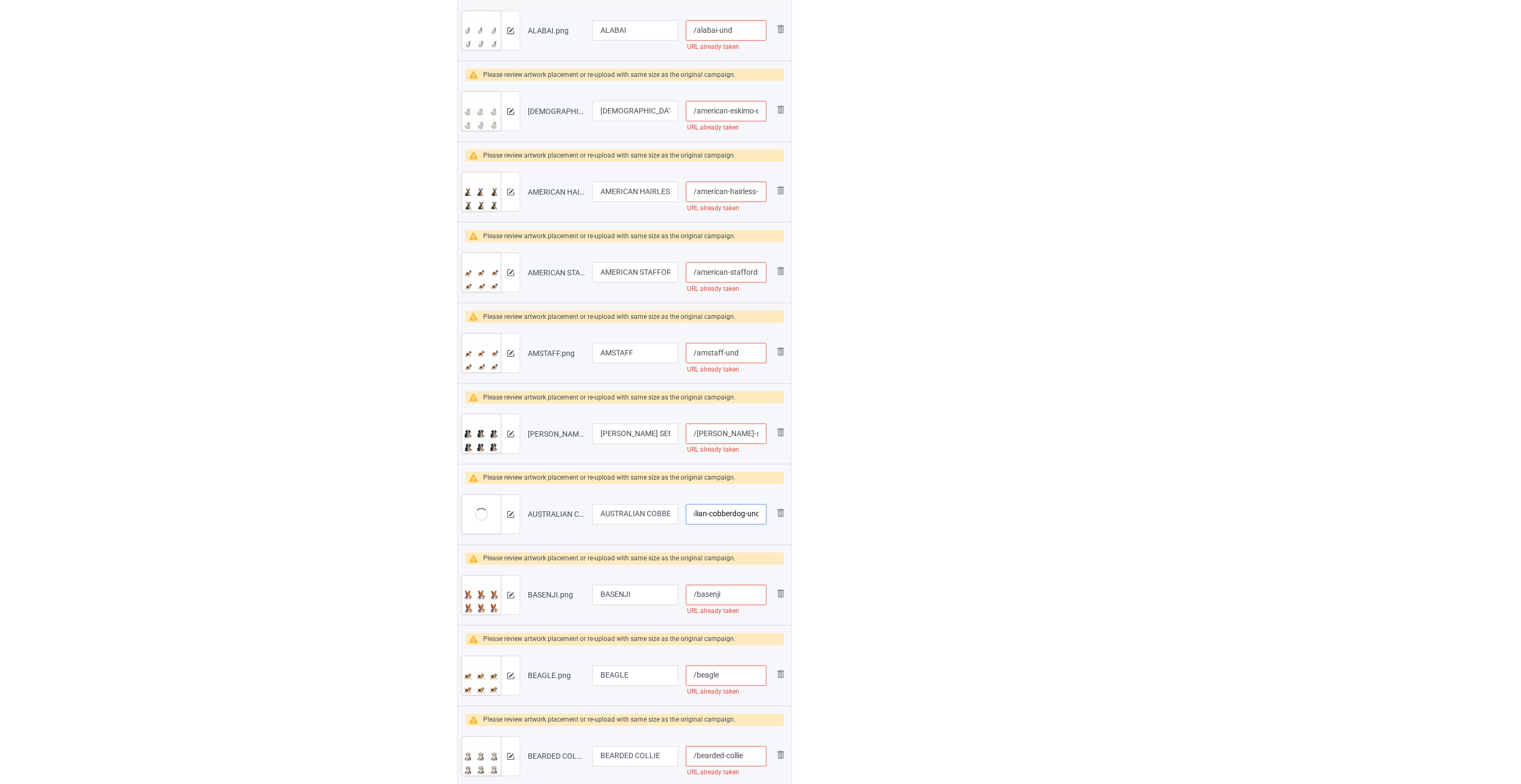
type input "/australian-cobberdog-und"
click at [743, 599] on input "/basenji" at bounding box center [726, 595] width 81 height 20
paste input "-und"
type input "/basenji-und"
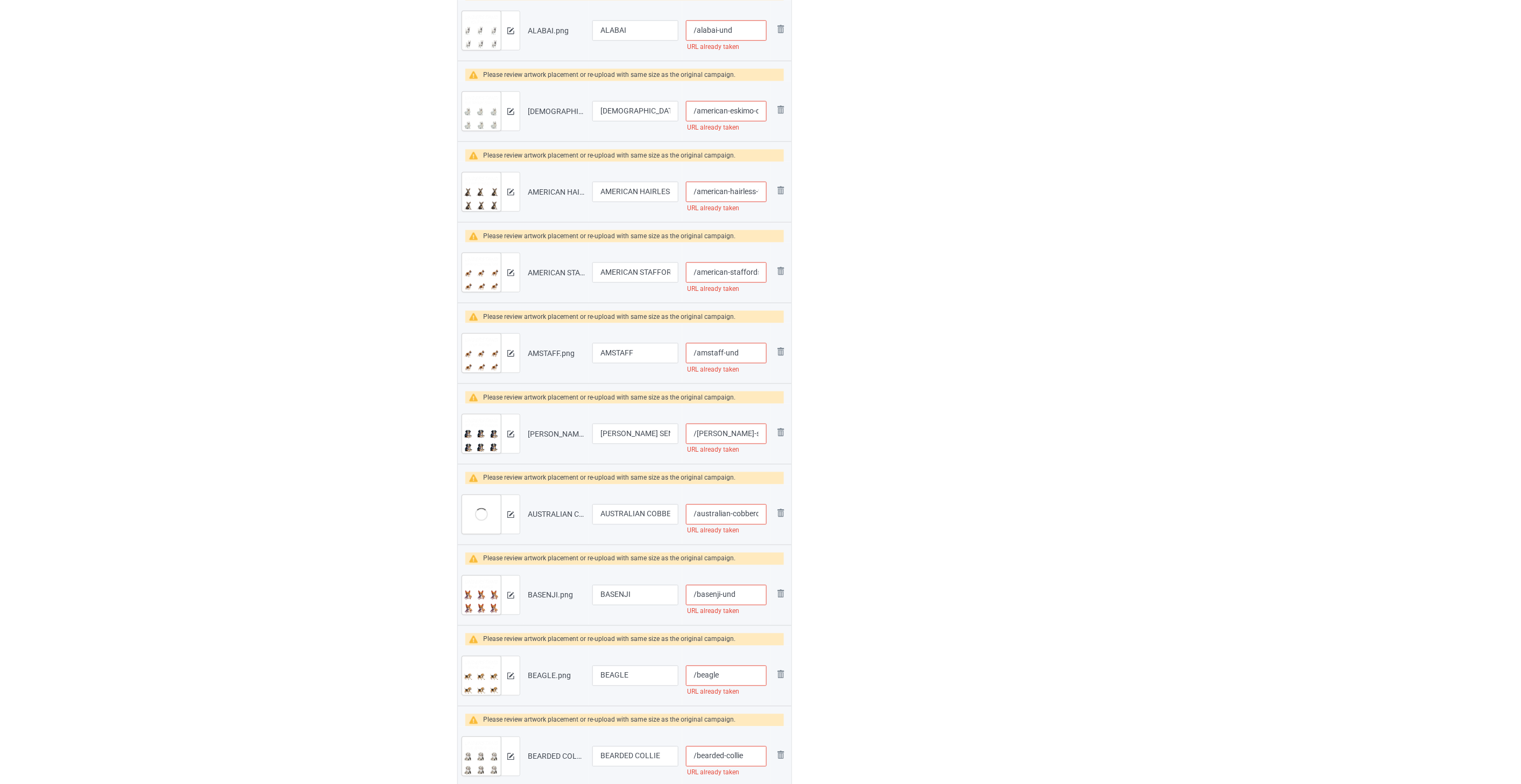
click at [727, 684] on input "/beagle" at bounding box center [726, 676] width 81 height 20
paste input "-und"
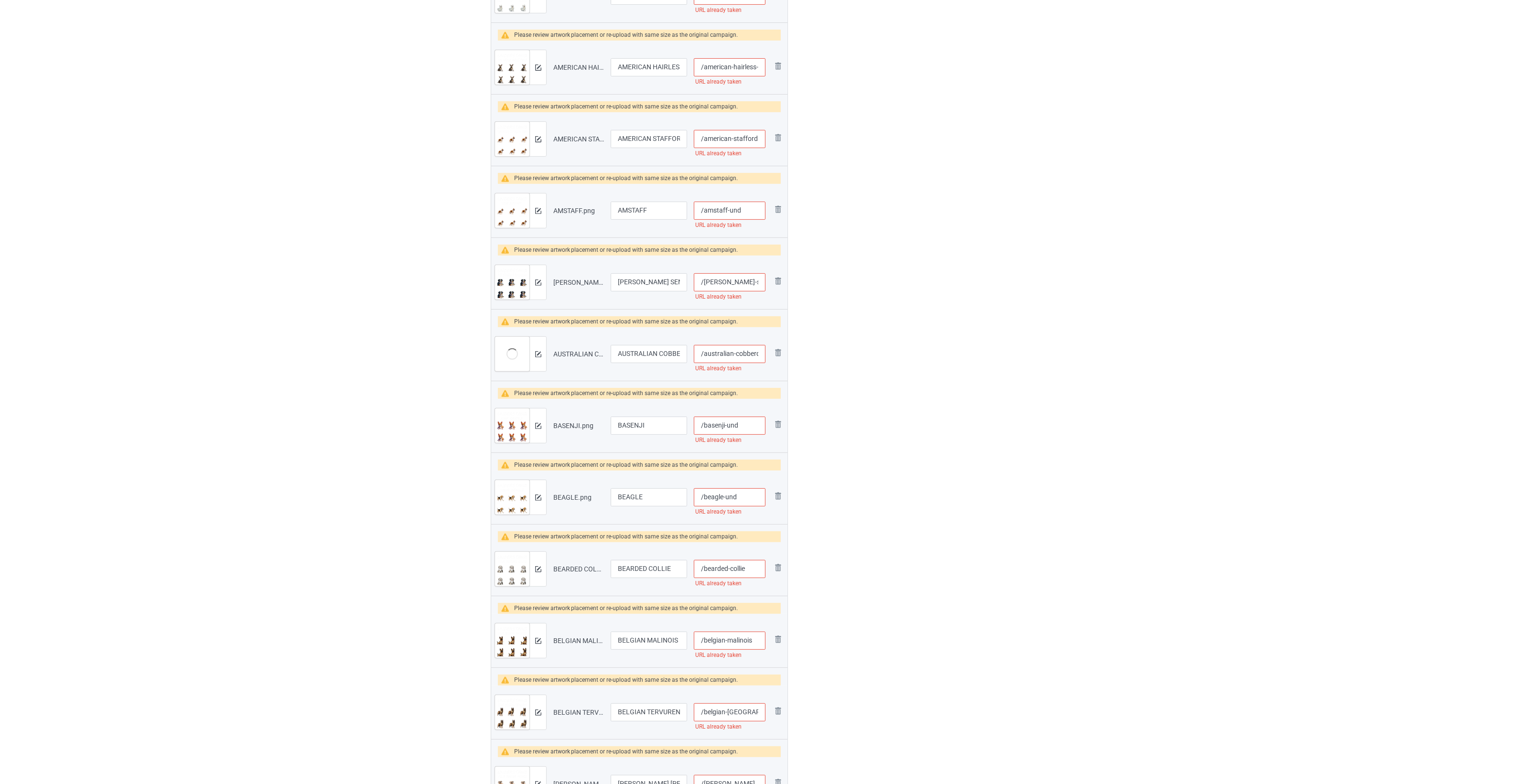
scroll to position [776, 0]
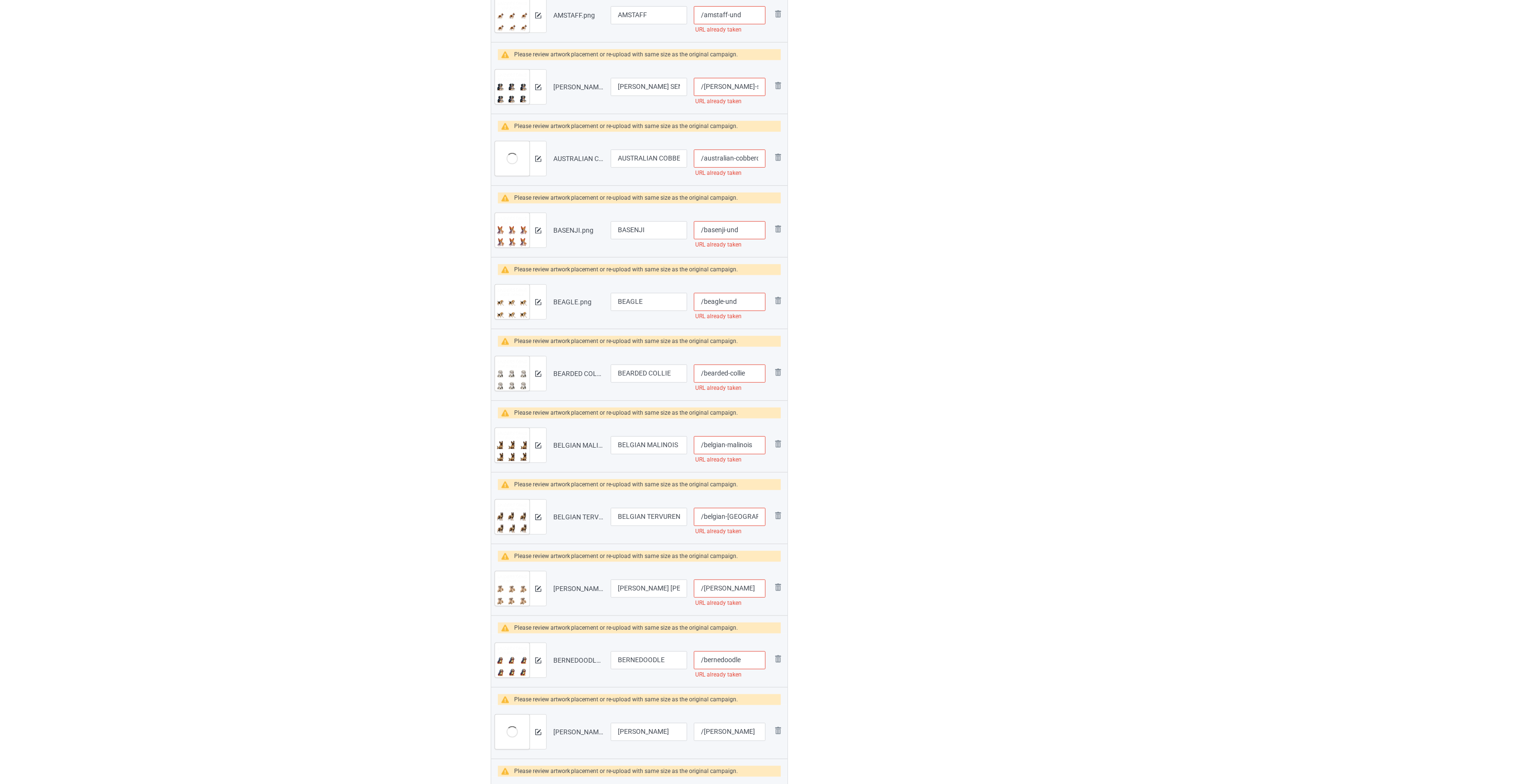
type input "/beagle-und"
click at [754, 372] on input "/bearded-collie" at bounding box center [729, 373] width 72 height 18
paste input "-und"
type input "/bearded-collie-und"
drag, startPoint x: 732, startPoint y: 446, endPoint x: 734, endPoint y: 440, distance: 6.3
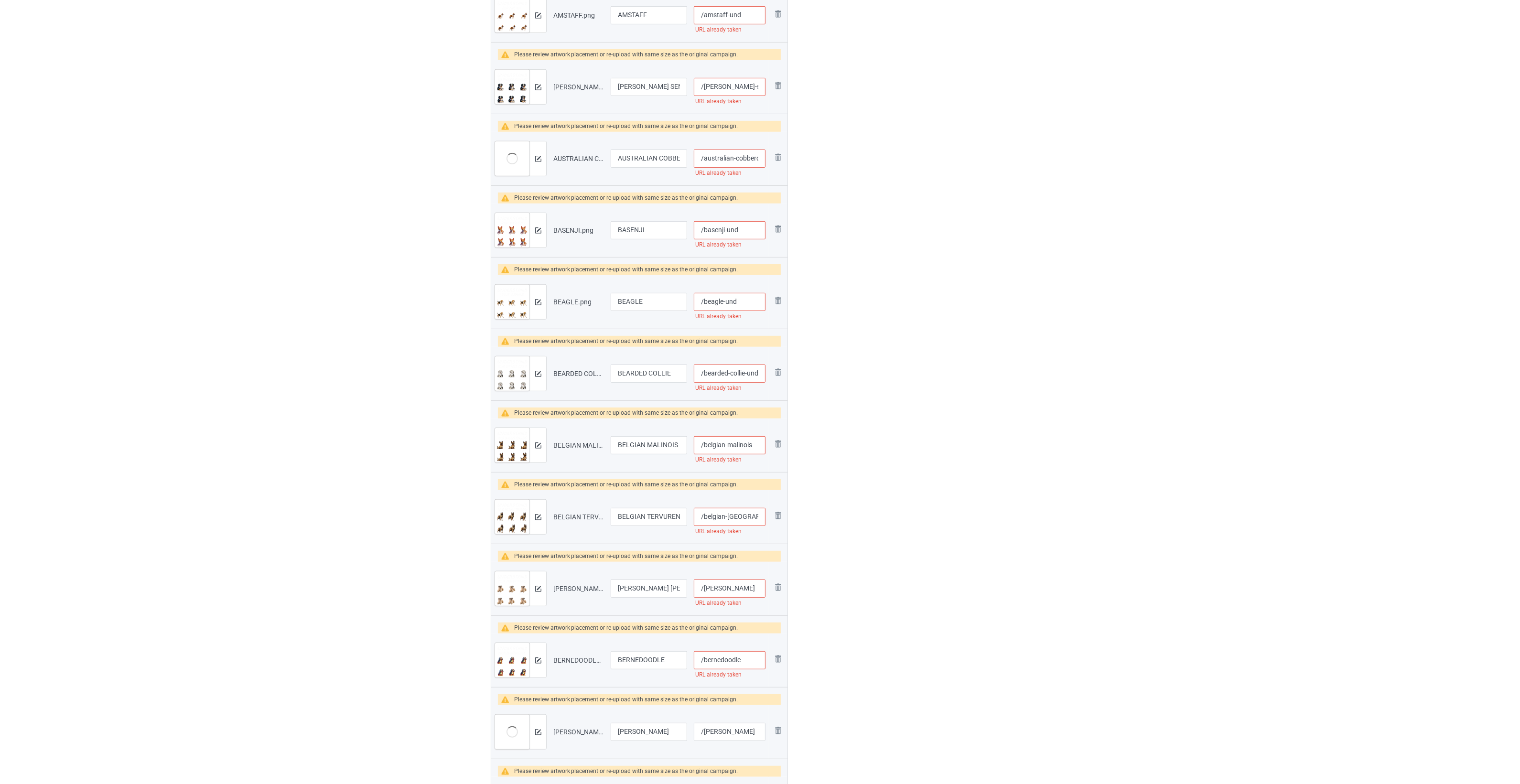
click at [732, 445] on input "/belgian-malinois" at bounding box center [729, 445] width 72 height 18
paste input "-und"
type input "/belgian-malinois-und"
click at [715, 514] on input "/belgian-[GEOGRAPHIC_DATA]" at bounding box center [729, 517] width 72 height 18
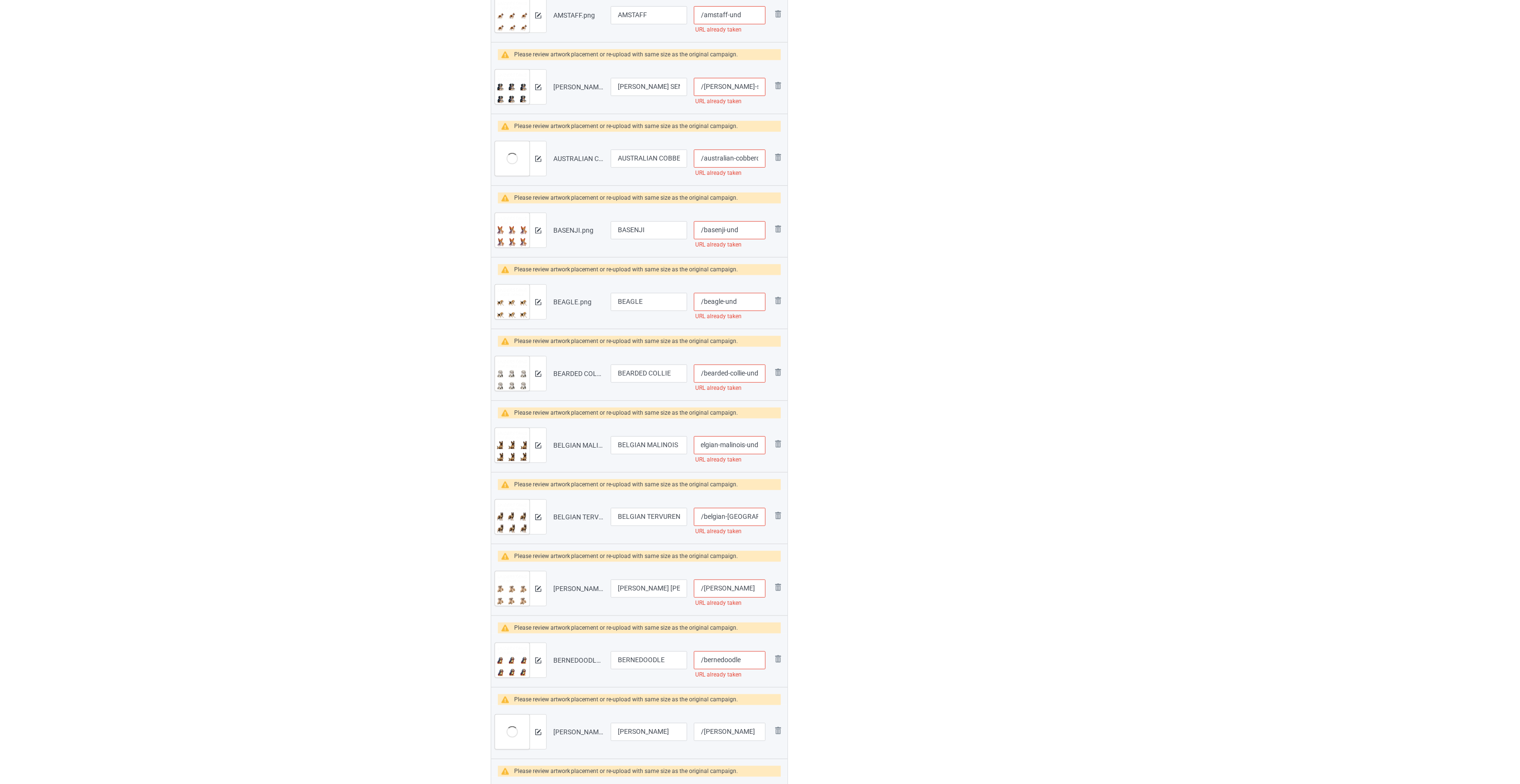
scroll to position [0, 0]
paste input "-und"
type input "/belgian-tervuren-und"
click at [746, 588] on input "/[PERSON_NAME]" at bounding box center [729, 588] width 72 height 18
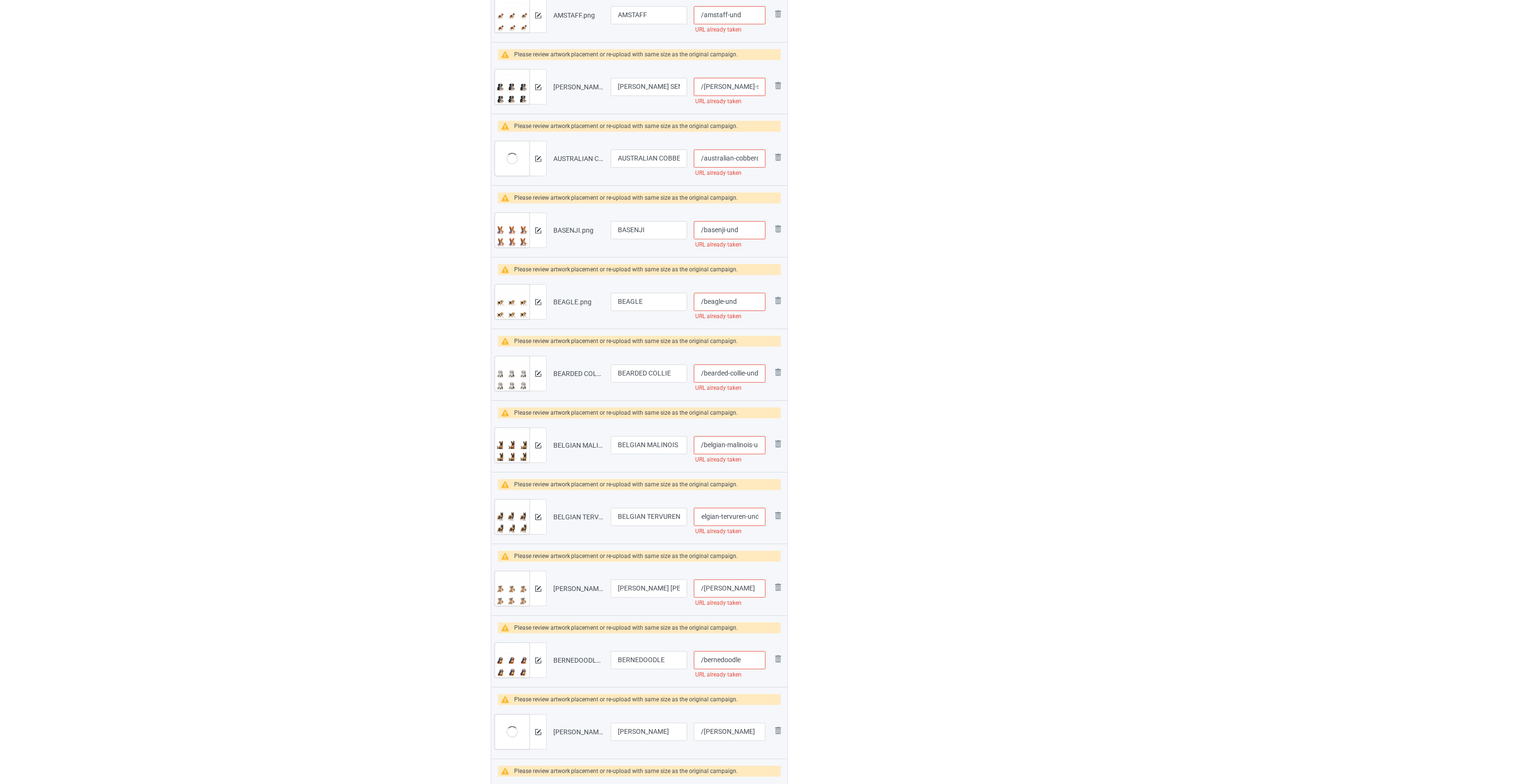
scroll to position [0, 0]
paste input "-und"
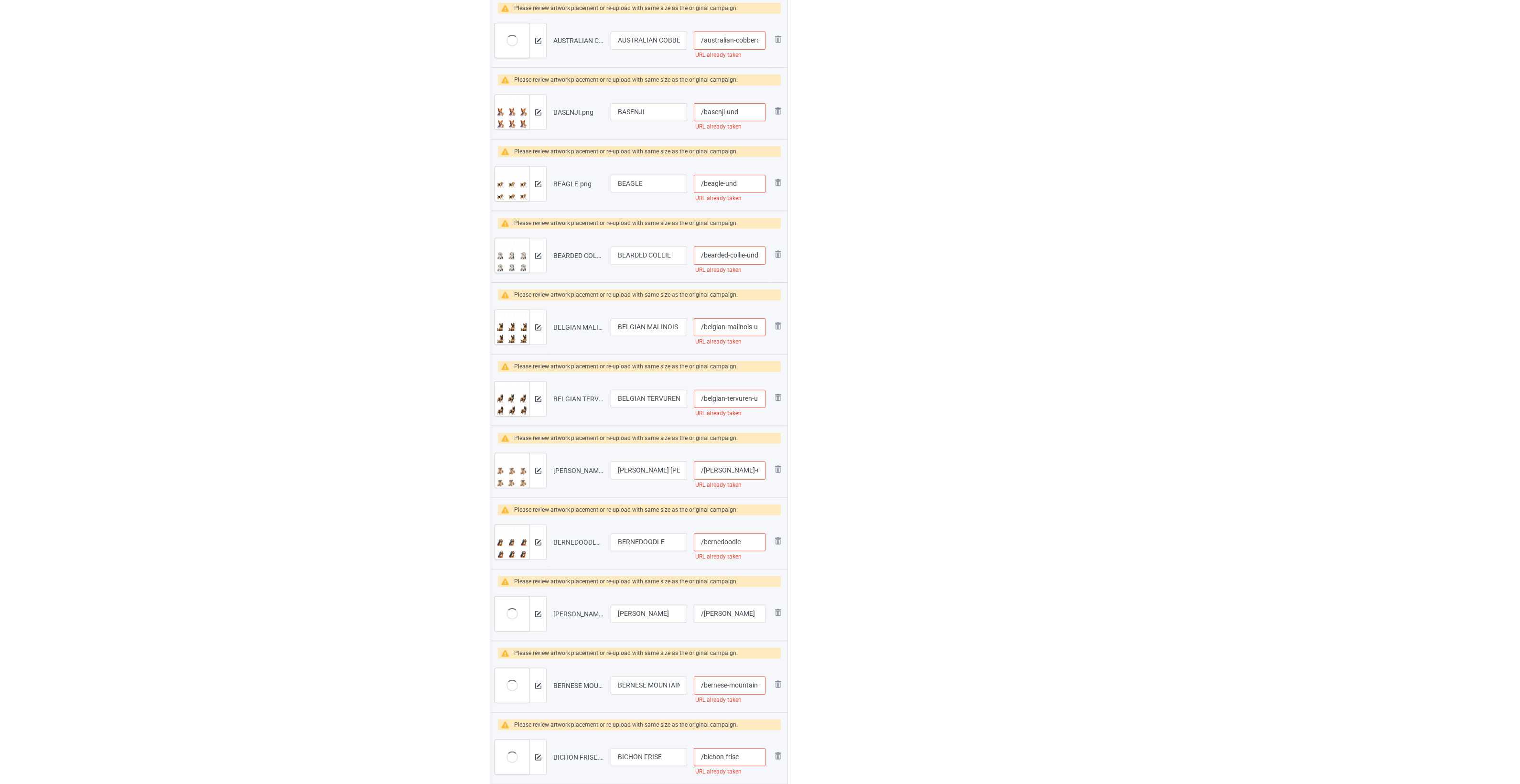
scroll to position [896, 0]
type input "/[PERSON_NAME]-und"
click at [746, 546] on input "/bernedoodle" at bounding box center [729, 541] width 72 height 18
paste input "-und"
type input "/bernedoodle-und"
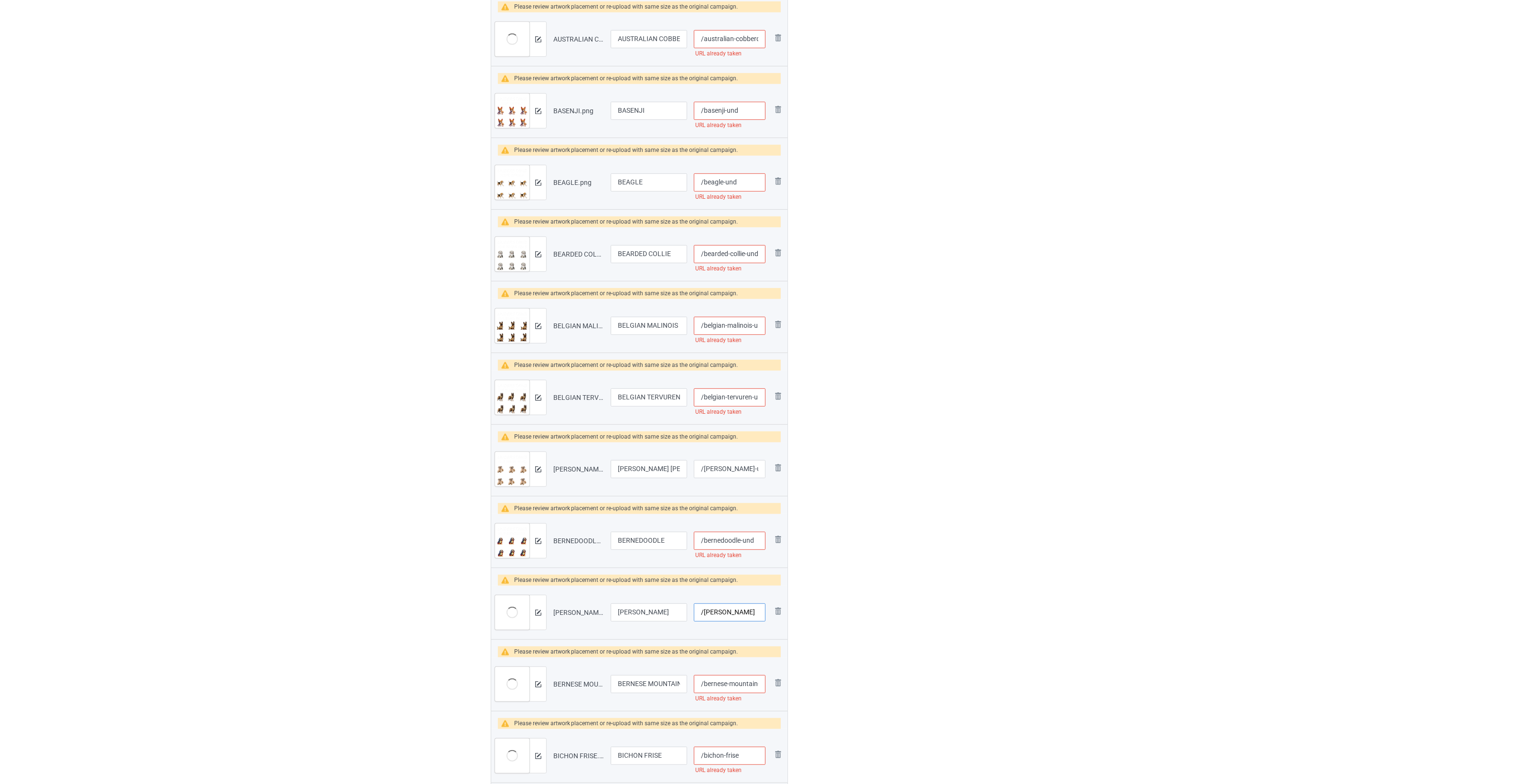
click at [726, 610] on input "/[PERSON_NAME]" at bounding box center [729, 612] width 72 height 18
paste input "-und"
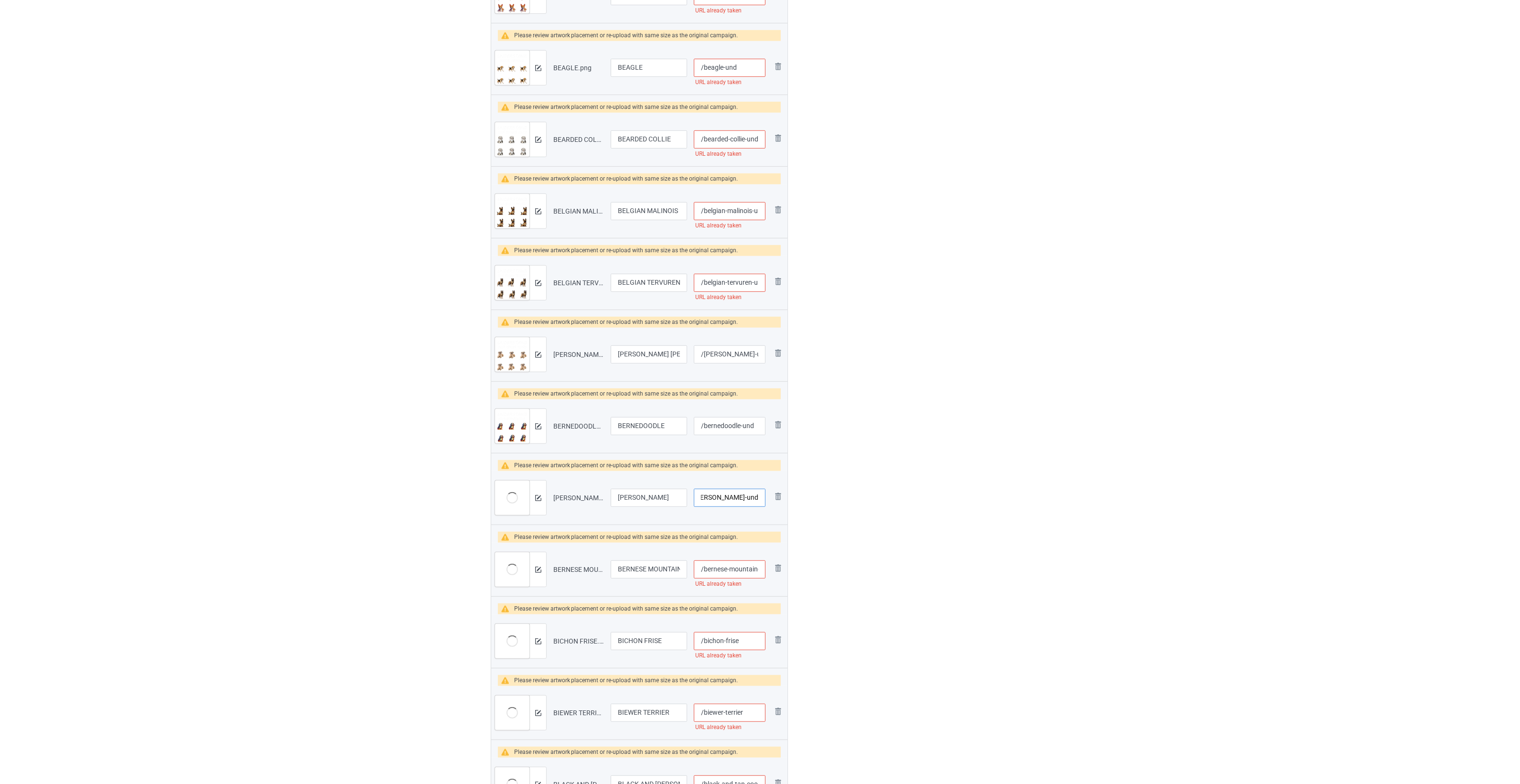
scroll to position [1015, 0]
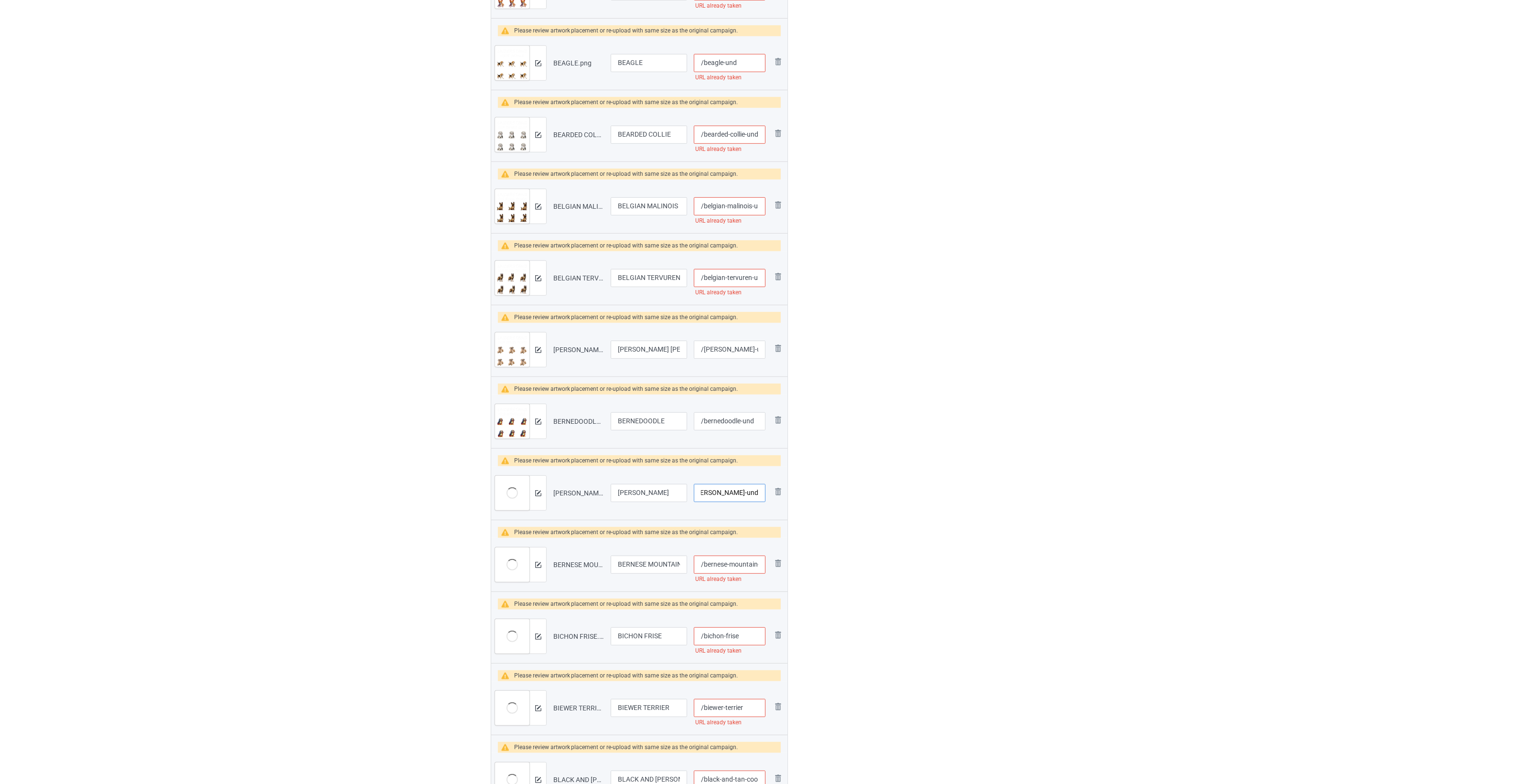
type input "/[PERSON_NAME]-und"
click at [728, 561] on input "/bernese-mountain-dog" at bounding box center [729, 565] width 72 height 18
paste input "-und"
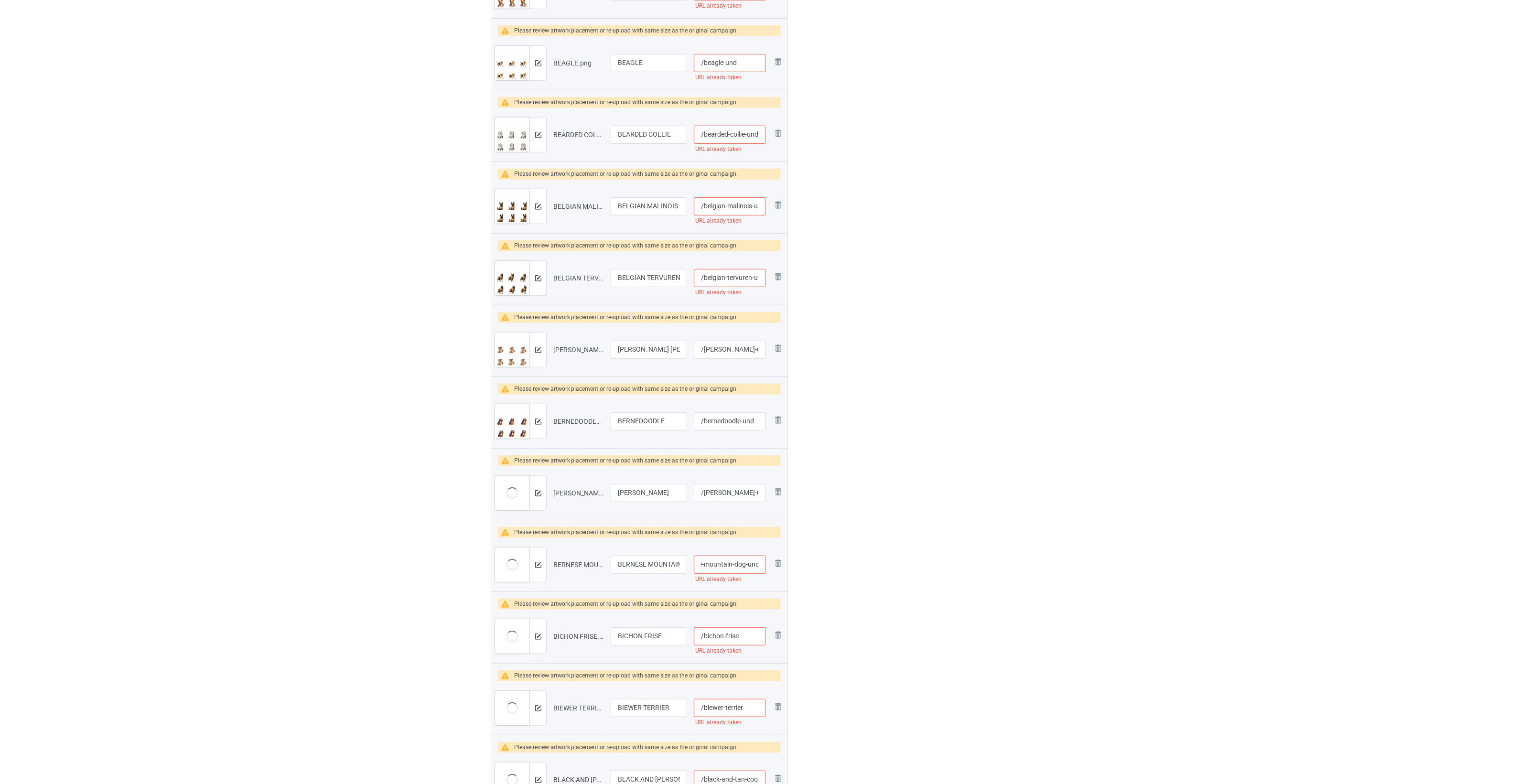
type input "/bernese-mountain-dog-und"
click at [746, 637] on input "/bichon-frise" at bounding box center [729, 636] width 72 height 18
paste input "-und"
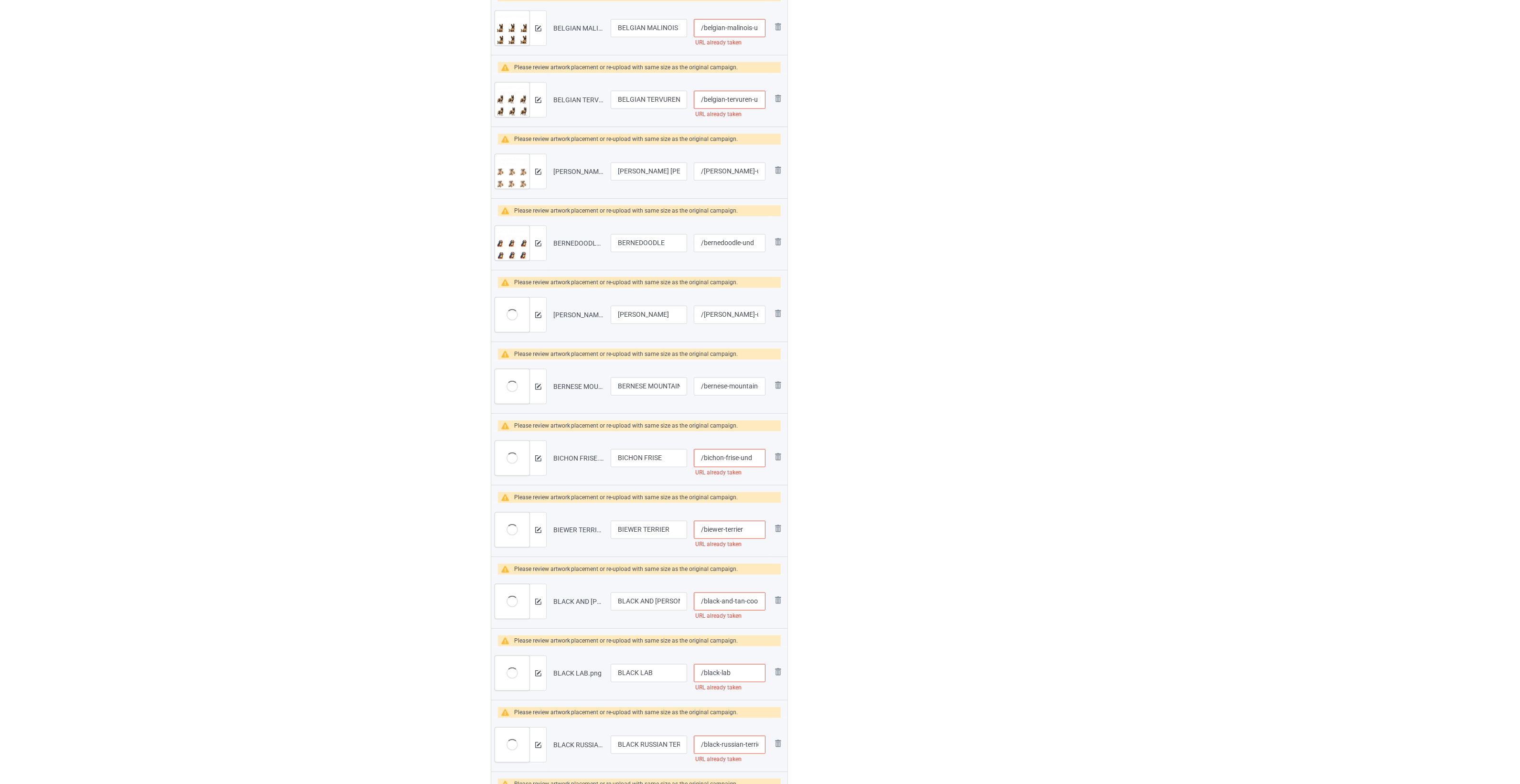
scroll to position [1194, 0]
type input "/bichon-frise-und"
click at [749, 532] on input "/biewer-terrier" at bounding box center [729, 528] width 72 height 18
paste input "-und"
type input "/biewer-terrier-und"
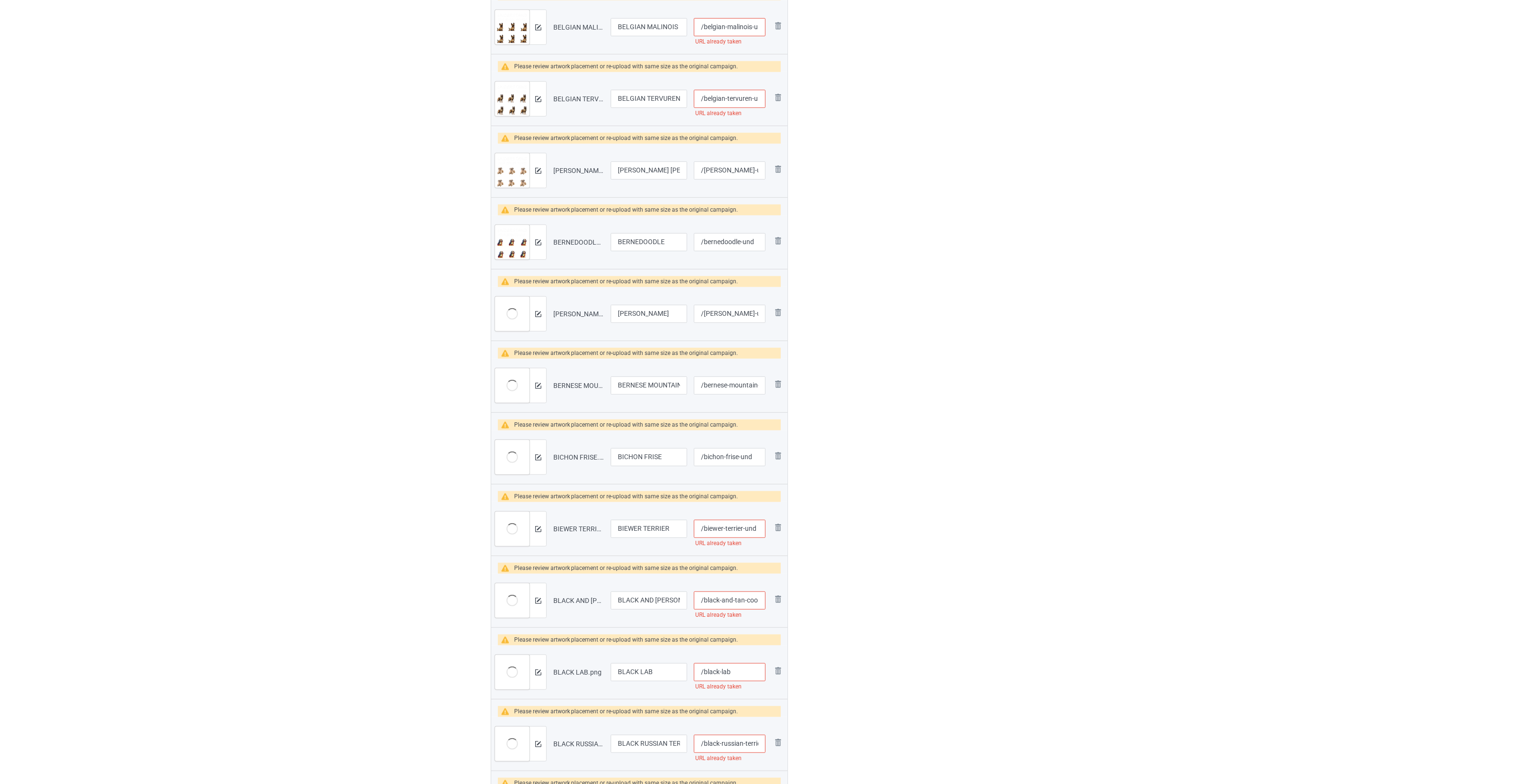
click at [736, 601] on input "/black-and-tan-coonhound" at bounding box center [729, 600] width 72 height 18
paste input "-und"
type input "/black-and-tan-coonhound-und"
click at [746, 676] on input "/black-lab" at bounding box center [729, 672] width 72 height 18
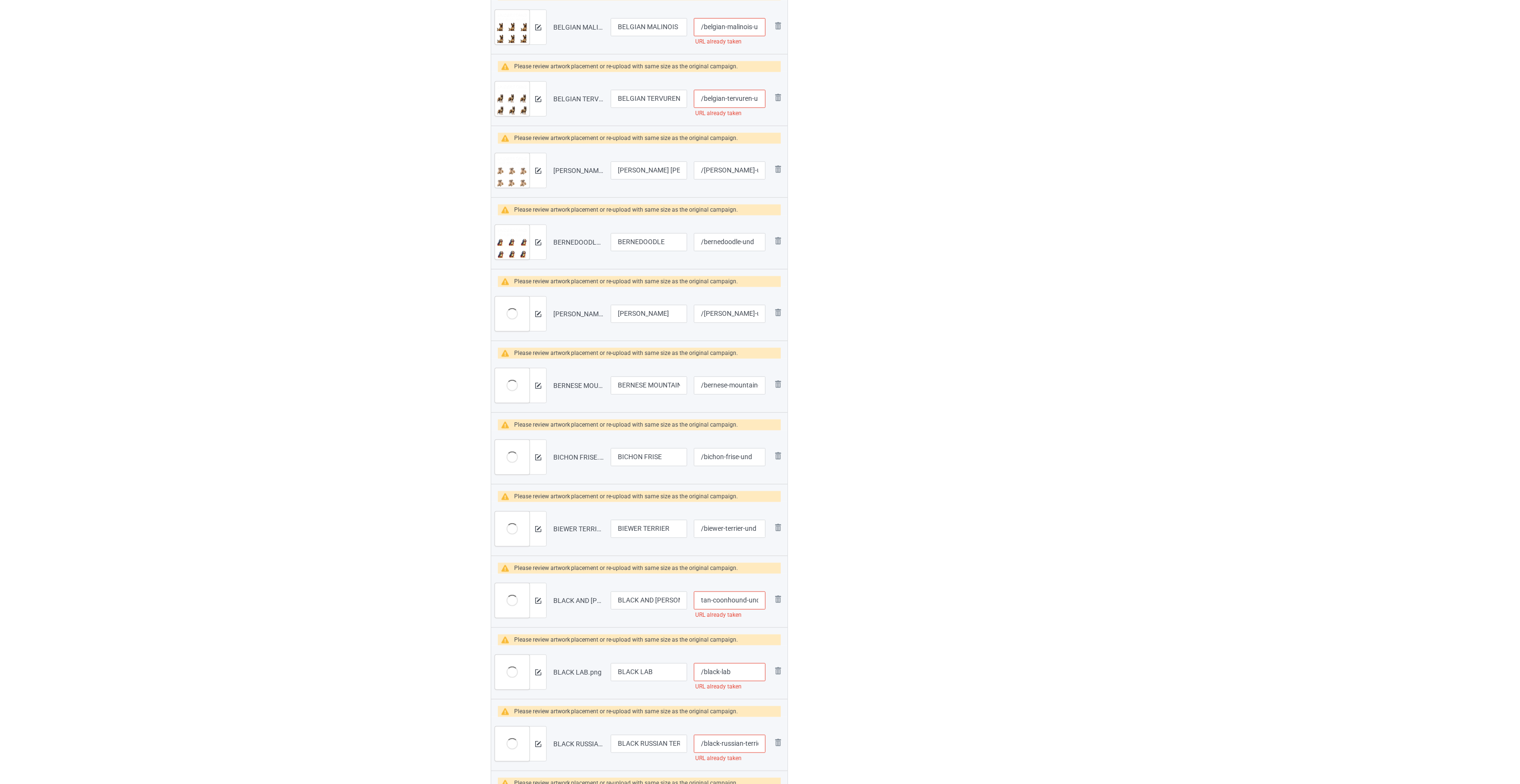
scroll to position [0, 0]
paste input "-und"
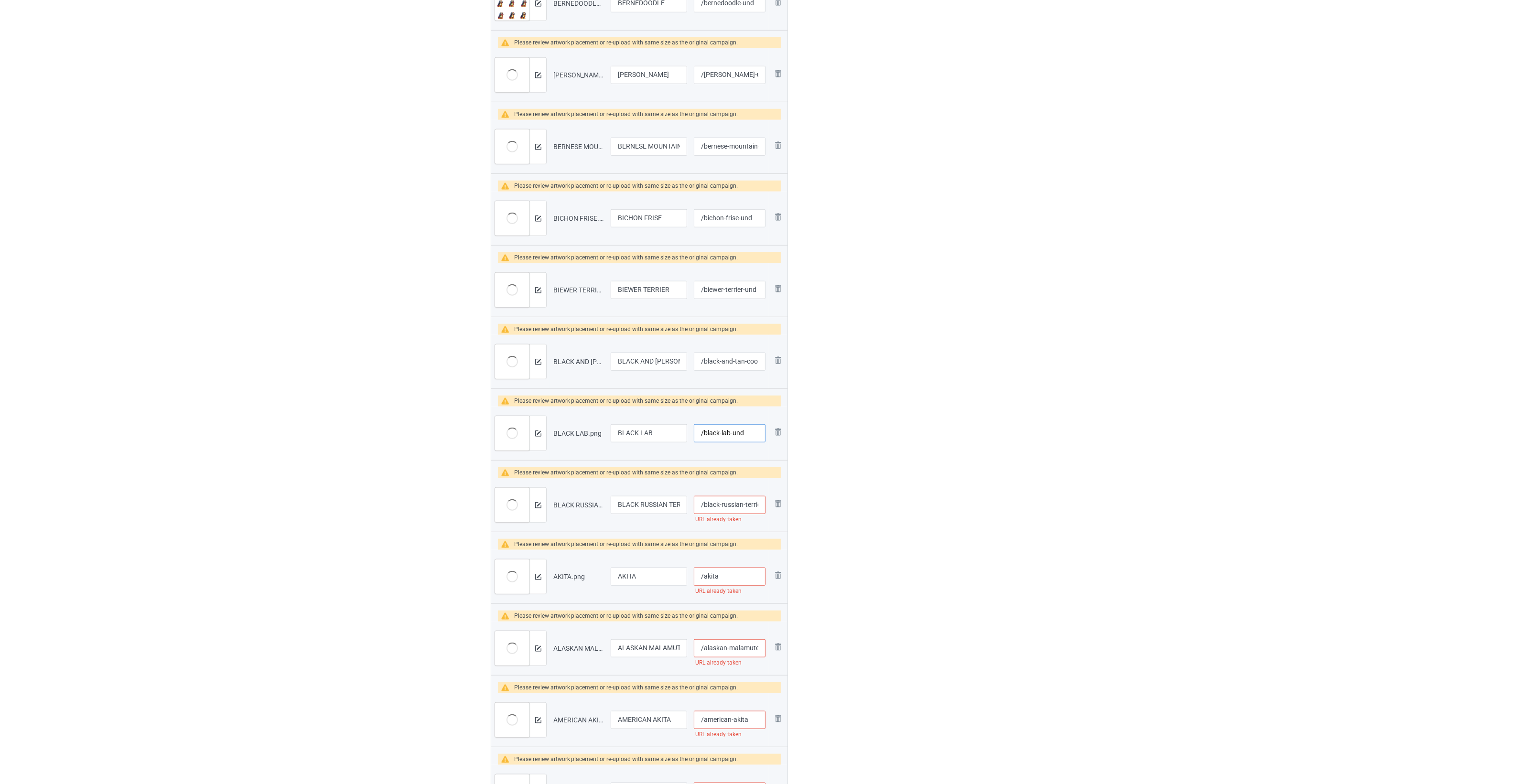
type input "/black-lab-und"
click at [726, 509] on input "/black-russian-terrier" at bounding box center [729, 505] width 72 height 18
paste input "-und"
type input "/black-russian-terrier-und"
click at [728, 572] on input "/akita" at bounding box center [729, 576] width 72 height 18
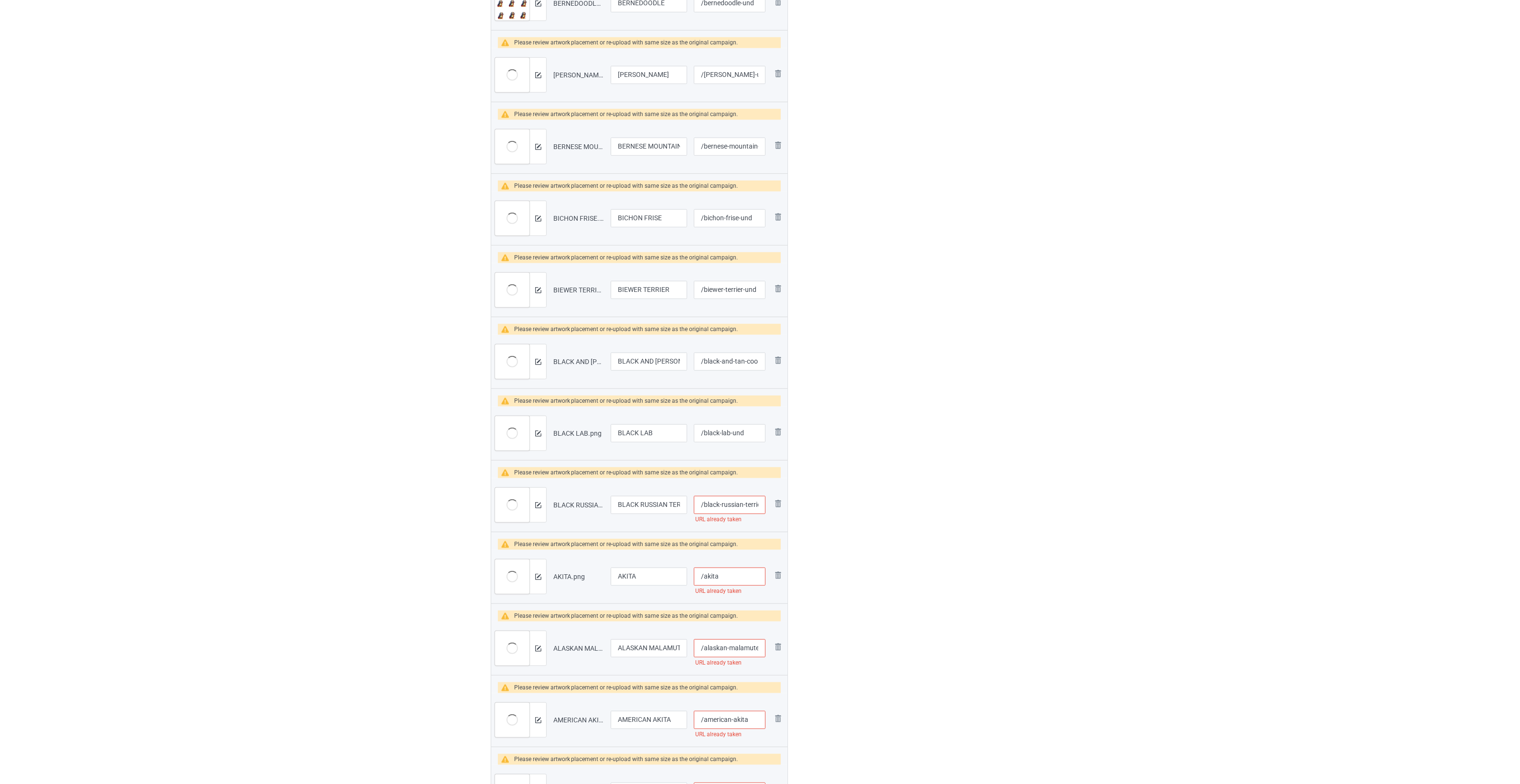
paste input "-und"
type input "/akita-und"
click at [732, 648] on input "/alaskan-malamute" at bounding box center [729, 648] width 72 height 18
paste input "-und"
type input "/alaskan-malamute-und"
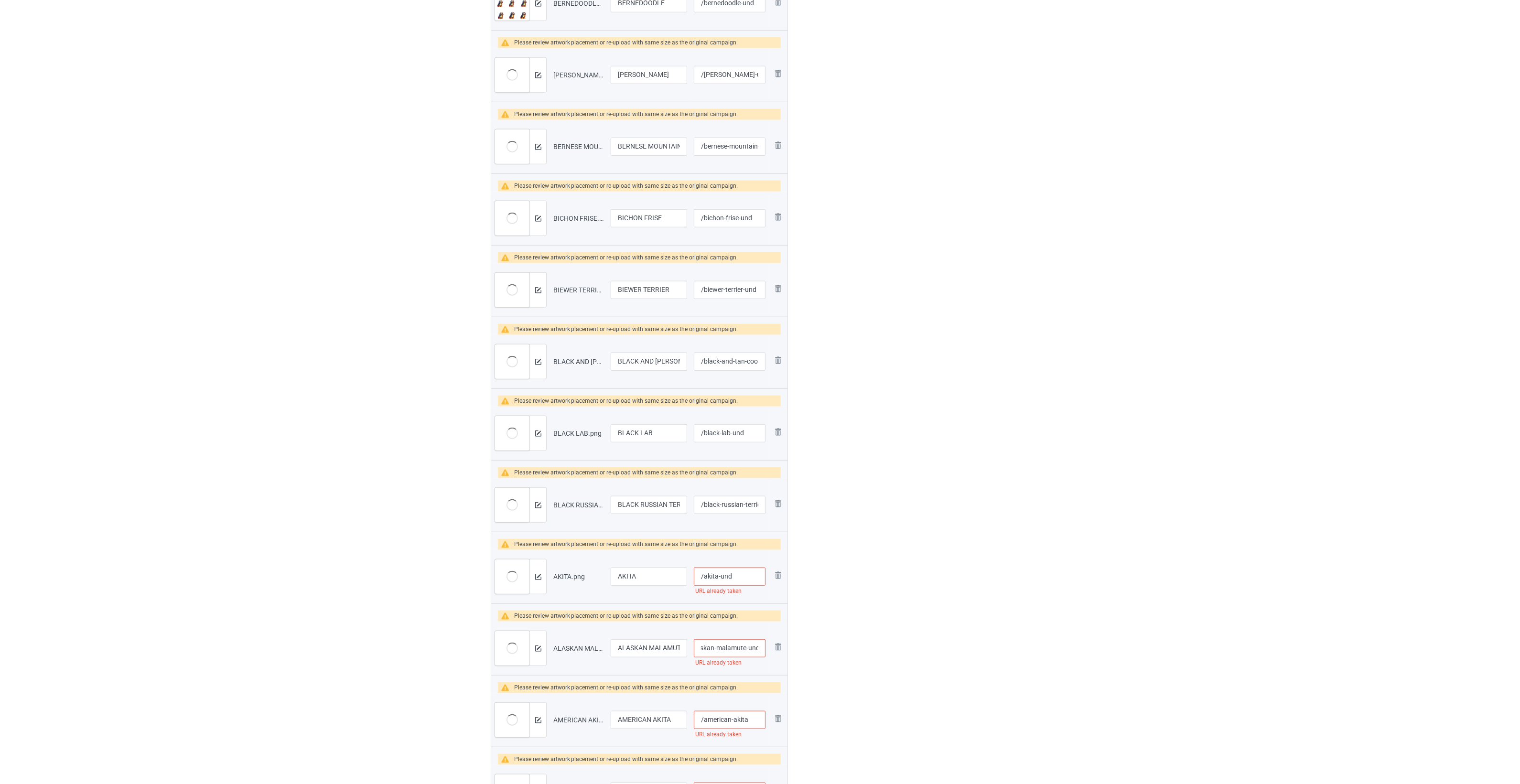
click at [749, 696] on input "/american-akita" at bounding box center [729, 720] width 72 height 18
paste input "-und"
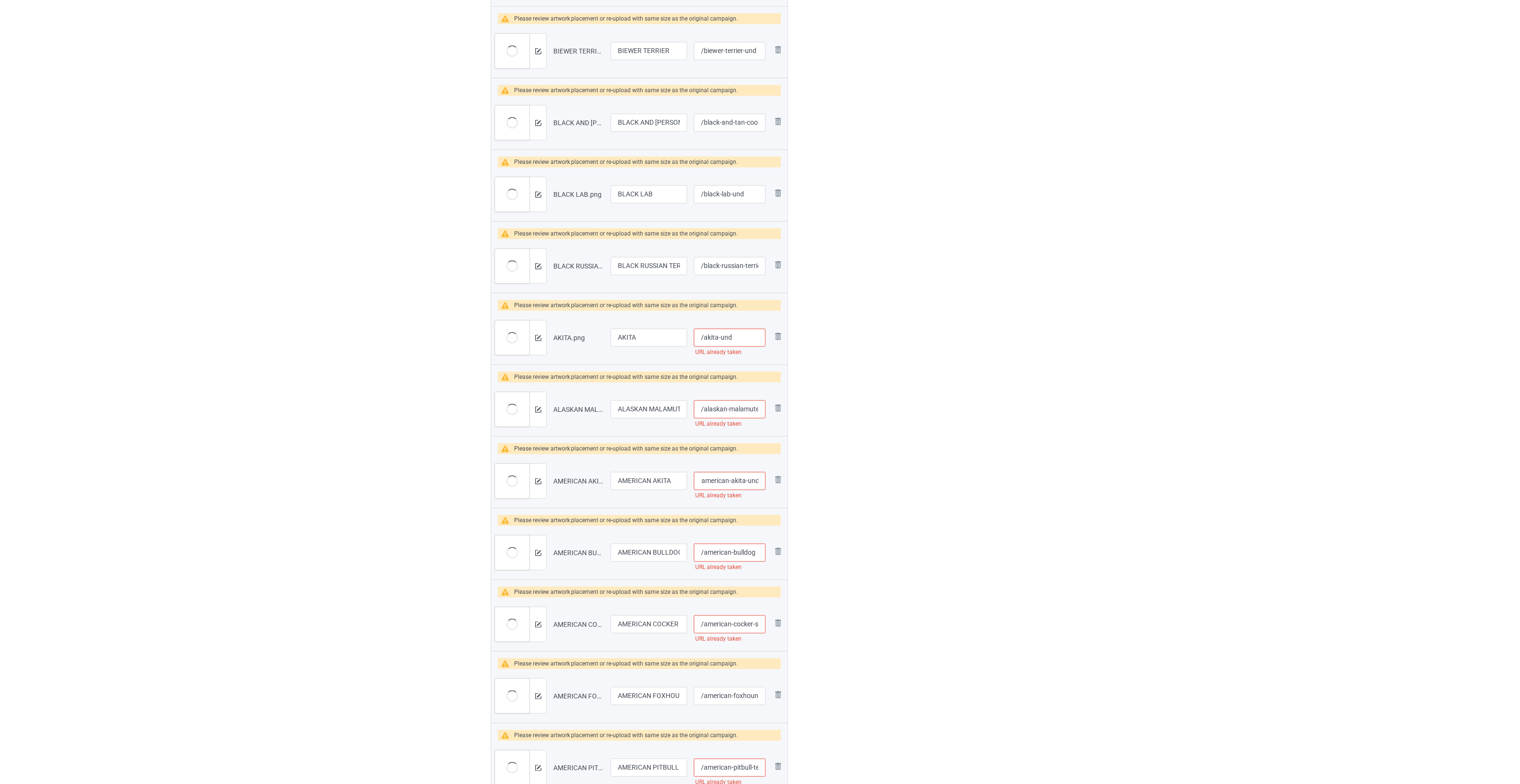
type input "/american-akita-und"
click at [748, 557] on input "/american-bulldog" at bounding box center [729, 552] width 72 height 18
paste input "-und"
type input "/american-bulldog-und"
drag, startPoint x: 738, startPoint y: 625, endPoint x: 738, endPoint y: 619, distance: 6.0
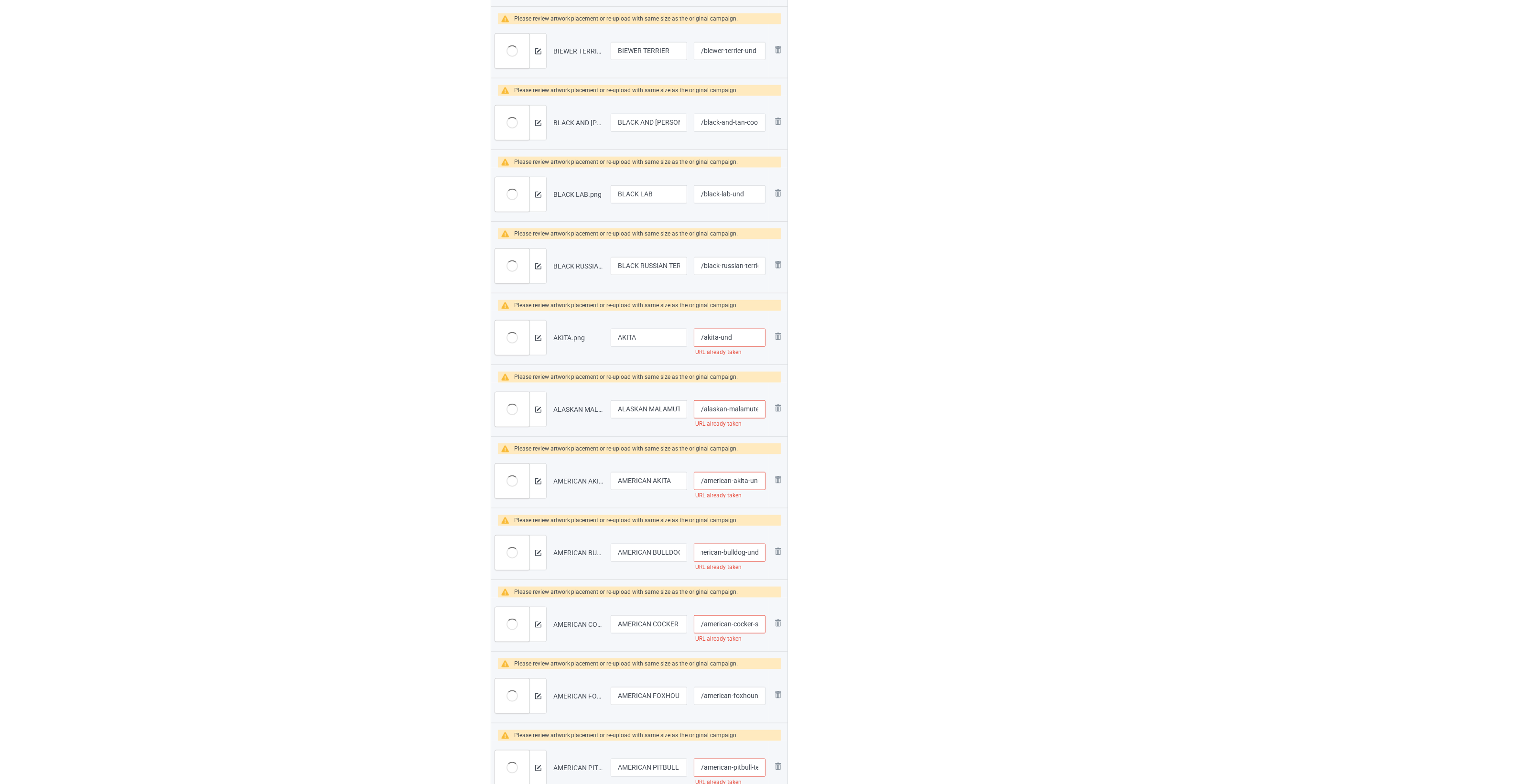
click at [738, 619] on input "/american-cocker-spaniel" at bounding box center [729, 625] width 72 height 18
paste input "-und"
type input "/american-cocker-spaniel-und"
click at [736, 696] on input "/american-foxhound" at bounding box center [729, 696] width 72 height 18
paste input "-und"
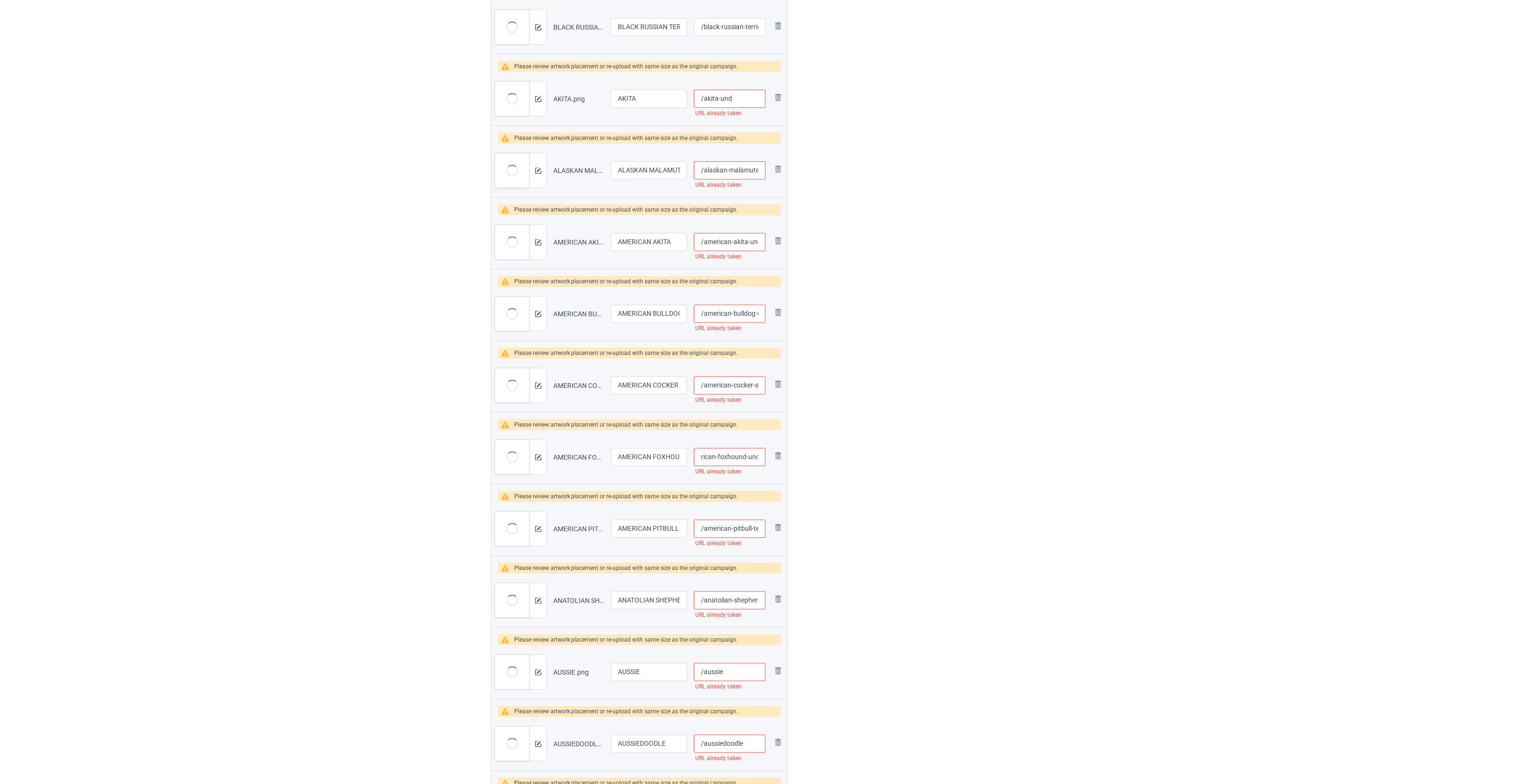
type input "/american-foxhound-und"
click at [736, 526] on input "/american-pitbull-terrier" at bounding box center [729, 528] width 72 height 18
paste input "-und"
type input "/american-pitbull-terrier-und"
click at [738, 603] on input "/anatolian-shepherd-dog" at bounding box center [729, 600] width 72 height 18
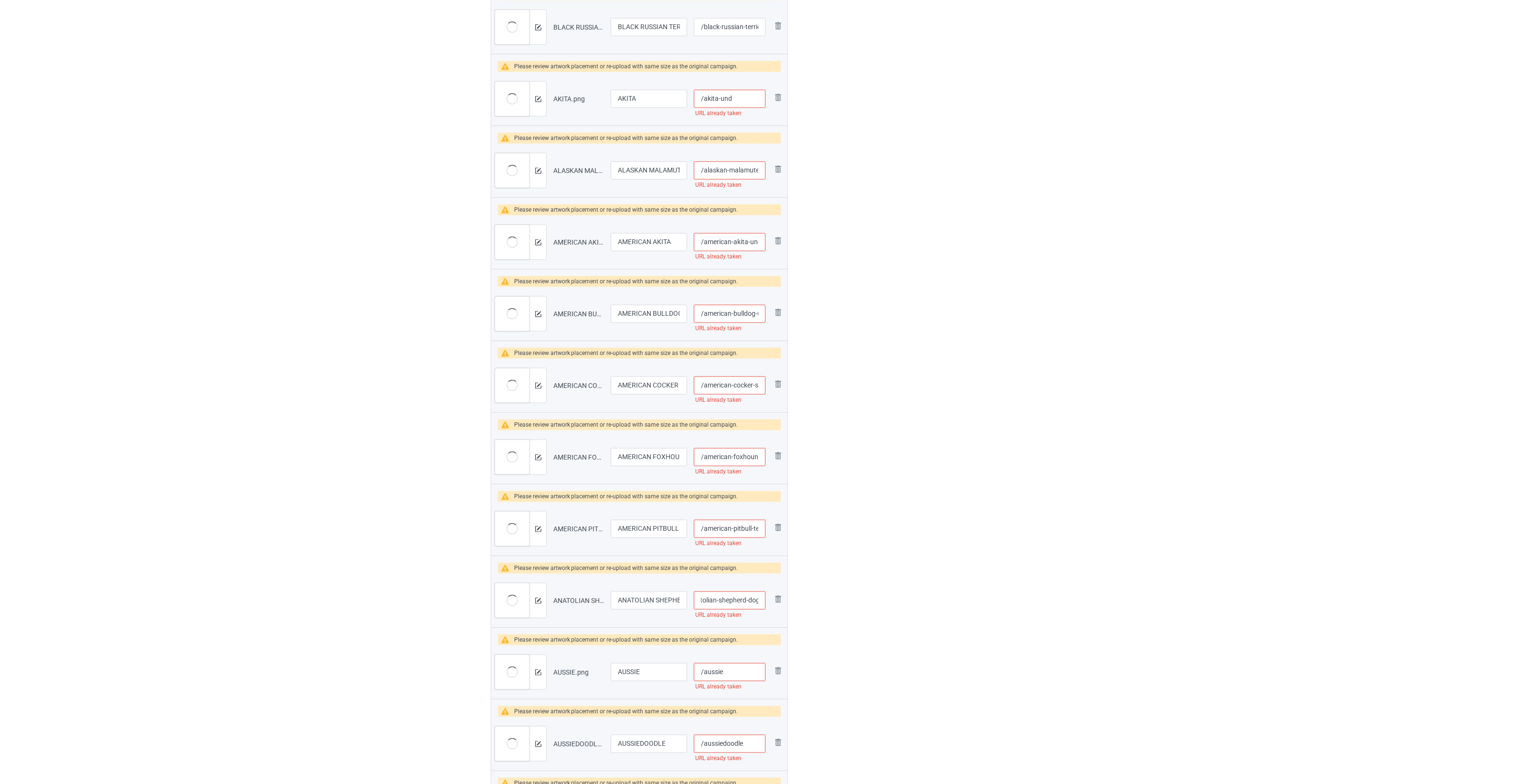
paste
type input "/anatolian-shepherd-dog-und"
click at [742, 679] on input "/aussie" at bounding box center [729, 672] width 72 height 18
type input "/aussie-und"
click at [751, 696] on input "/aussiedoodle" at bounding box center [729, 744] width 72 height 18
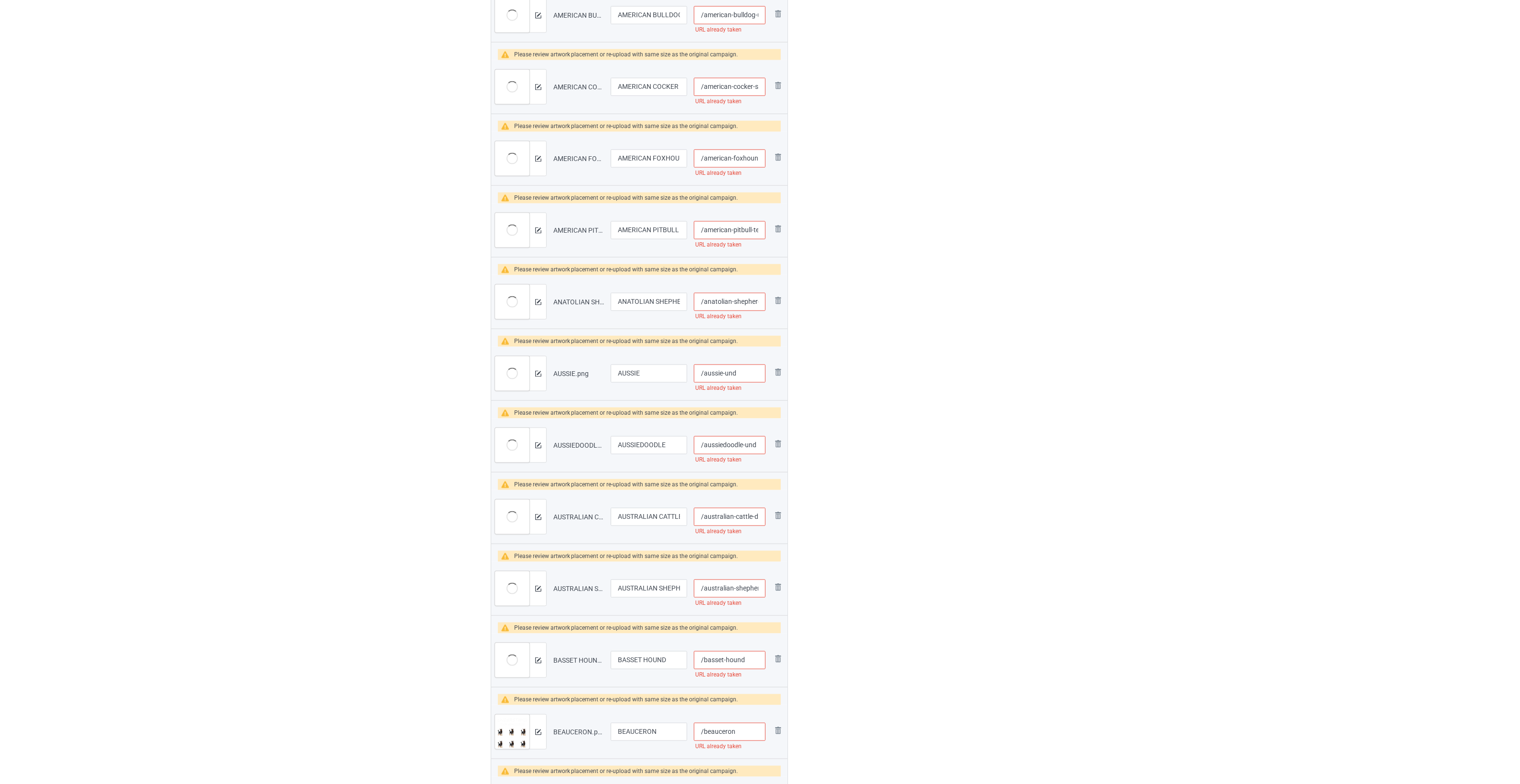
type input "/aussiedoodle-und"
click at [740, 520] on input "/australian-cattle-dog" at bounding box center [729, 517] width 72 height 18
type input "/australian-cattle-dog-und"
click at [734, 590] on input "/australian-shepherd" at bounding box center [729, 588] width 72 height 18
type input "/australian-shepherd-und"
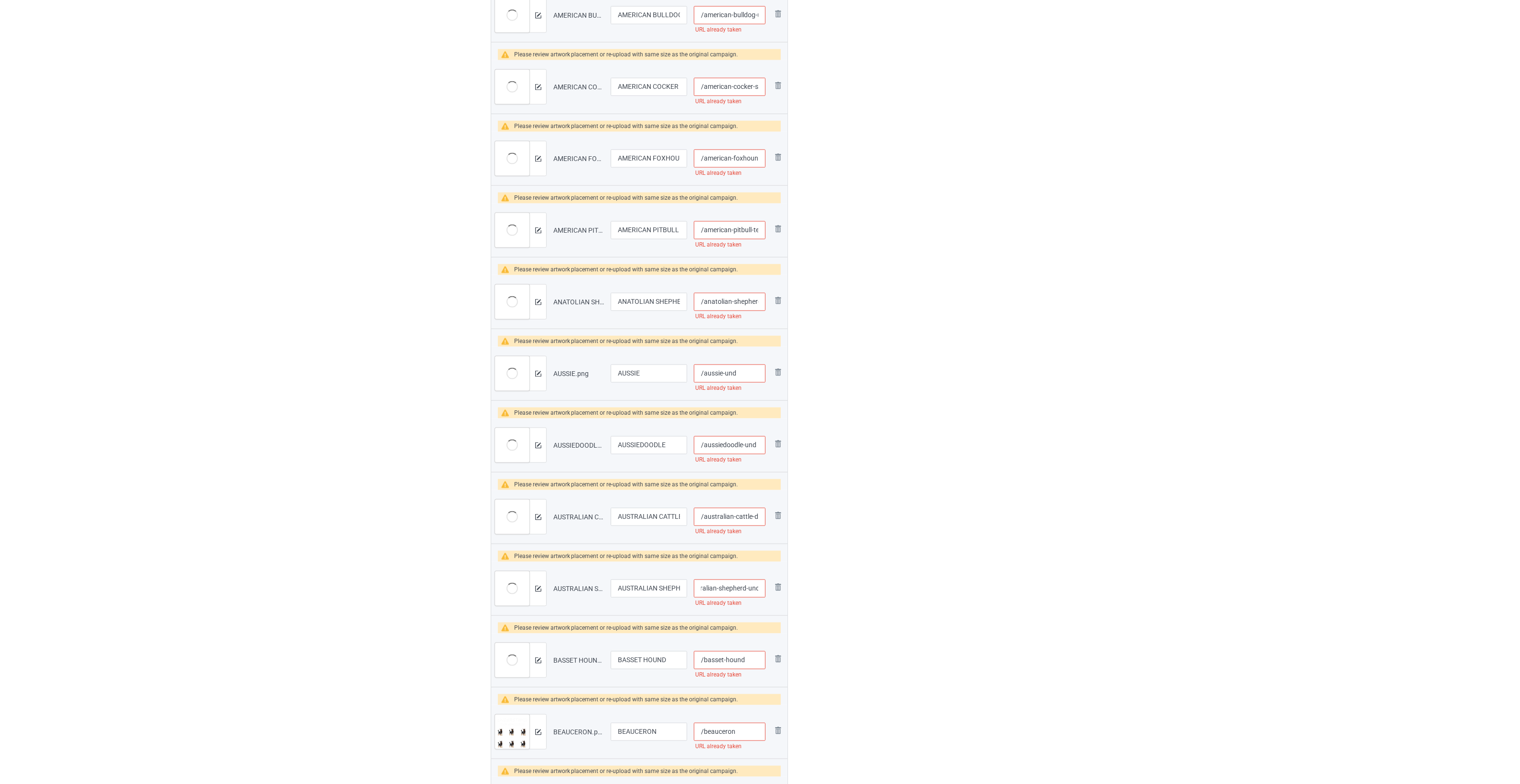
click at [755, 663] on input "/basset-hound" at bounding box center [729, 660] width 72 height 18
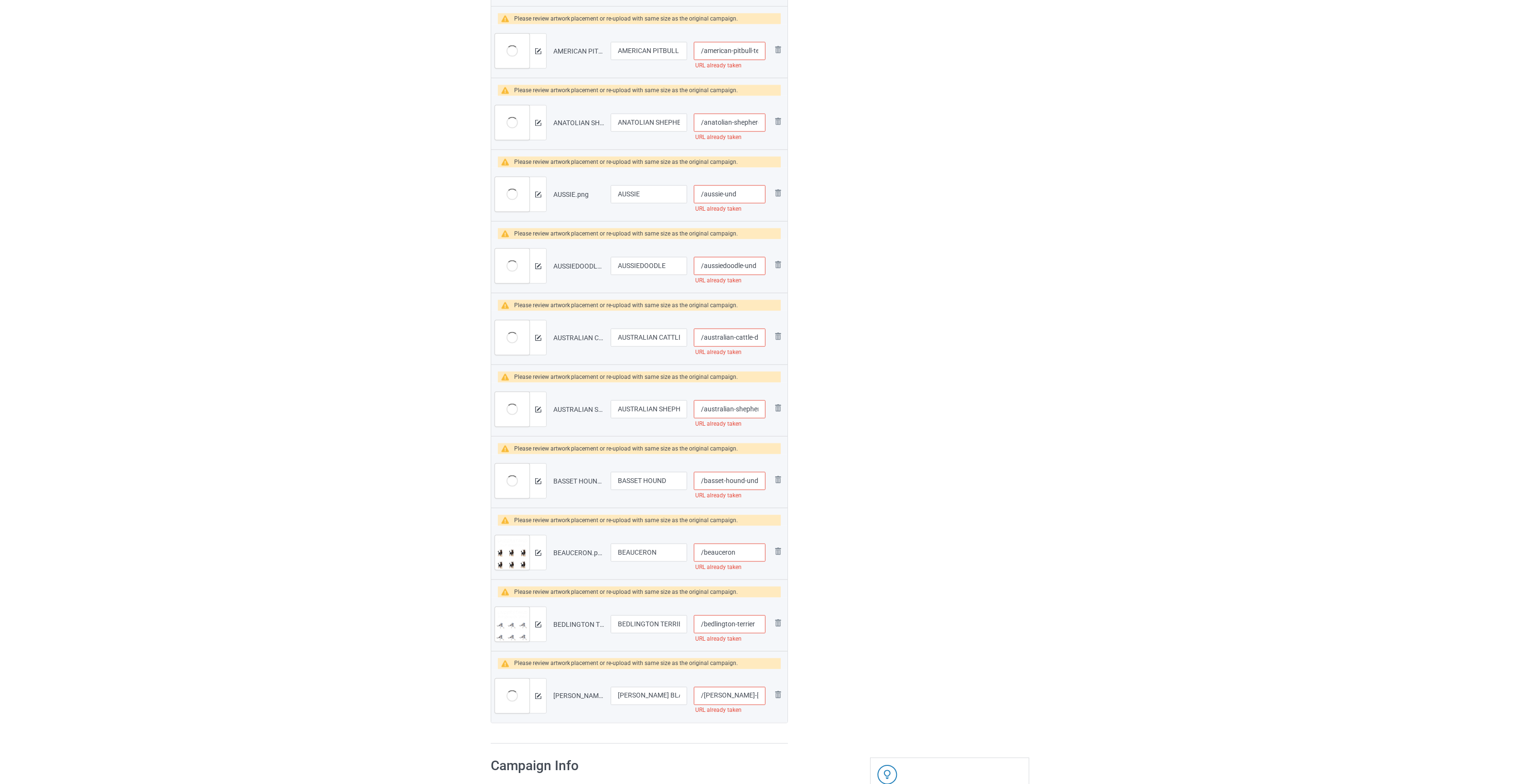
type input "/basset-hound-und"
drag, startPoint x: 746, startPoint y: 557, endPoint x: 785, endPoint y: 579, distance: 44.8
click at [746, 556] on input "/beauceron" at bounding box center [729, 552] width 72 height 18
type input "/beauceron-und"
drag, startPoint x: 737, startPoint y: 626, endPoint x: 738, endPoint y: 620, distance: 6.1
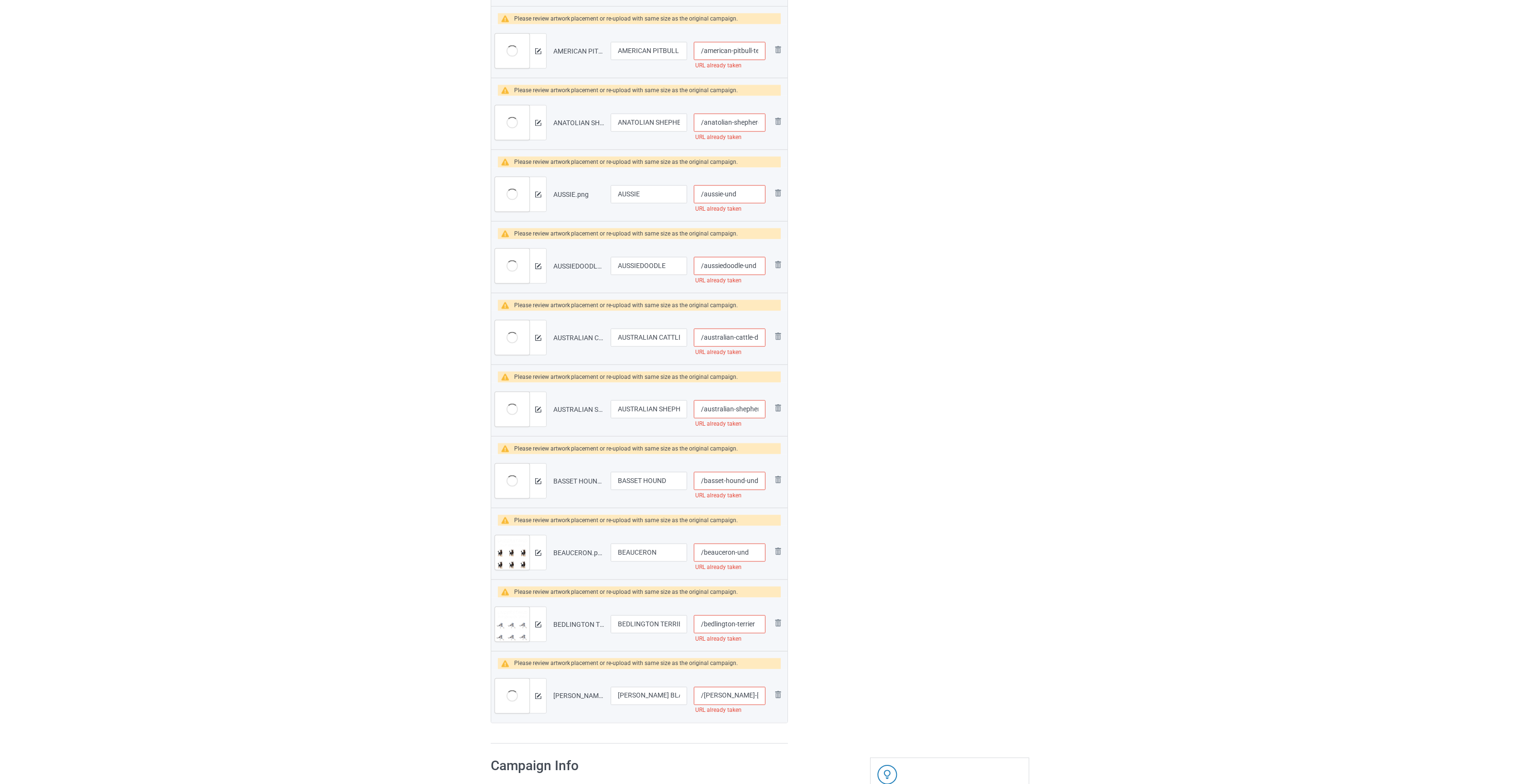
click at [737, 625] on input "/bedlington-terrier" at bounding box center [729, 625] width 72 height 18
type input "/bedlington-terrier-und"
click at [729, 696] on input "/[PERSON_NAME]-[GEOGRAPHIC_DATA]" at bounding box center [729, 696] width 72 height 18
type input "/[PERSON_NAME]-[GEOGRAPHIC_DATA]-und"
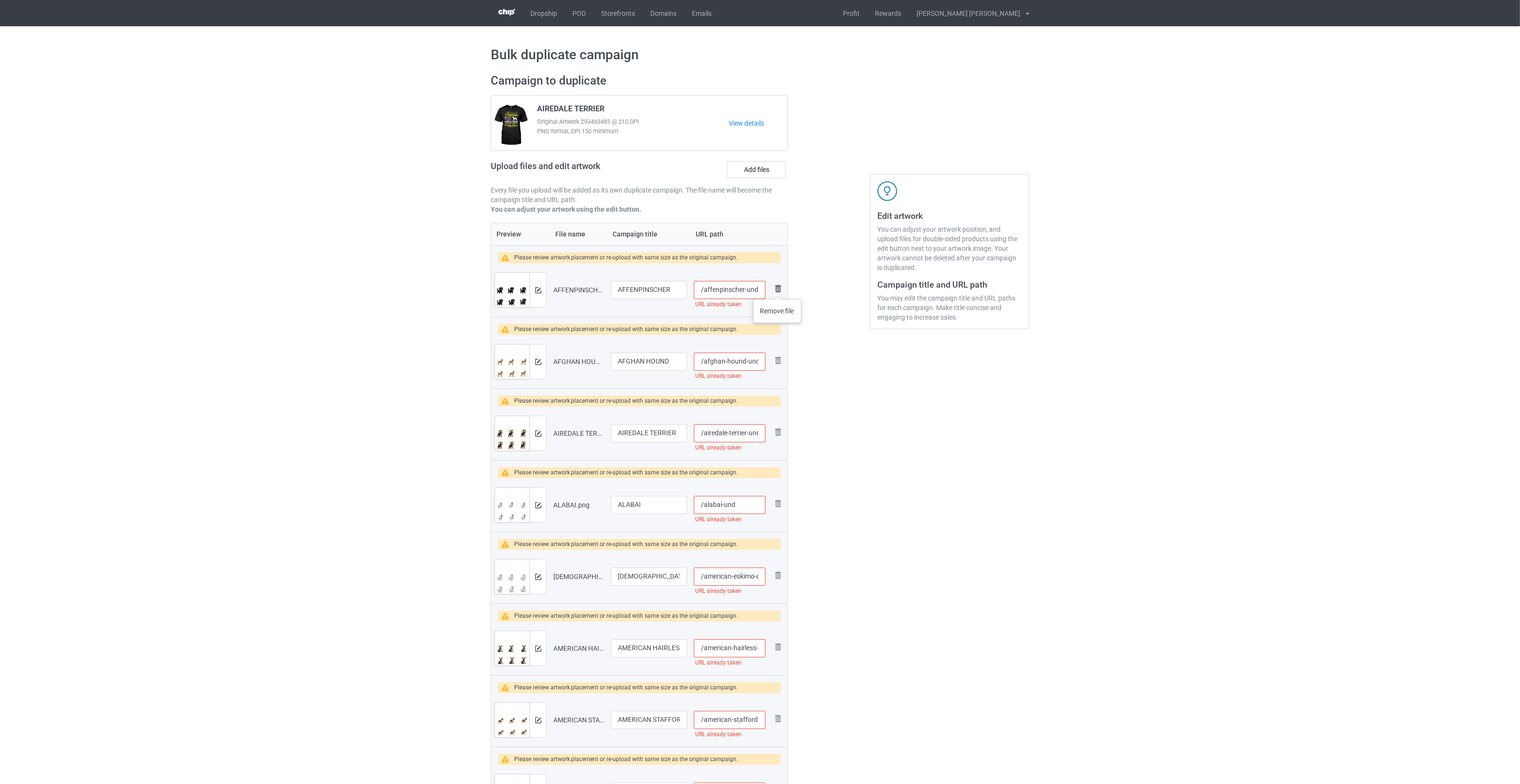
click at [778, 289] on img at bounding box center [778, 288] width 12 height 12
click at [778, 288] on img at bounding box center [778, 288] width 12 height 12
click at [0, 0] on img at bounding box center [0, 0] width 0 height 0
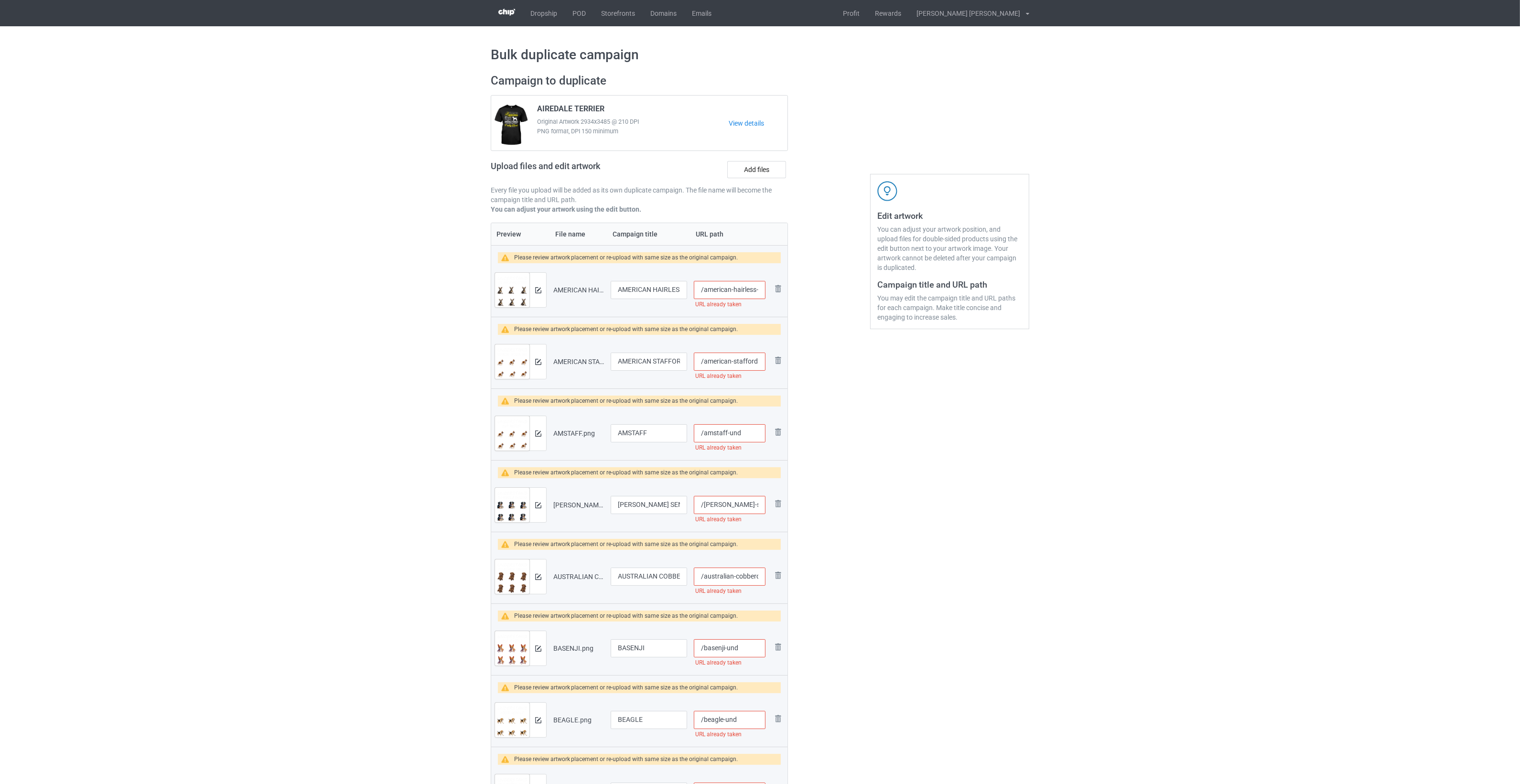
click at [0, 0] on img at bounding box center [0, 0] width 0 height 0
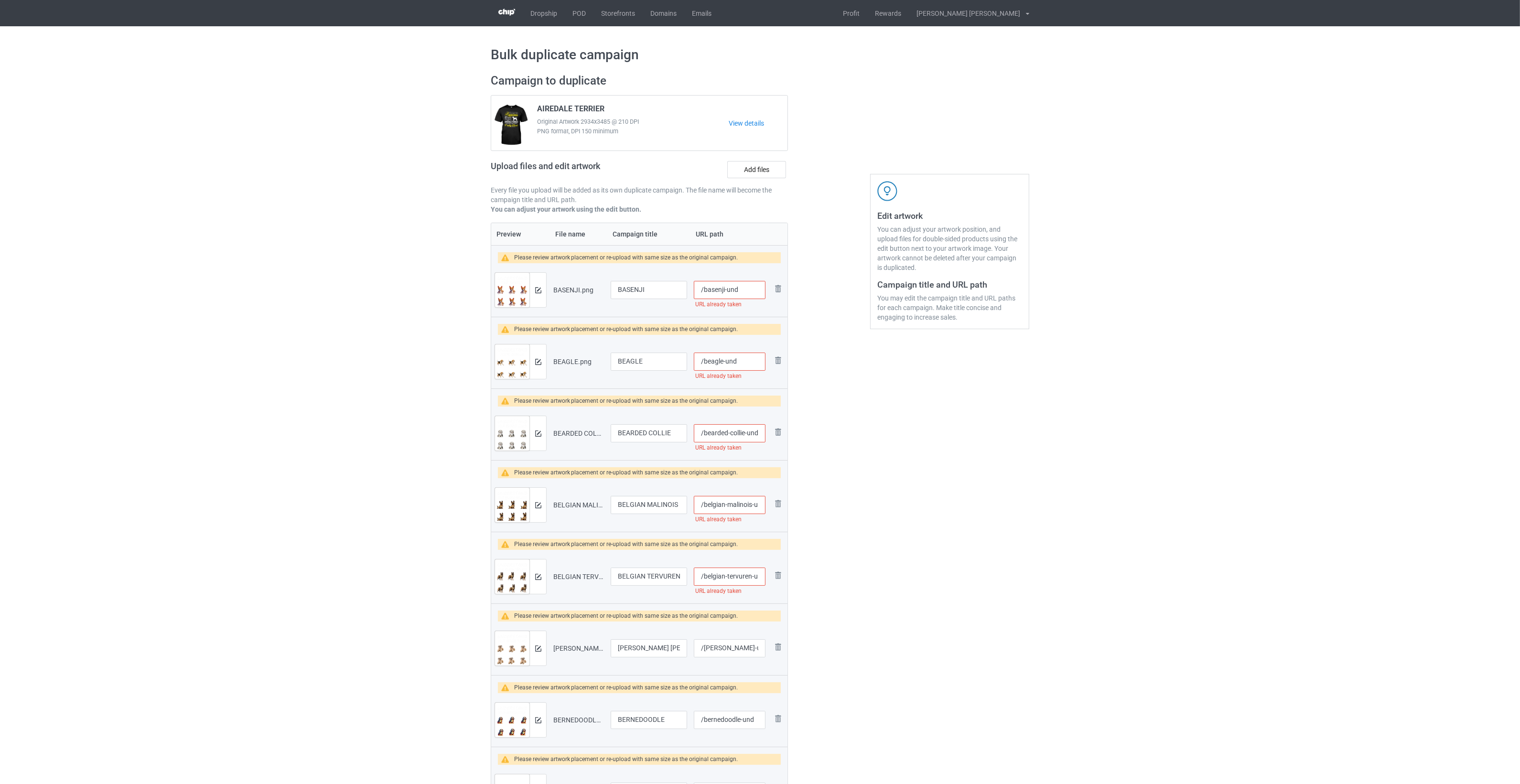
click at [0, 0] on img at bounding box center [0, 0] width 0 height 0
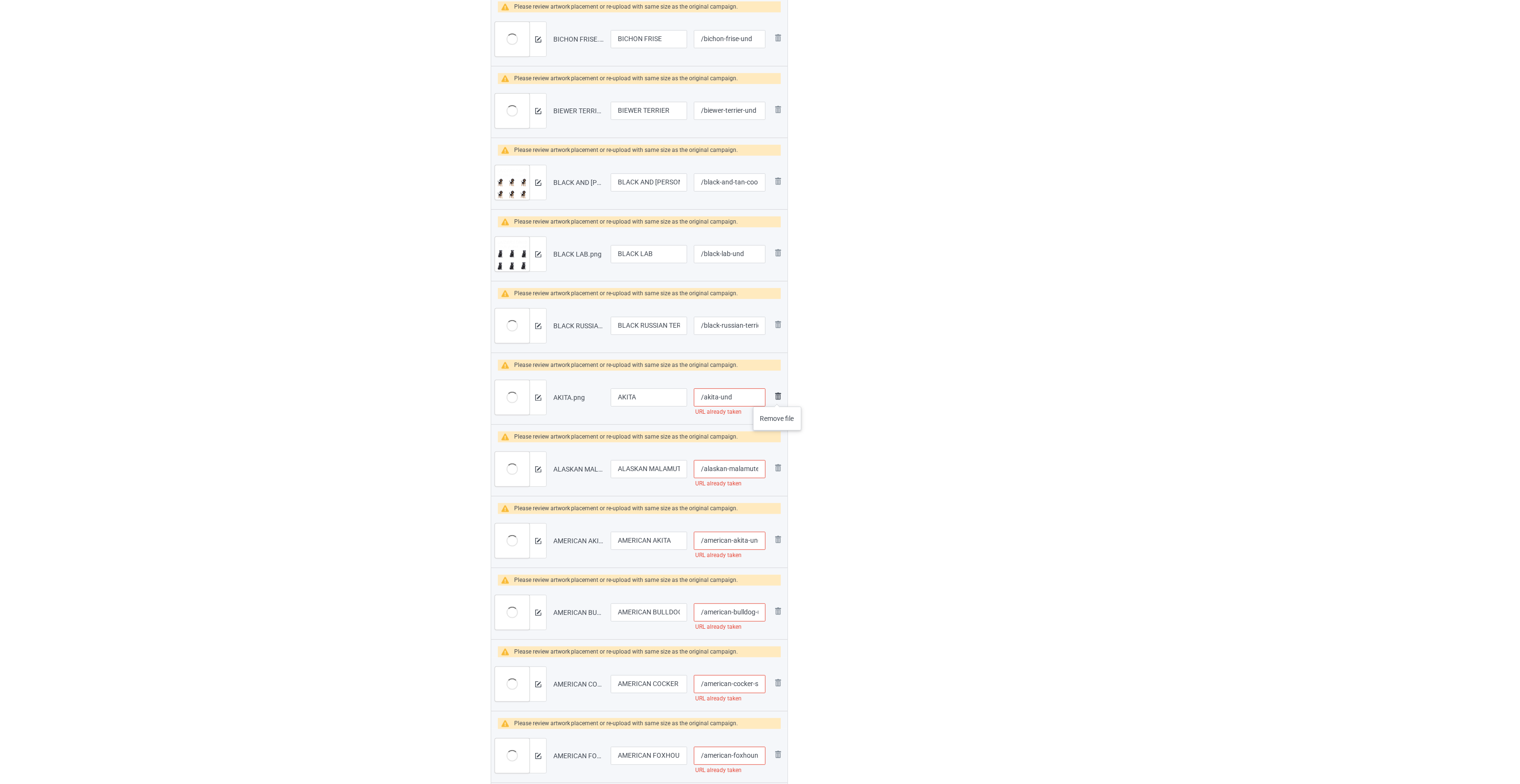
click at [778, 397] on img at bounding box center [778, 396] width 12 height 12
click at [0, 0] on img at bounding box center [0, 0] width 0 height 0
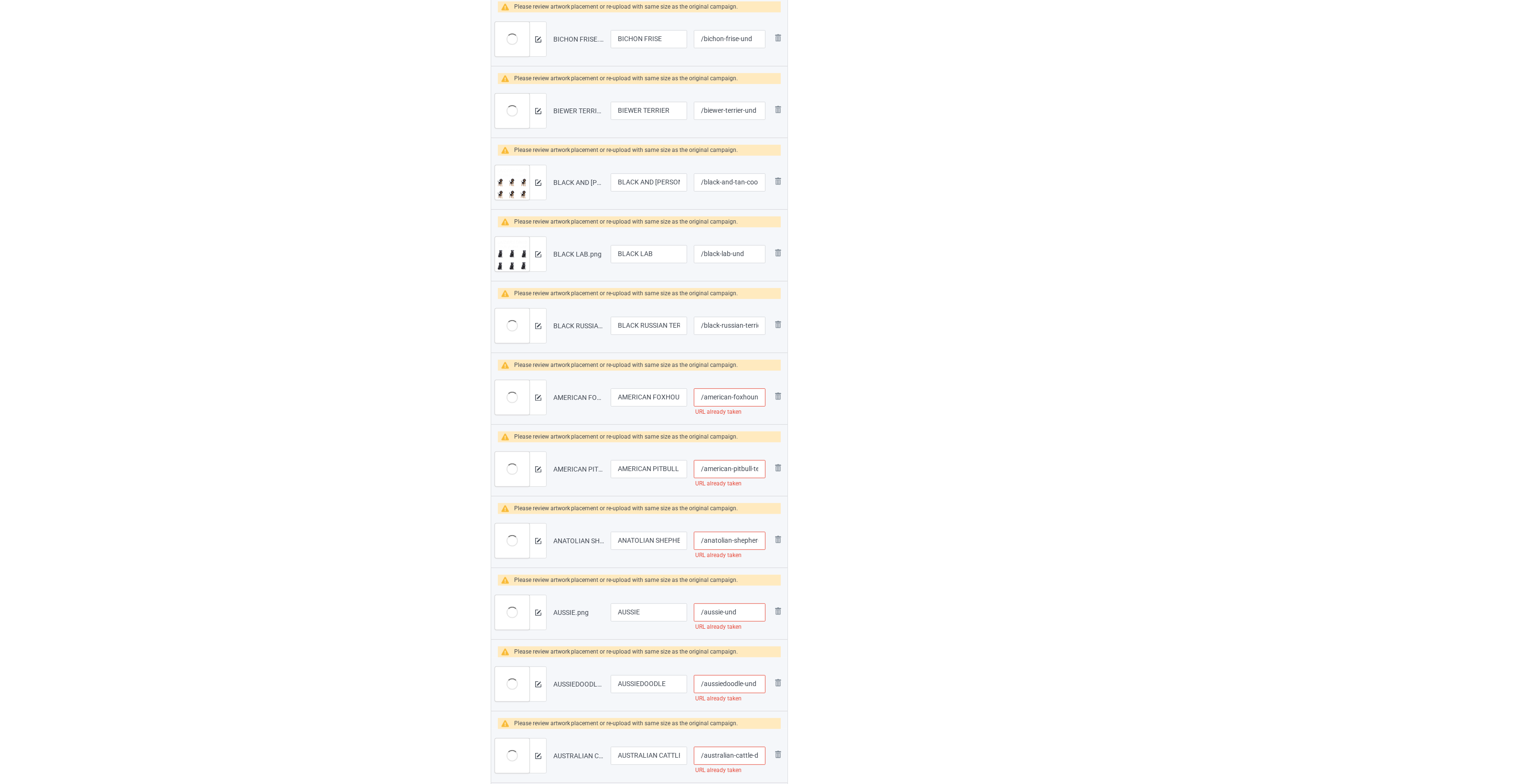
click at [0, 0] on img at bounding box center [0, 0] width 0 height 0
click at [778, 396] on img at bounding box center [778, 396] width 12 height 12
click at [778, 395] on img at bounding box center [778, 396] width 12 height 12
click at [0, 0] on img at bounding box center [0, 0] width 0 height 0
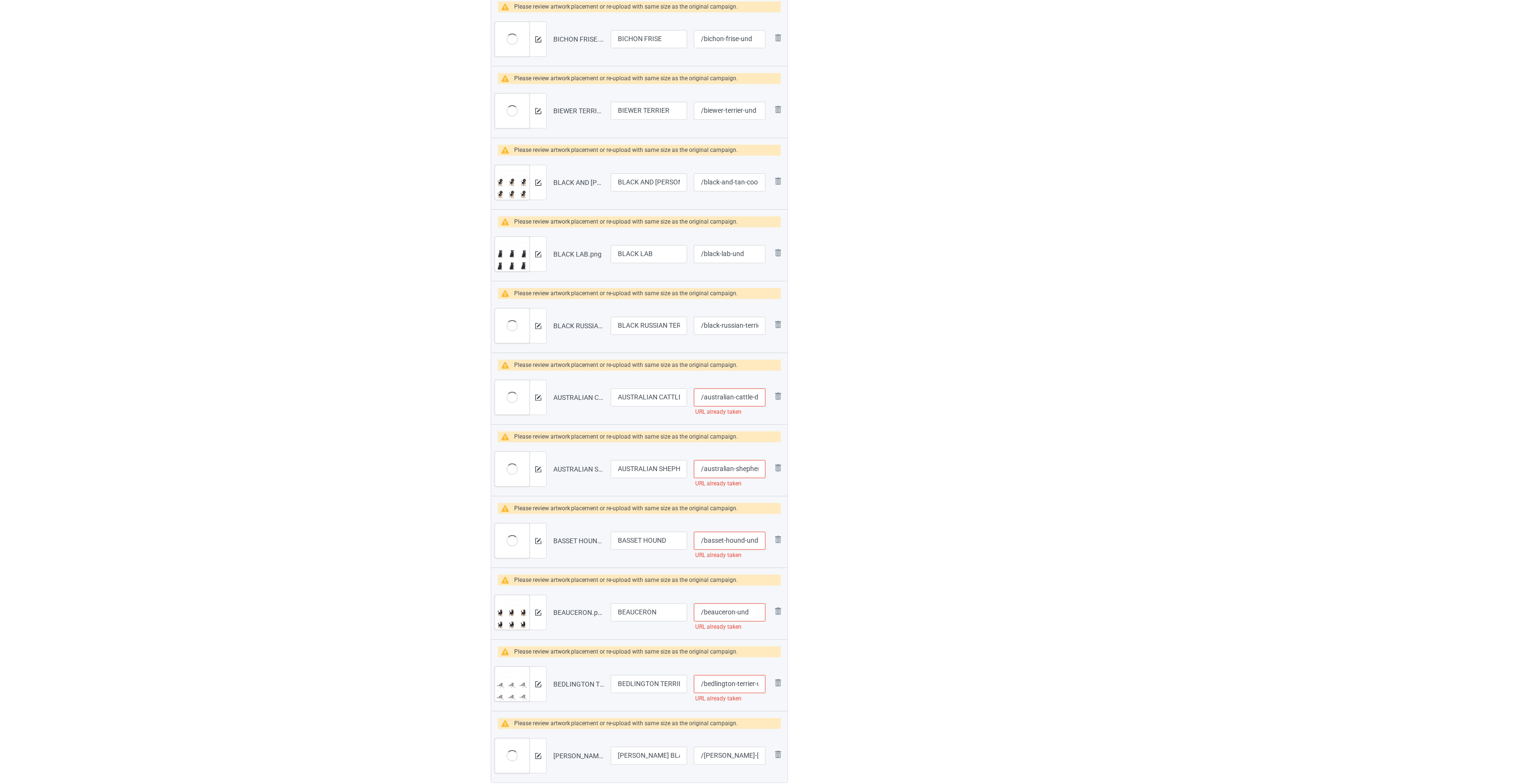
click at [0, 0] on img at bounding box center [0, 0] width 0 height 0
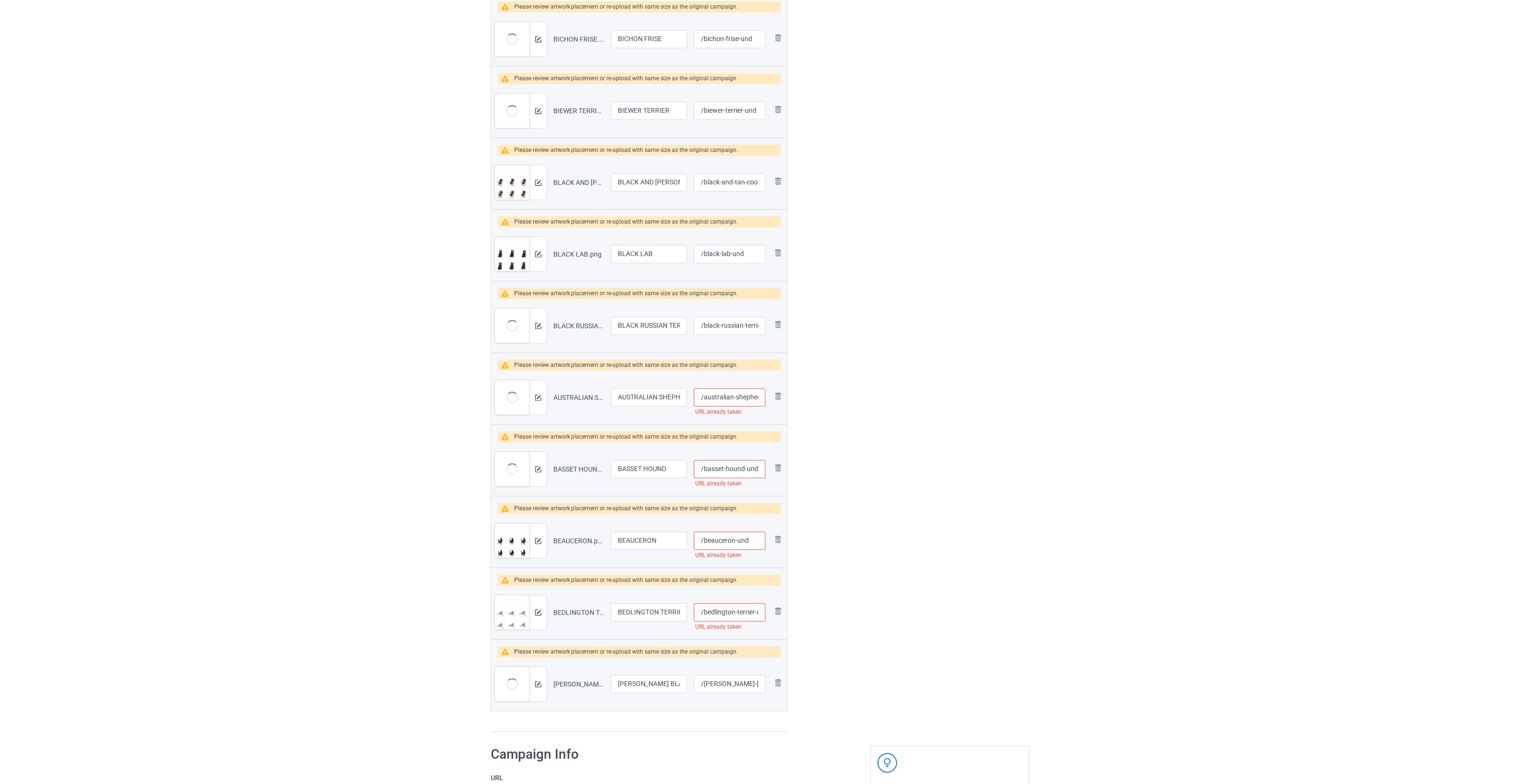
click at [0, 0] on img at bounding box center [0, 0] width 0 height 0
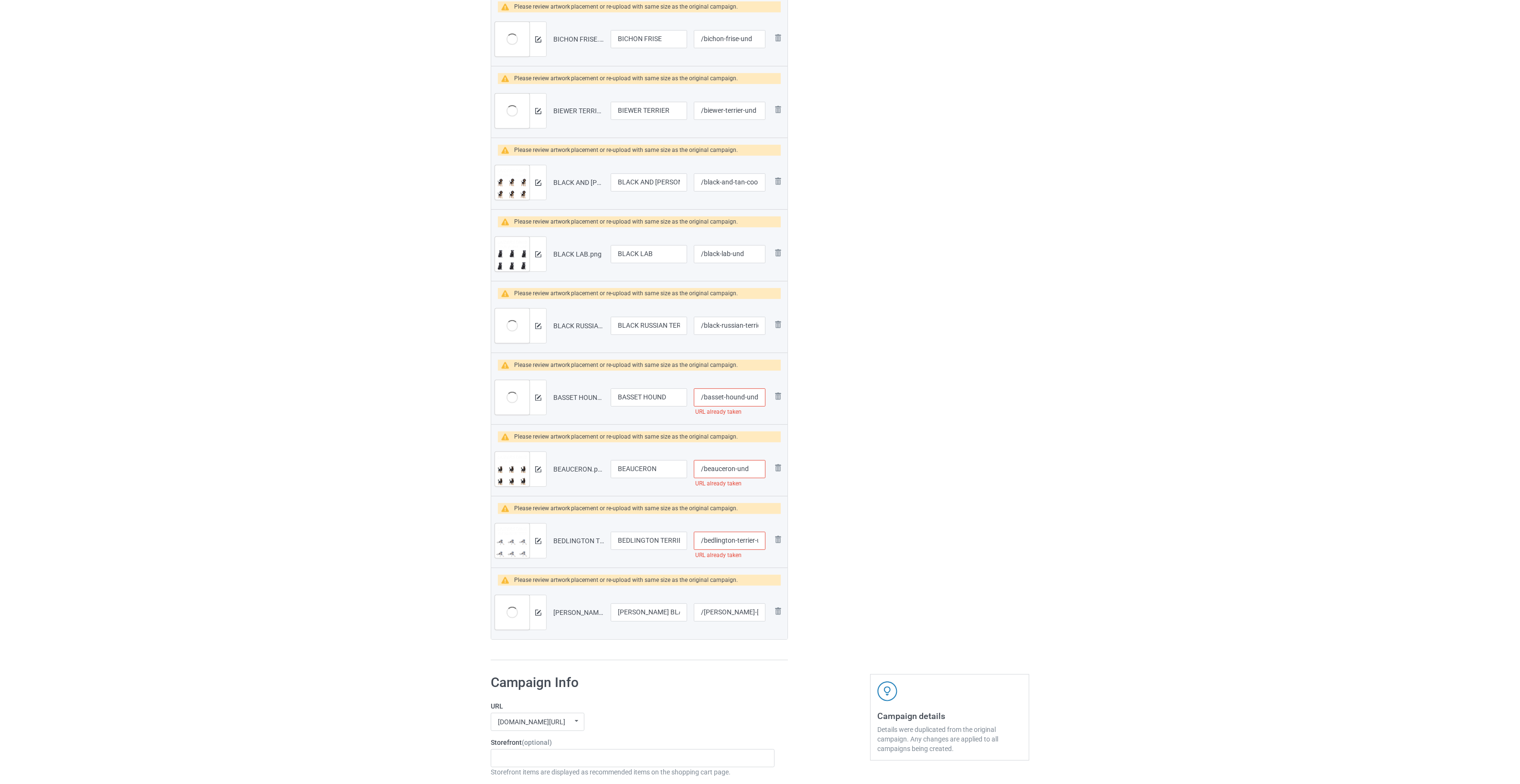
click at [0, 0] on img at bounding box center [0, 0] width 0 height 0
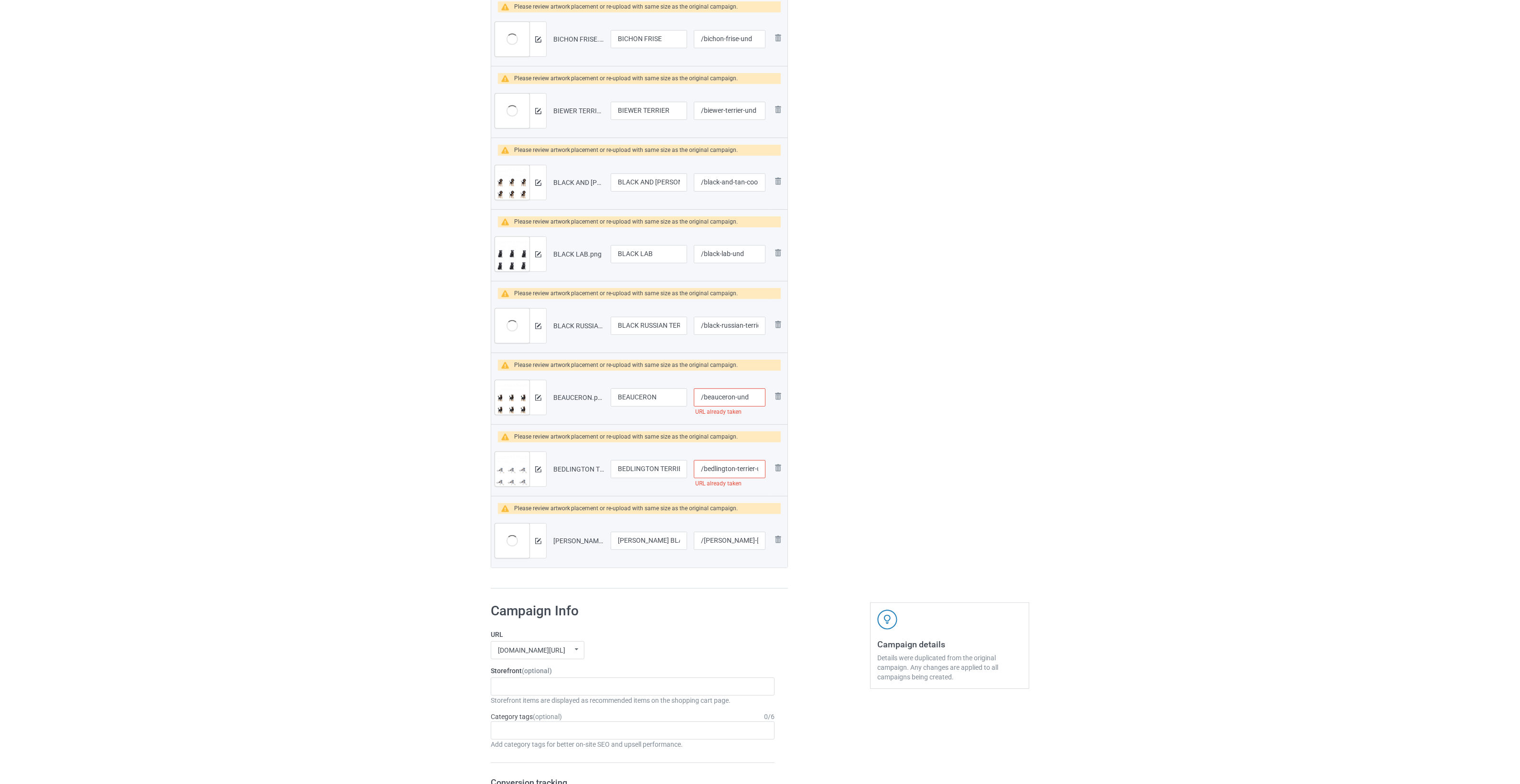
click at [0, 0] on img at bounding box center [0, 0] width 0 height 0
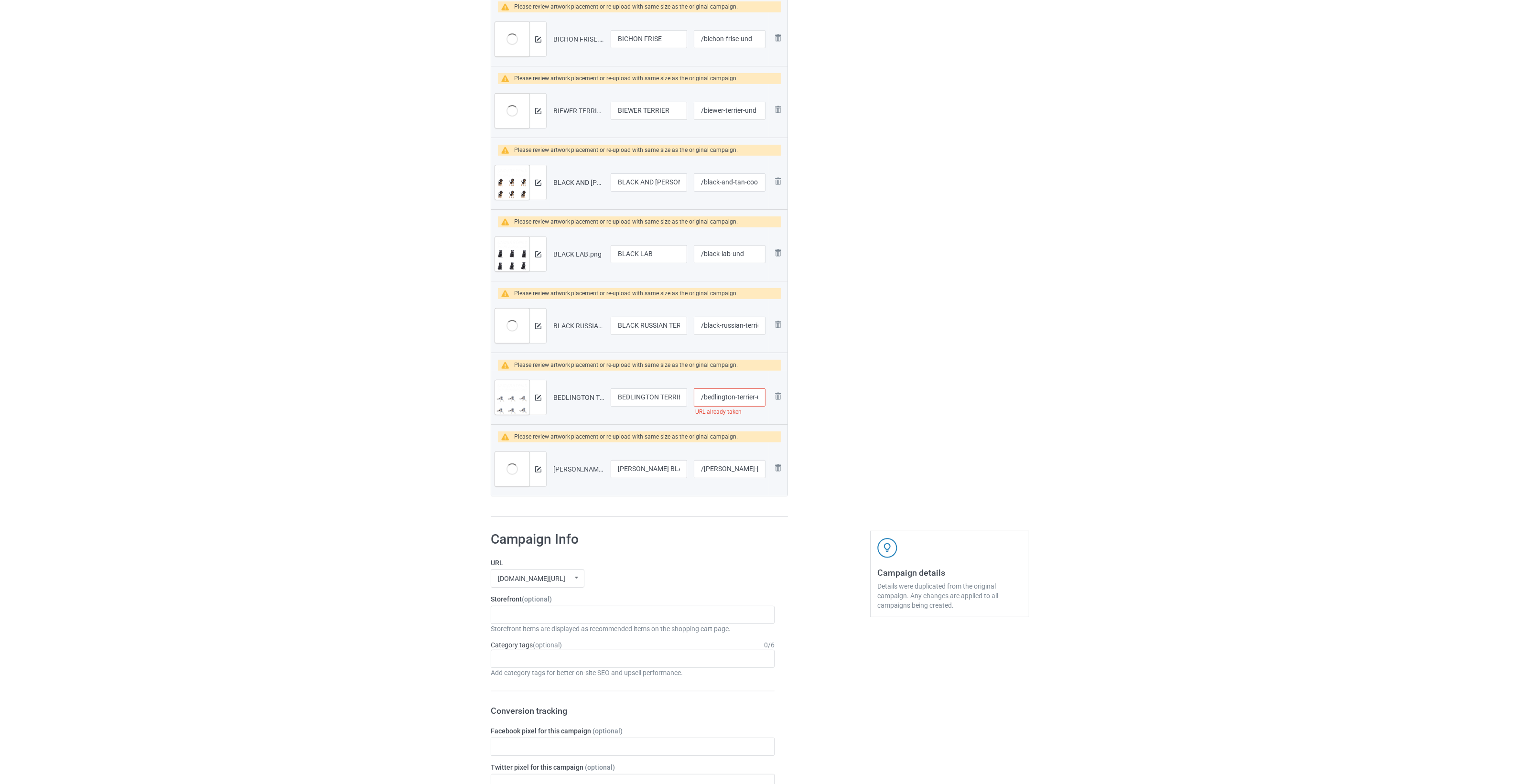
click at [0, 0] on img at bounding box center [0, 0] width 0 height 0
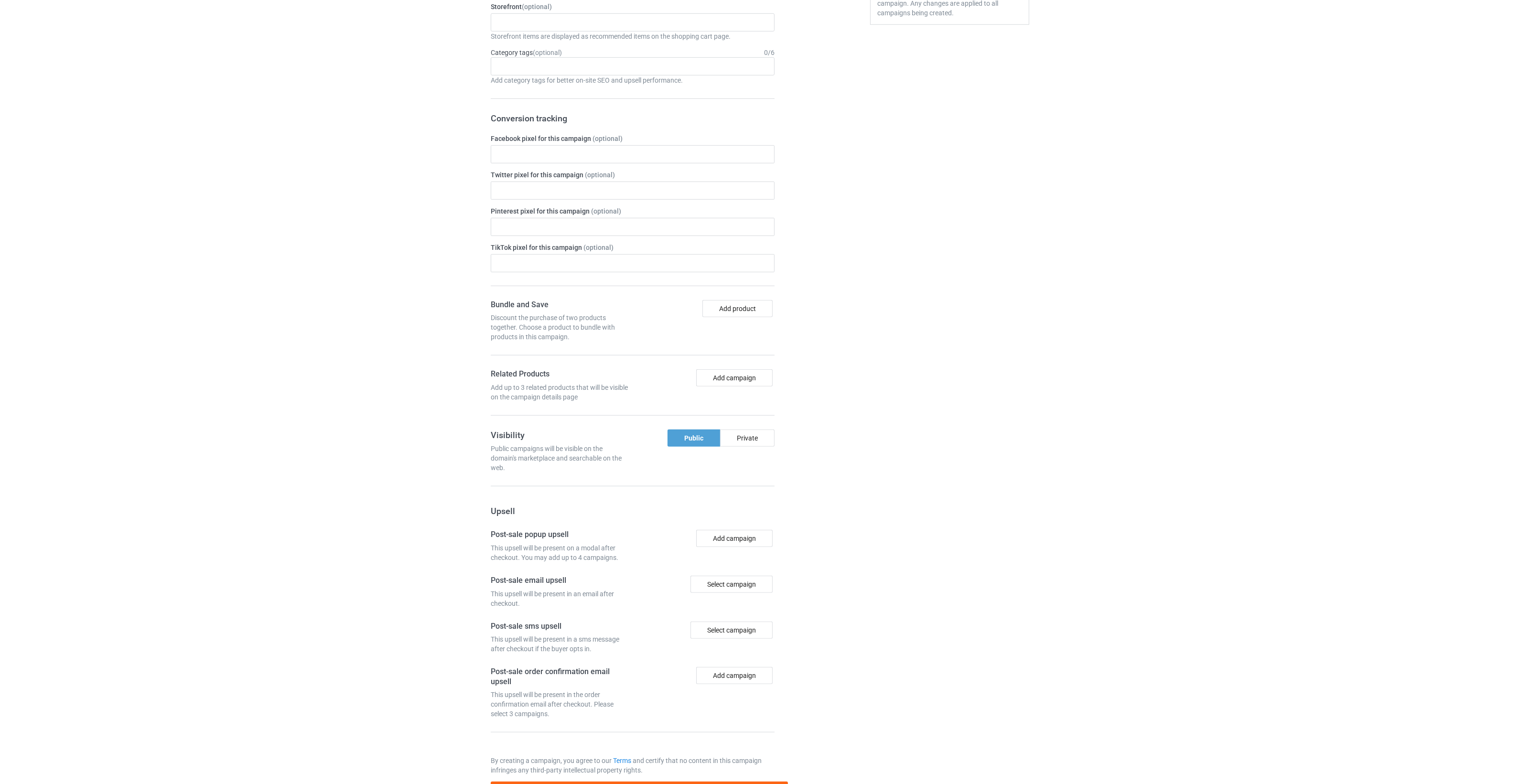
scroll to position [1100, 0]
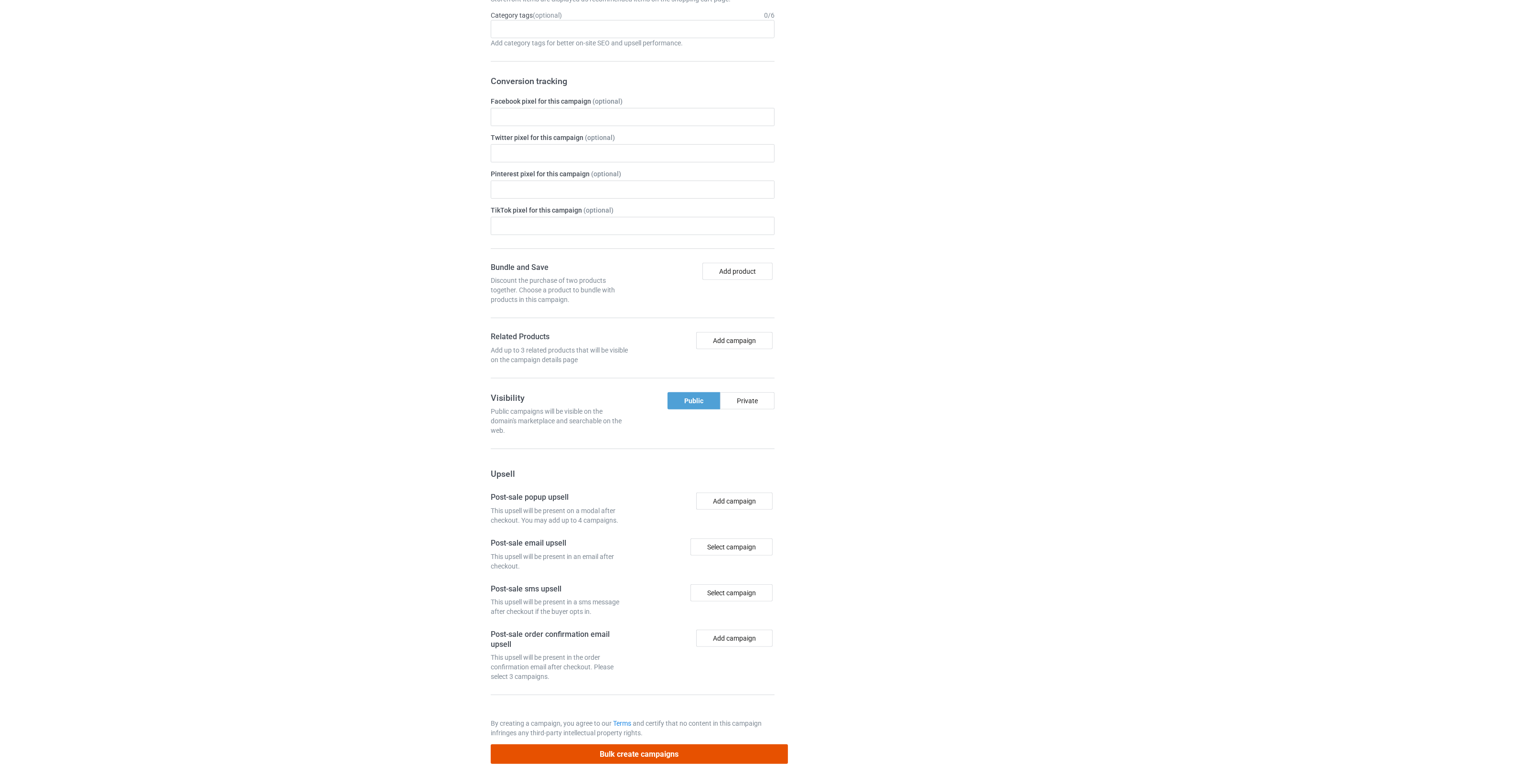
drag, startPoint x: 703, startPoint y: 754, endPoint x: 705, endPoint y: 749, distance: 5.4
click at [703, 696] on button "Bulk create campaigns" at bounding box center [639, 754] width 297 height 20
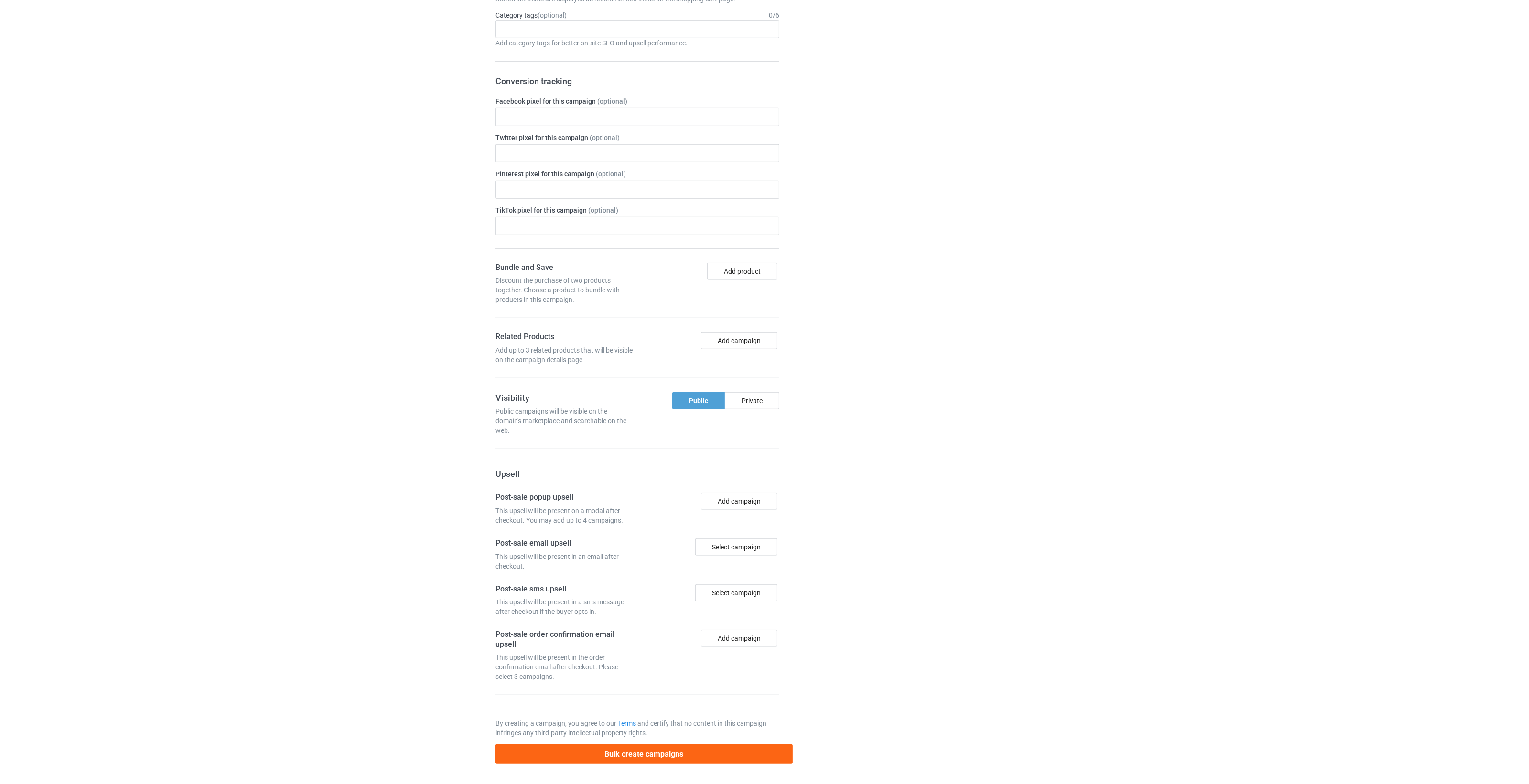
scroll to position [0, 0]
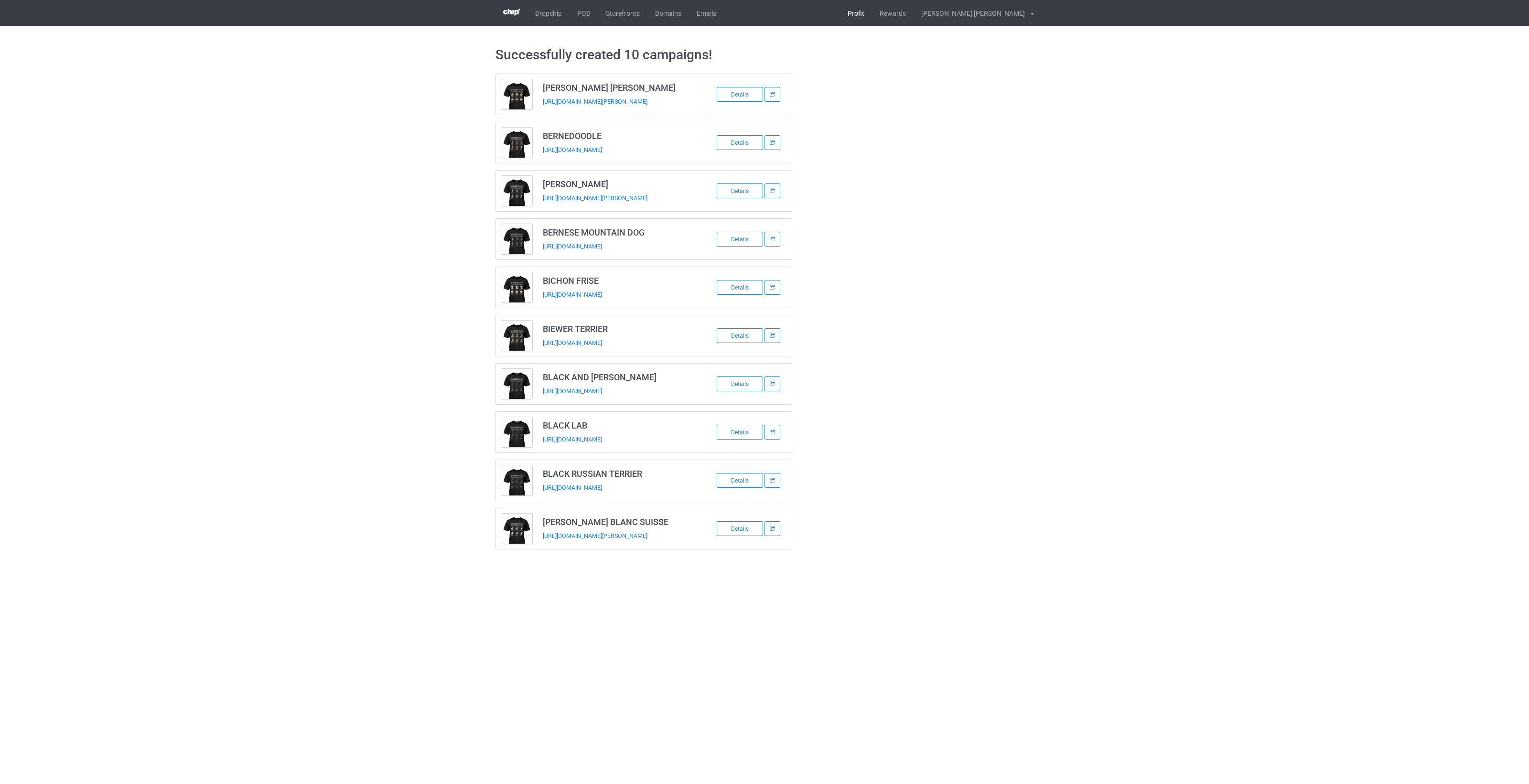
click at [872, 13] on link "Profit" at bounding box center [856, 13] width 32 height 26
